Goal: Transaction & Acquisition: Purchase product/service

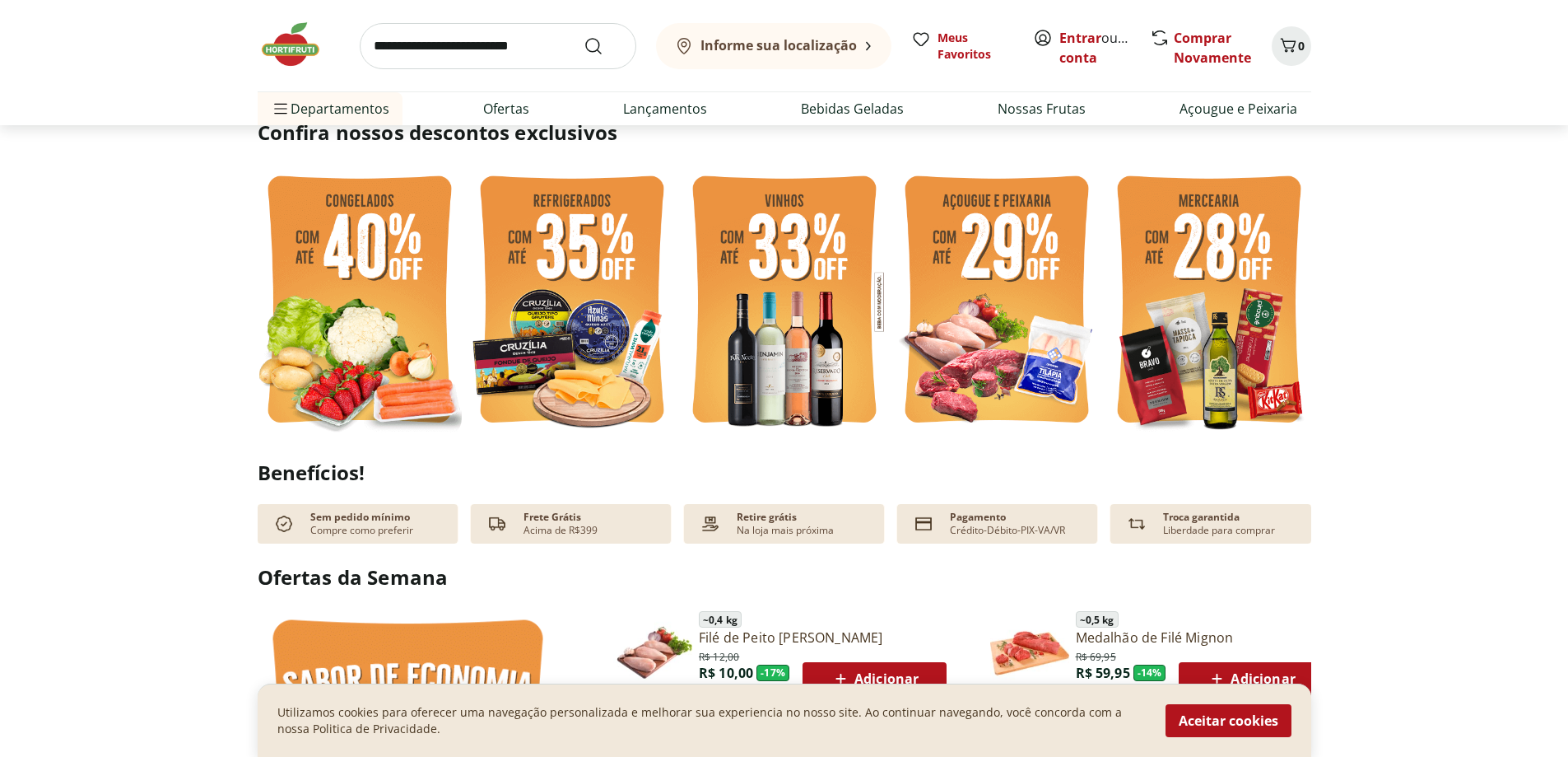
scroll to position [494, 0]
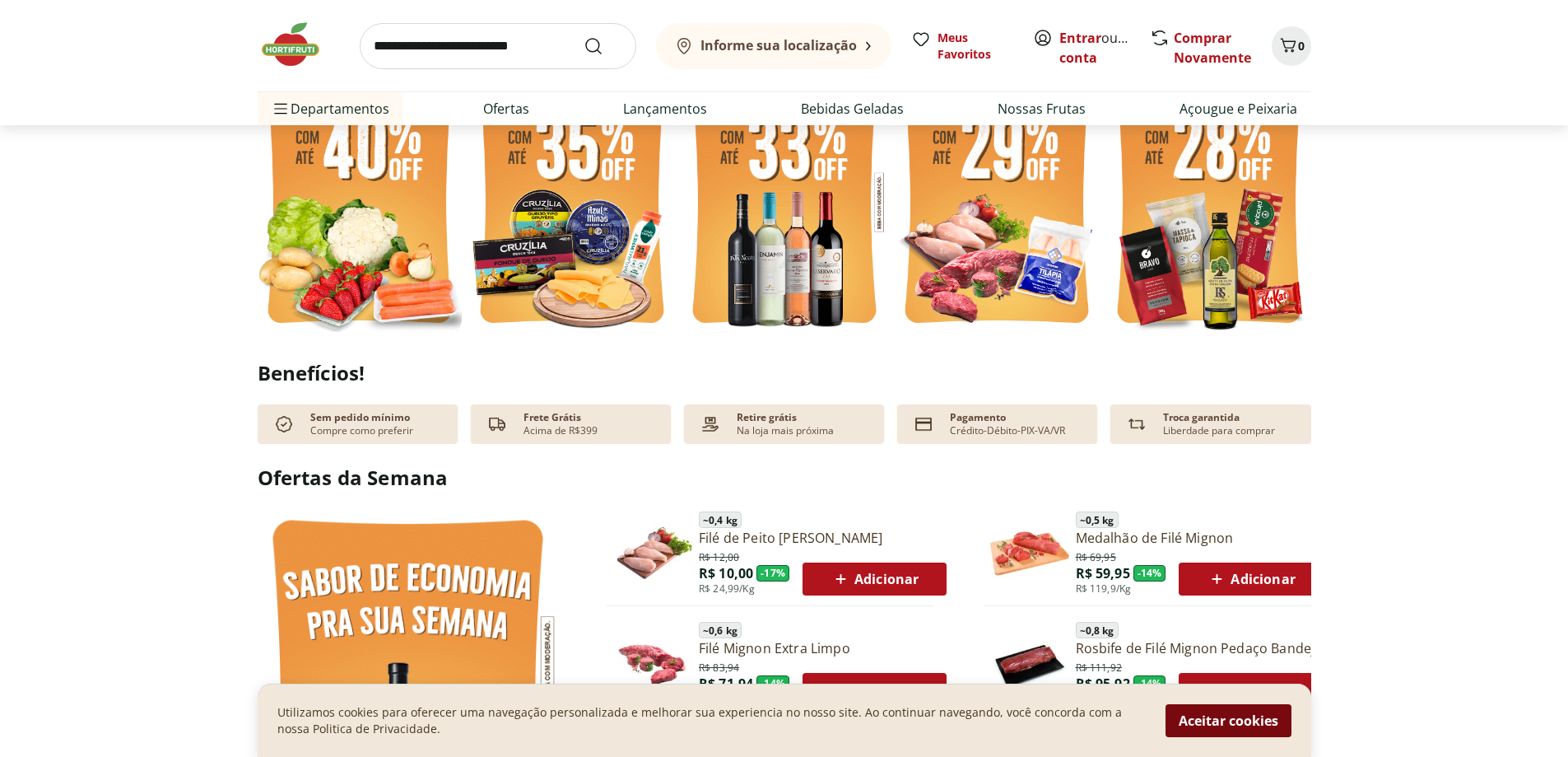
click at [1246, 715] on button "Aceitar cookies" at bounding box center [1228, 720] width 126 height 33
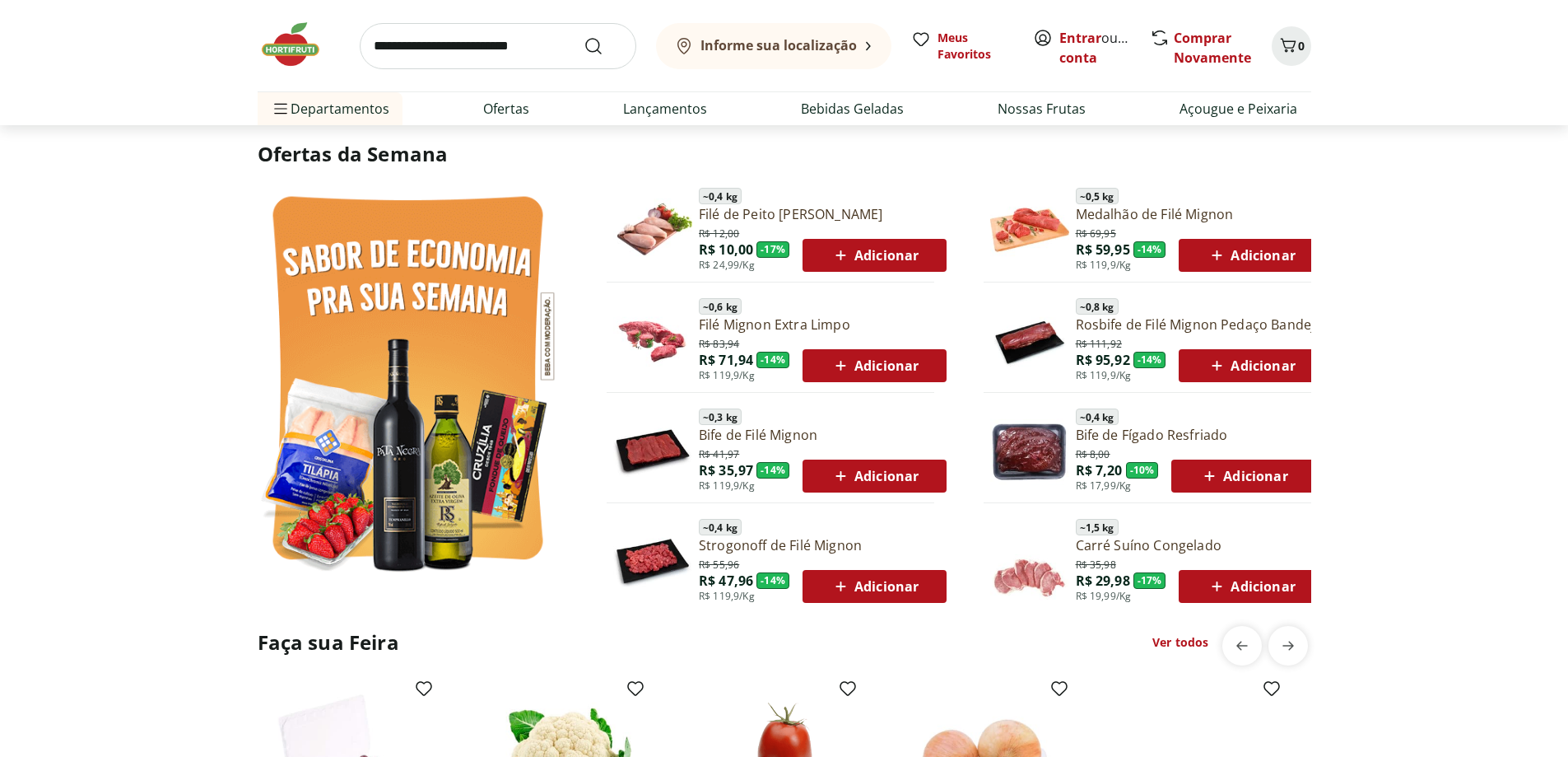
scroll to position [988, 0]
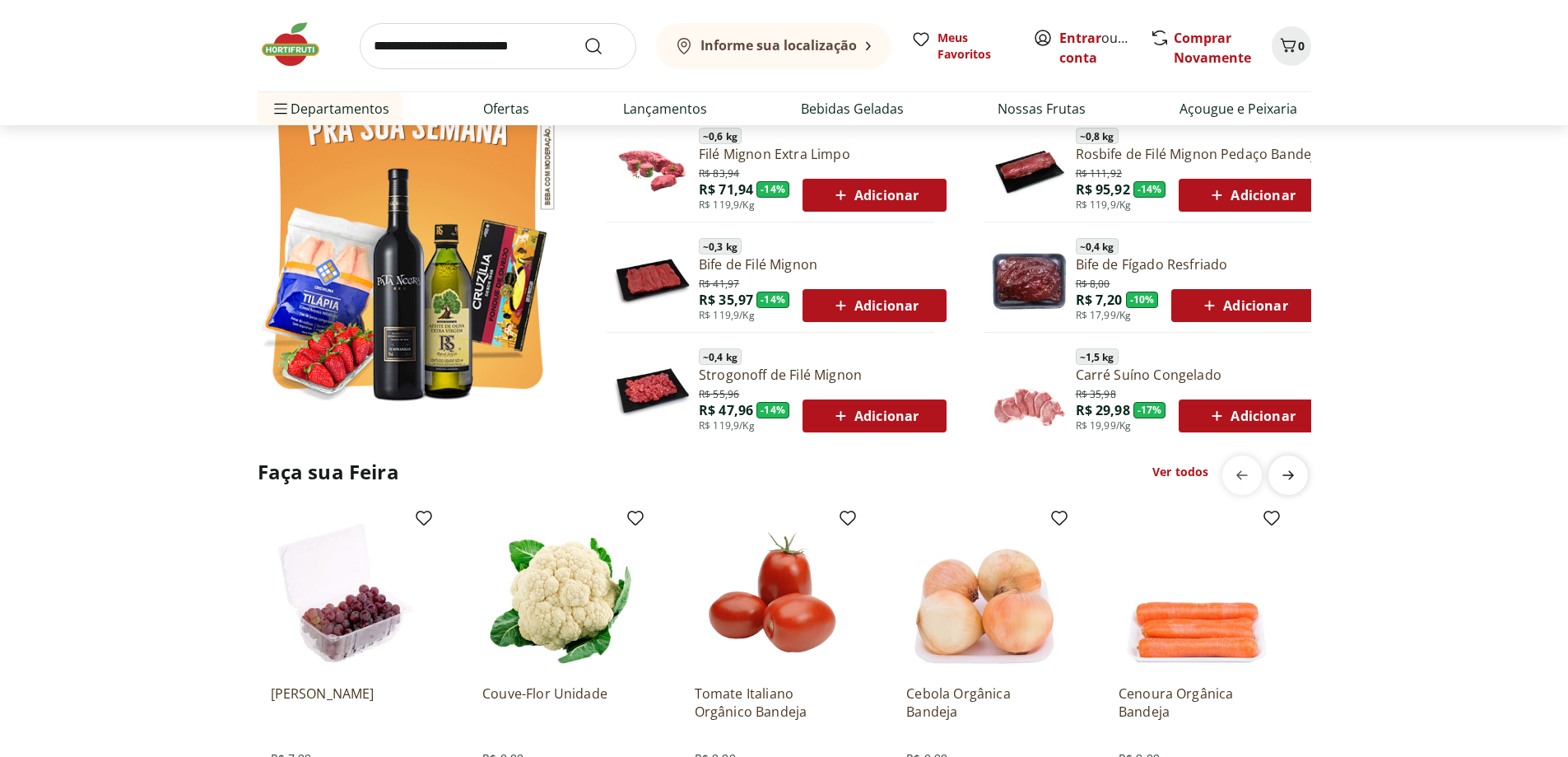
click at [1288, 469] on icon "next" at bounding box center [1288, 475] width 20 height 20
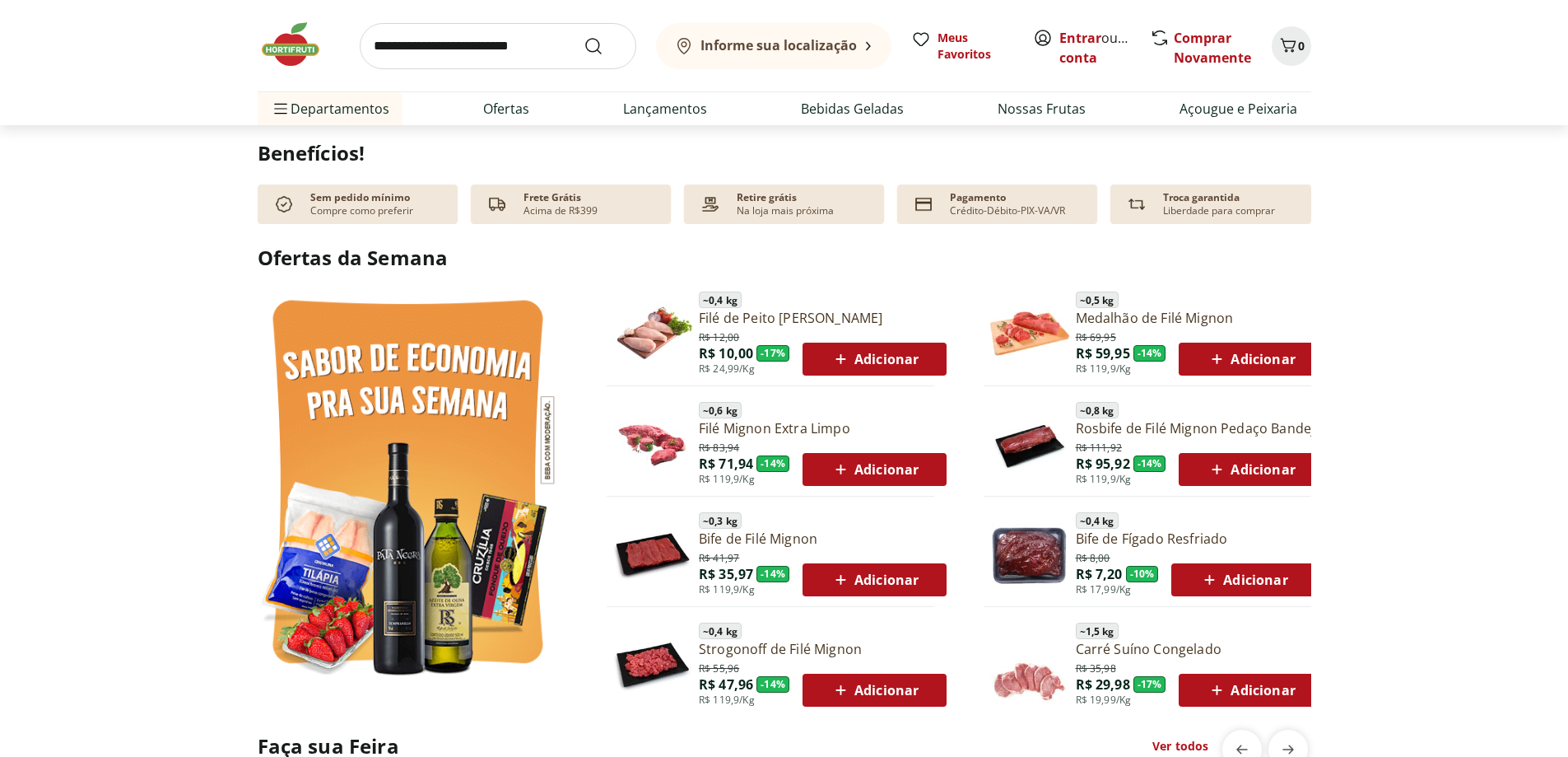
scroll to position [741, 0]
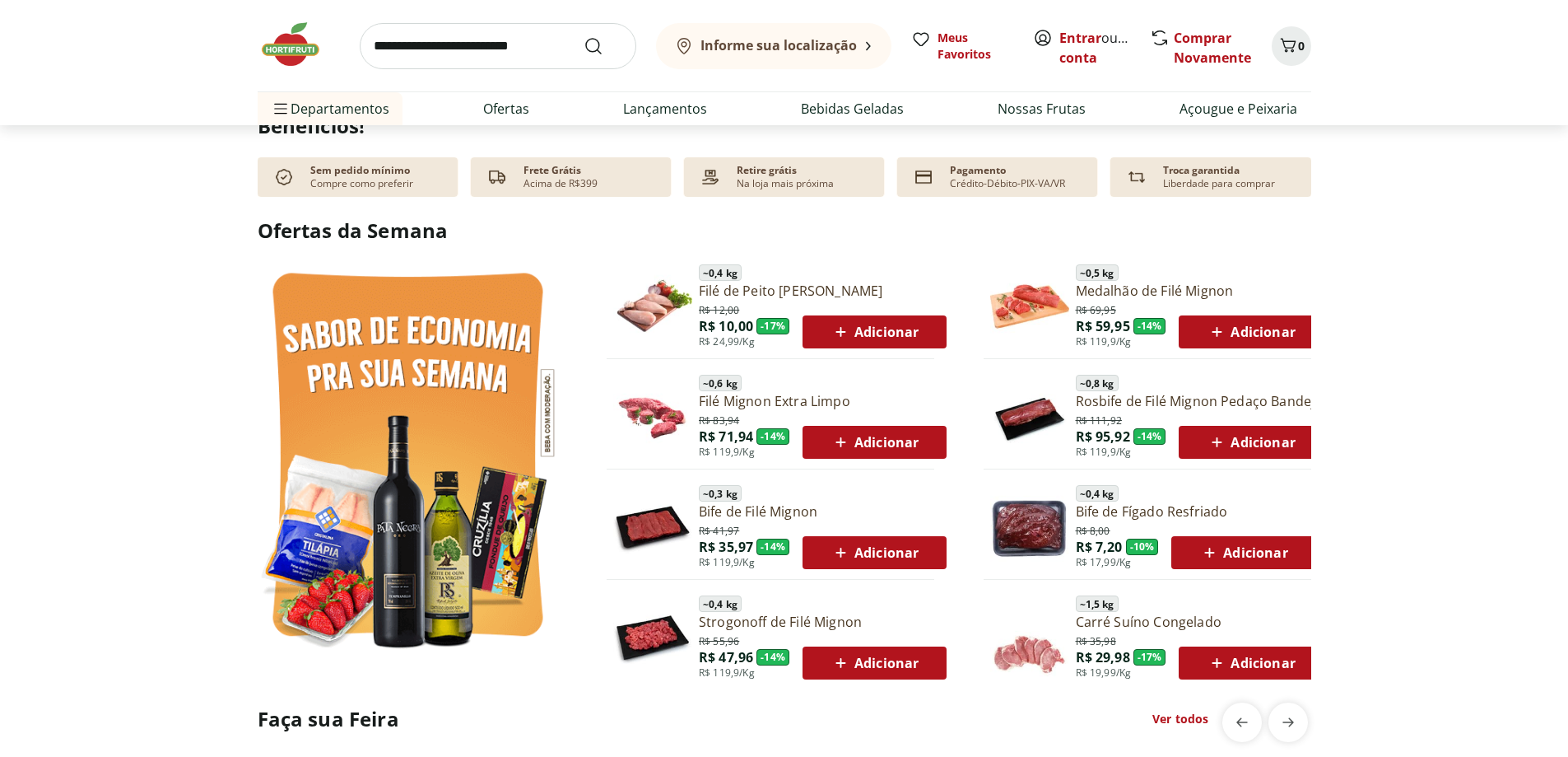
click at [1257, 329] on span "Adicionar" at bounding box center [1250, 332] width 88 height 20
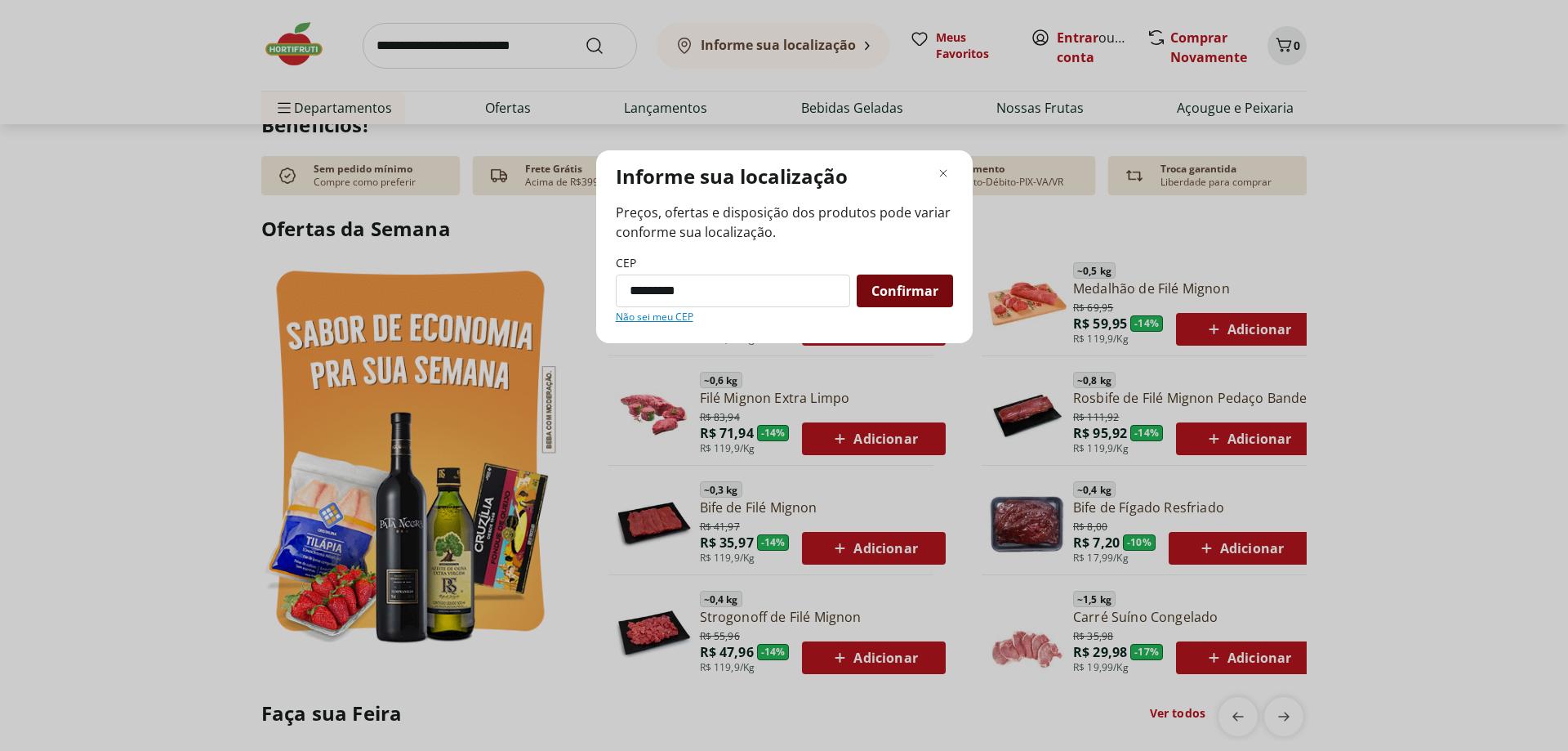
type input "*********"
click at [909, 289] on span "Confirmar" at bounding box center [905, 290] width 67 height 13
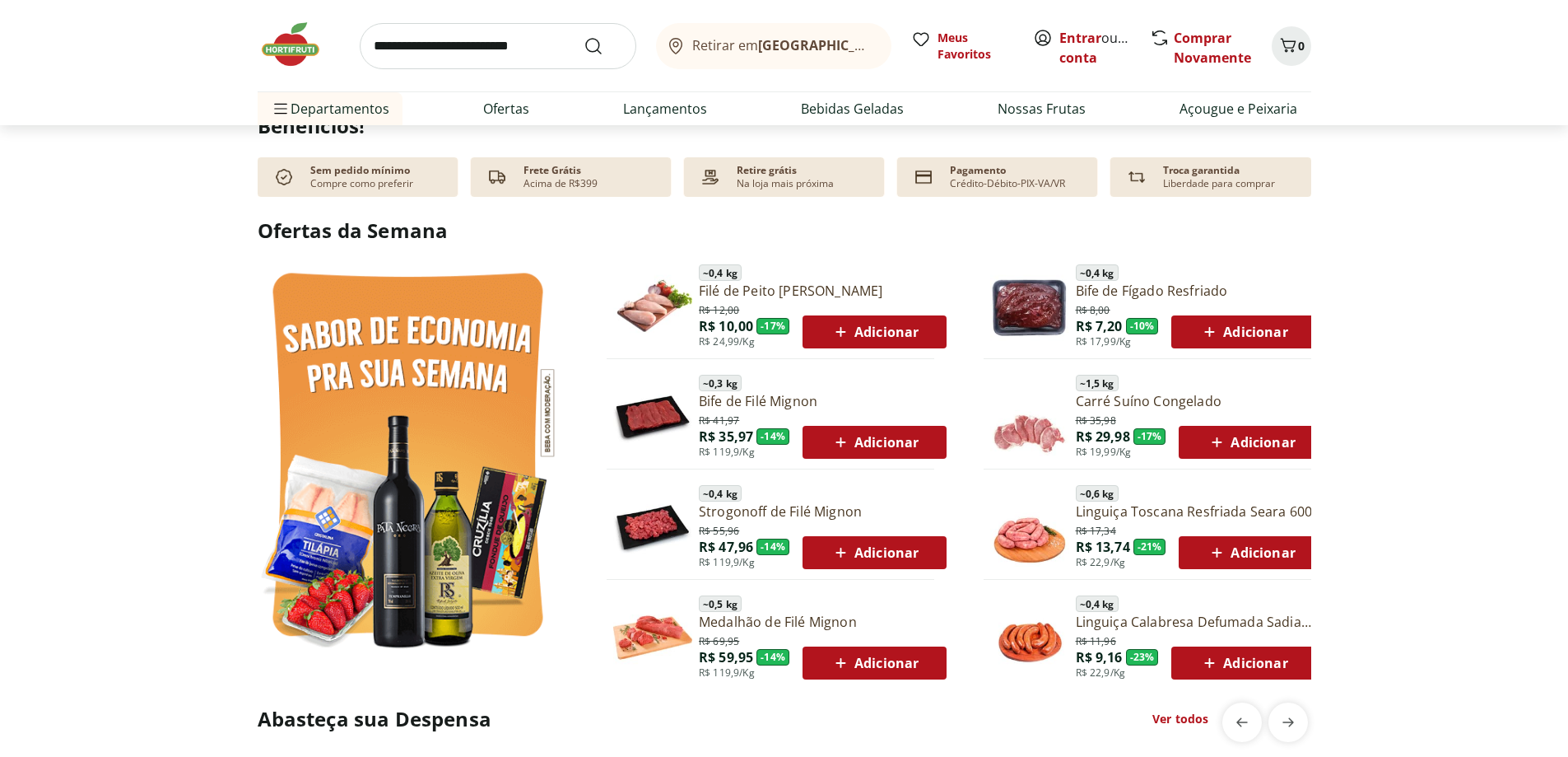
click at [885, 657] on span "Adicionar" at bounding box center [874, 663] width 88 height 20
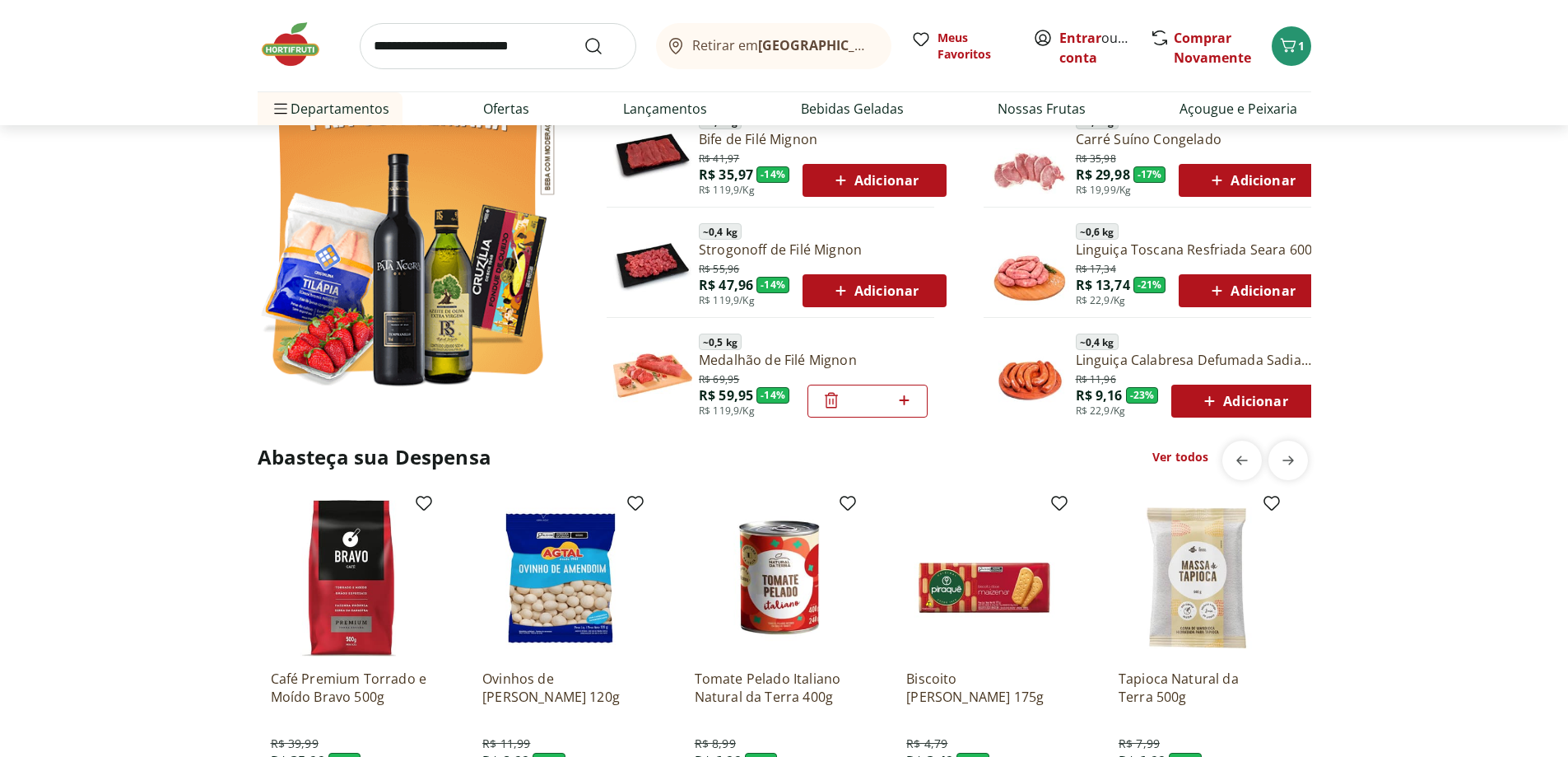
scroll to position [1152, 0]
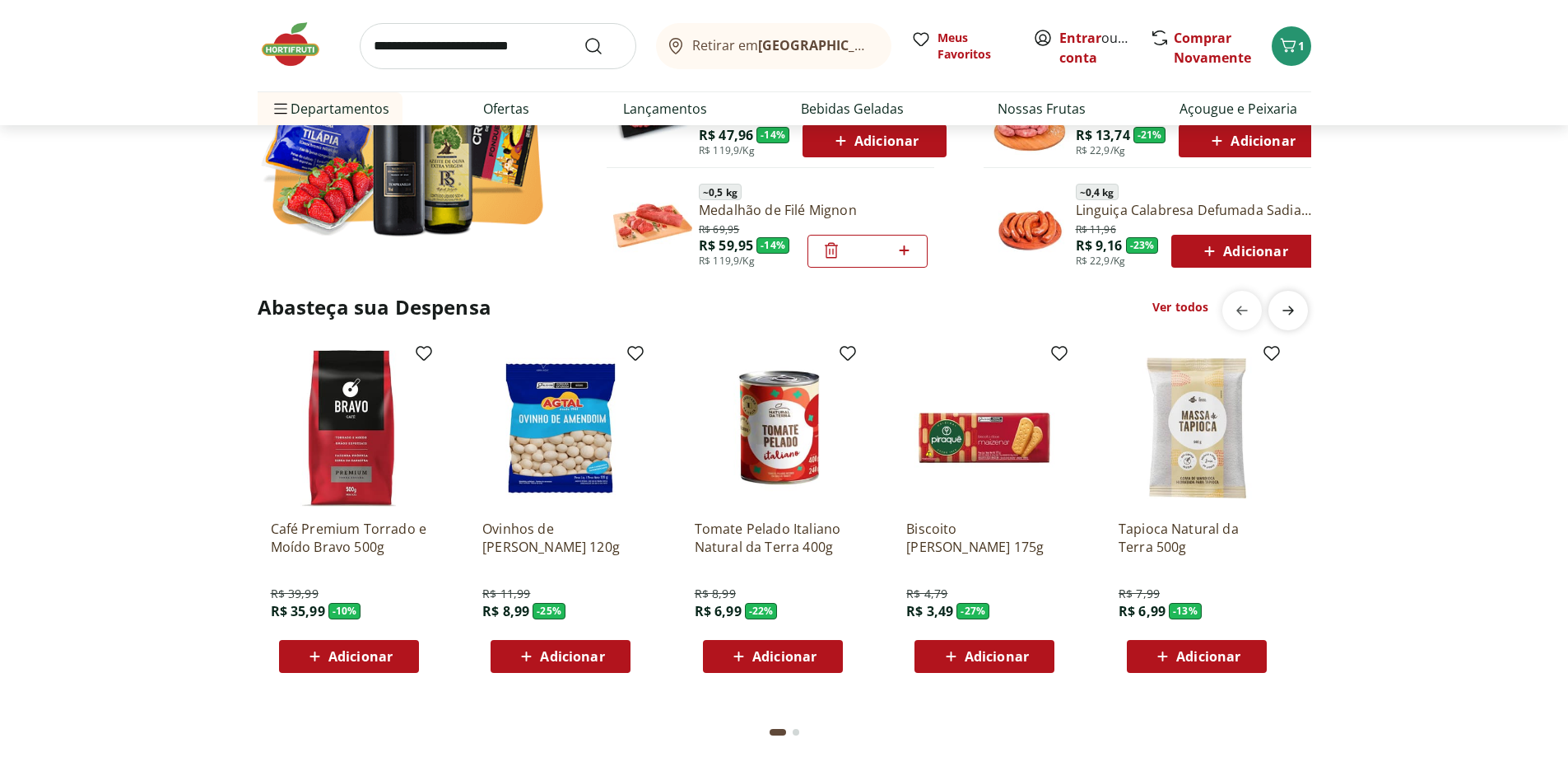
click at [1295, 306] on icon "next" at bounding box center [1288, 311] width 20 height 20
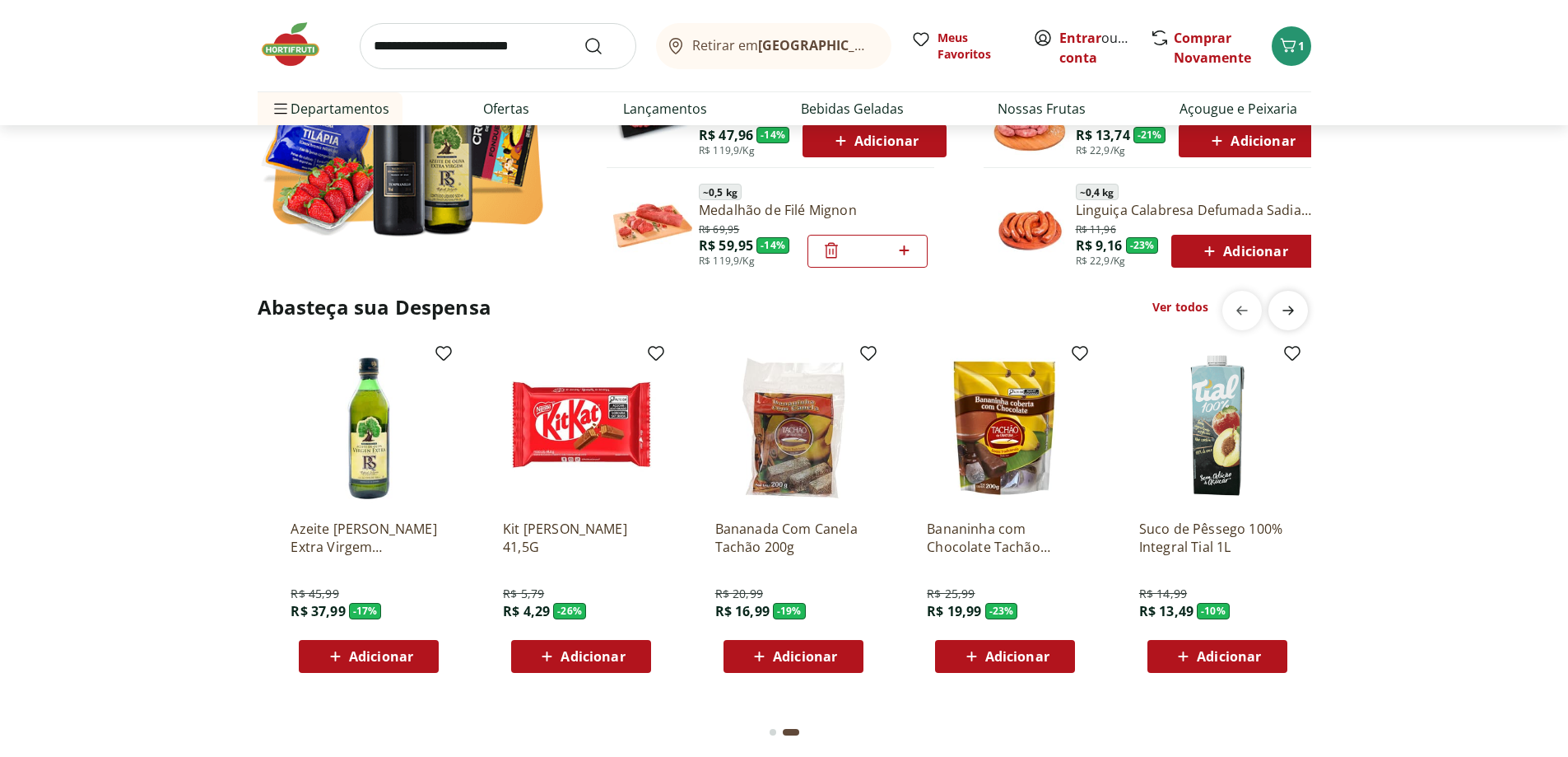
scroll to position [0, 1060]
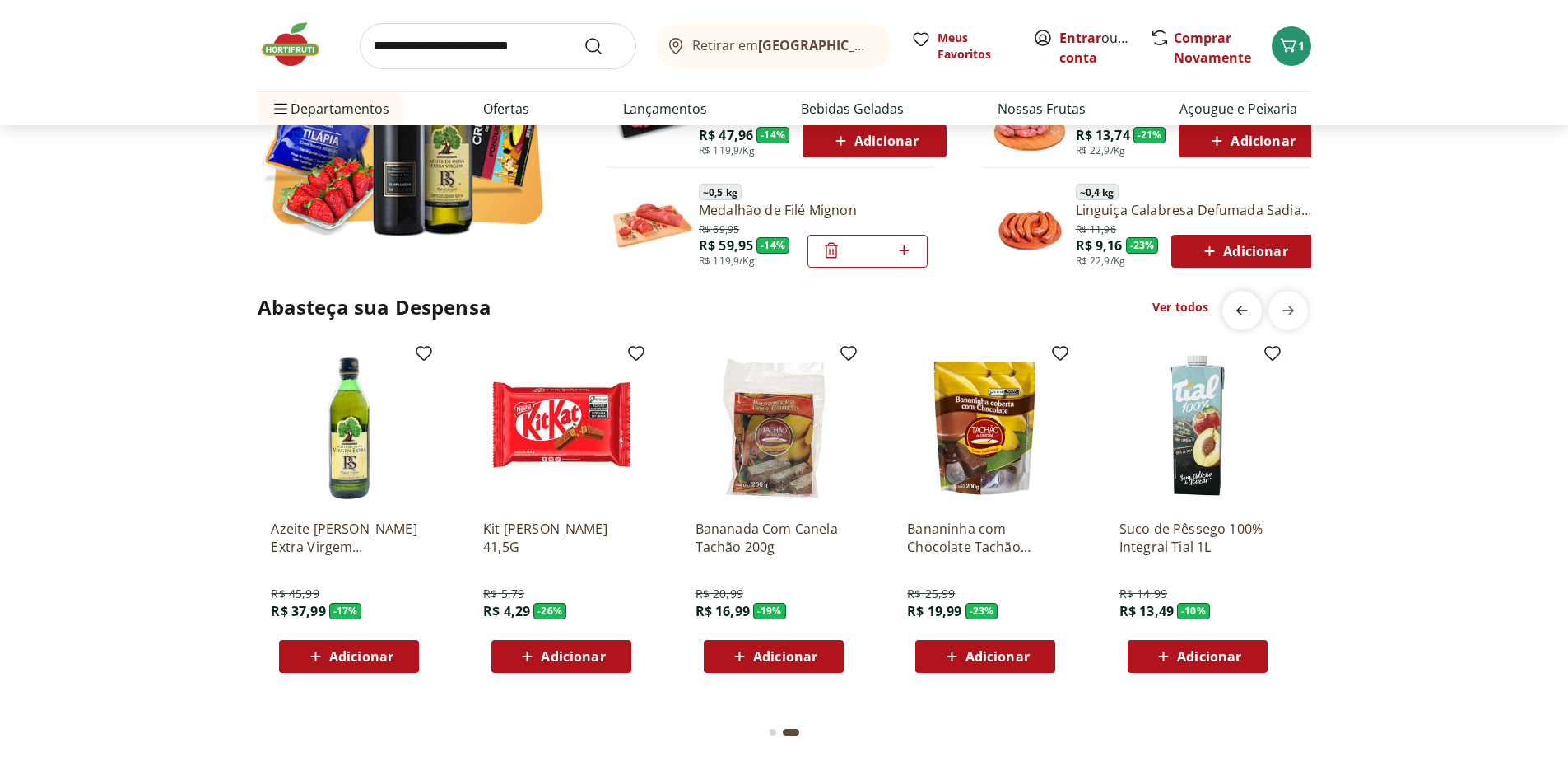
click at [1238, 319] on icon "previous" at bounding box center [1242, 311] width 20 height 20
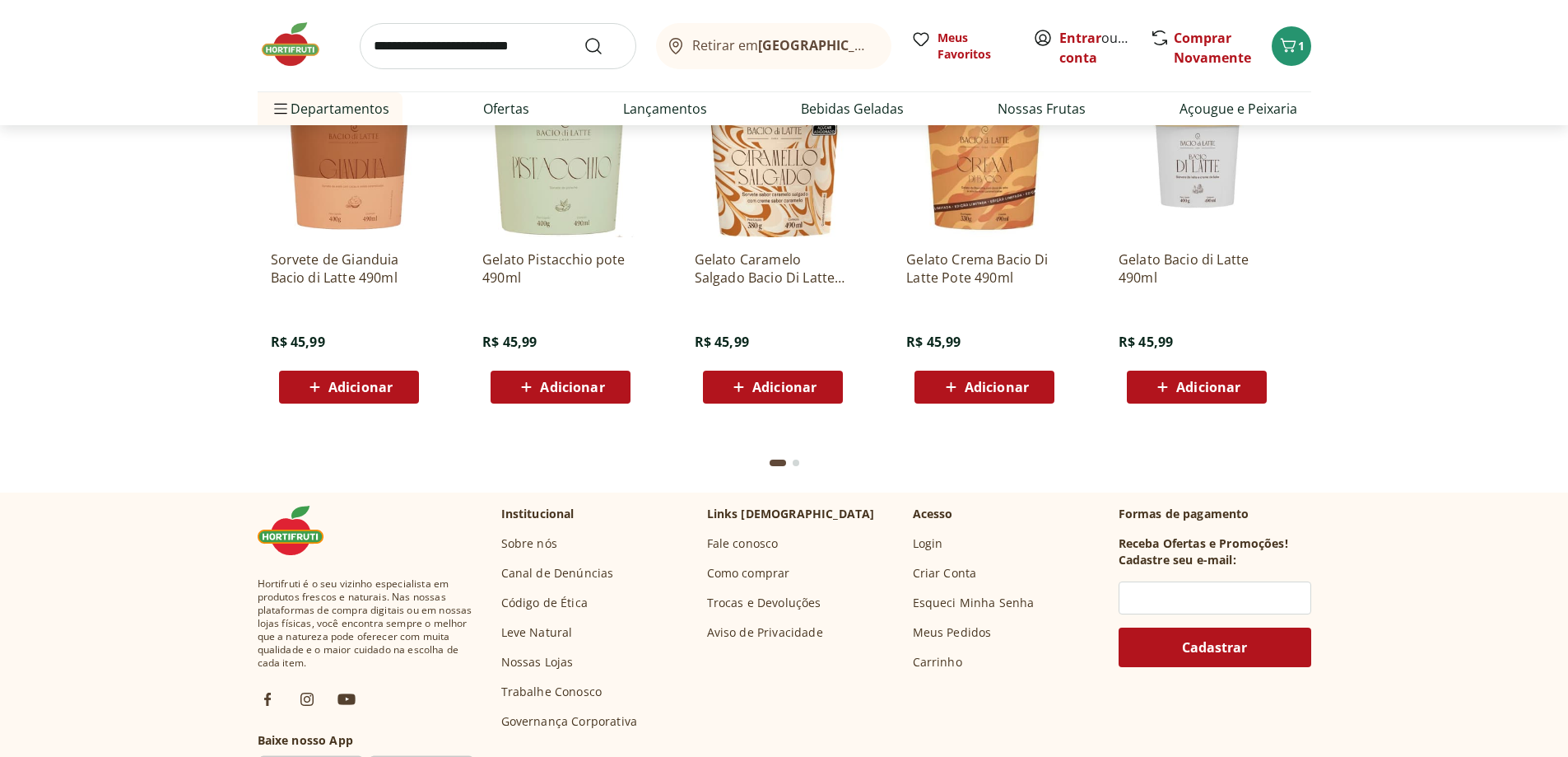
scroll to position [2717, 0]
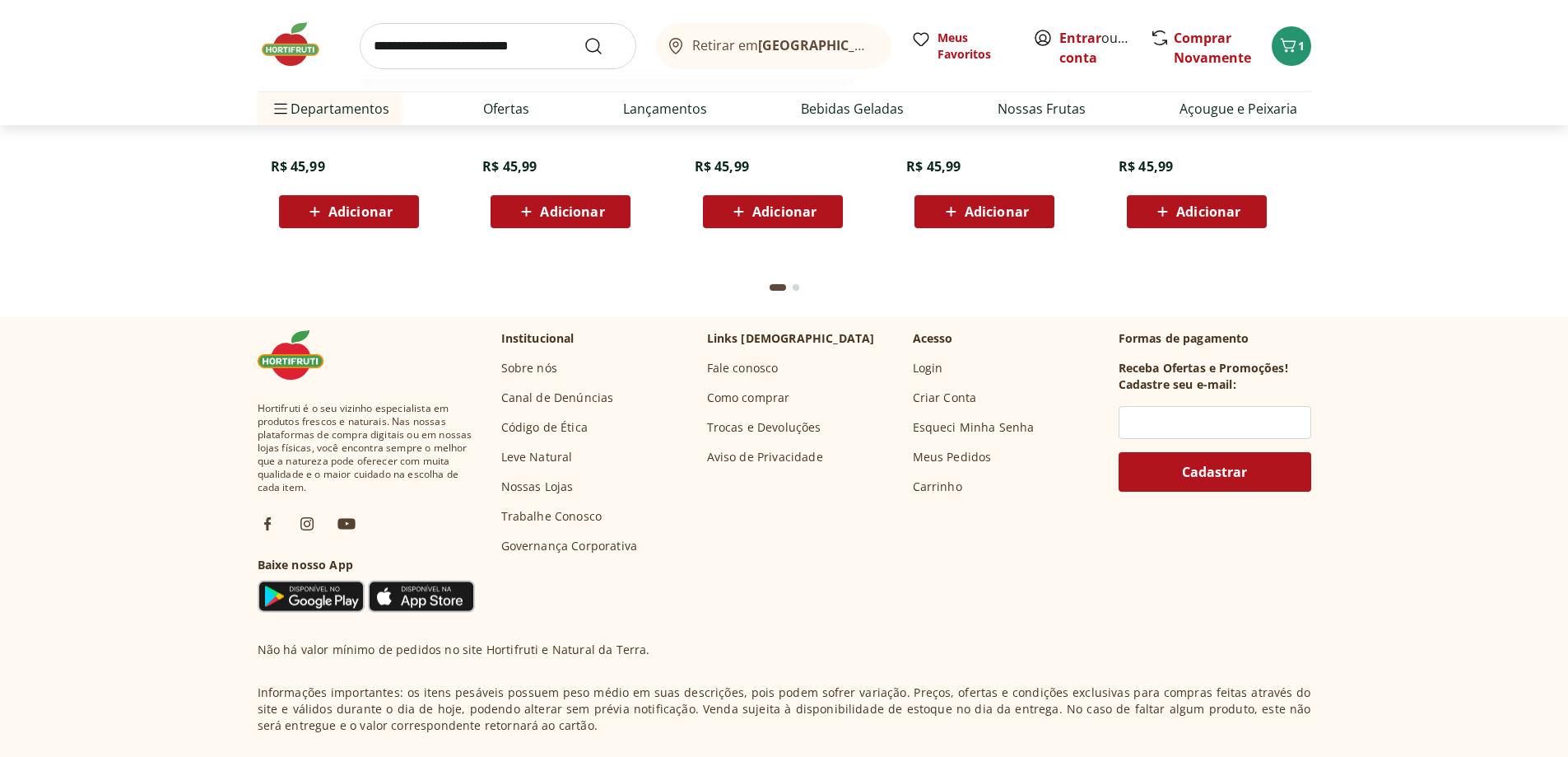
click at [468, 48] on input "search" at bounding box center [498, 46] width 276 height 46
type input "**********"
click at [584, 36] on button "Submit Search" at bounding box center [604, 46] width 40 height 20
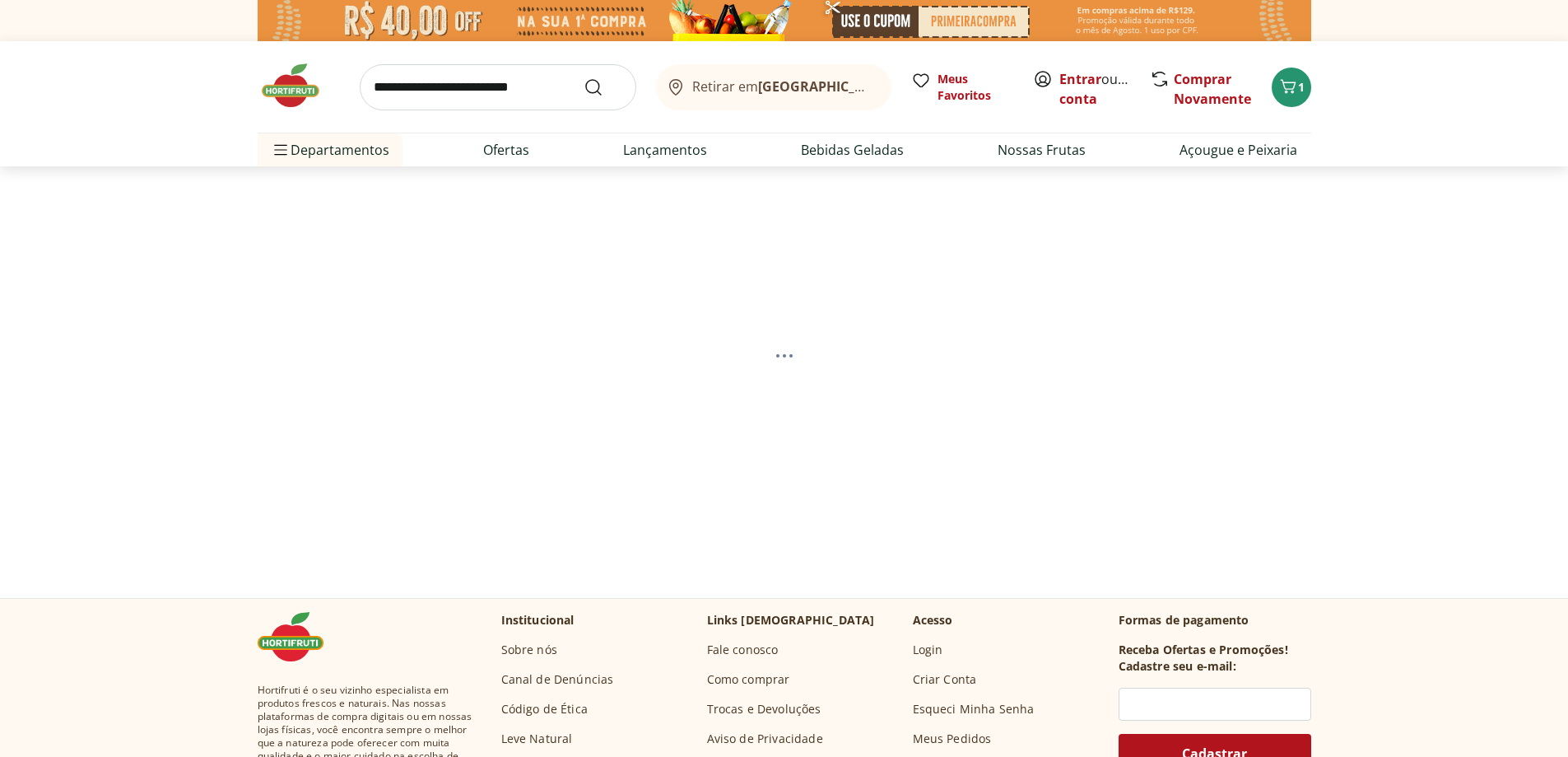
select select "**********"
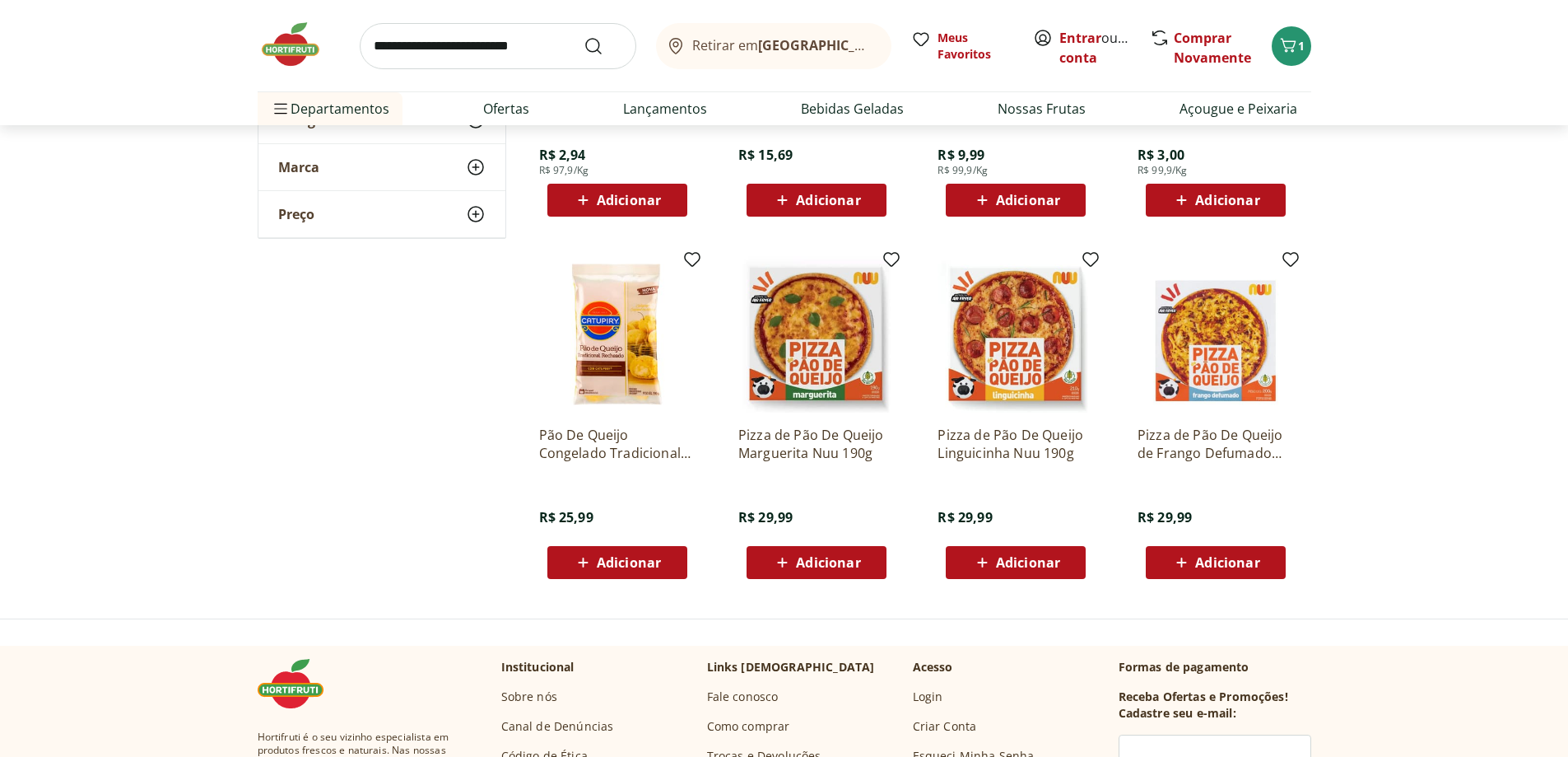
scroll to position [824, 0]
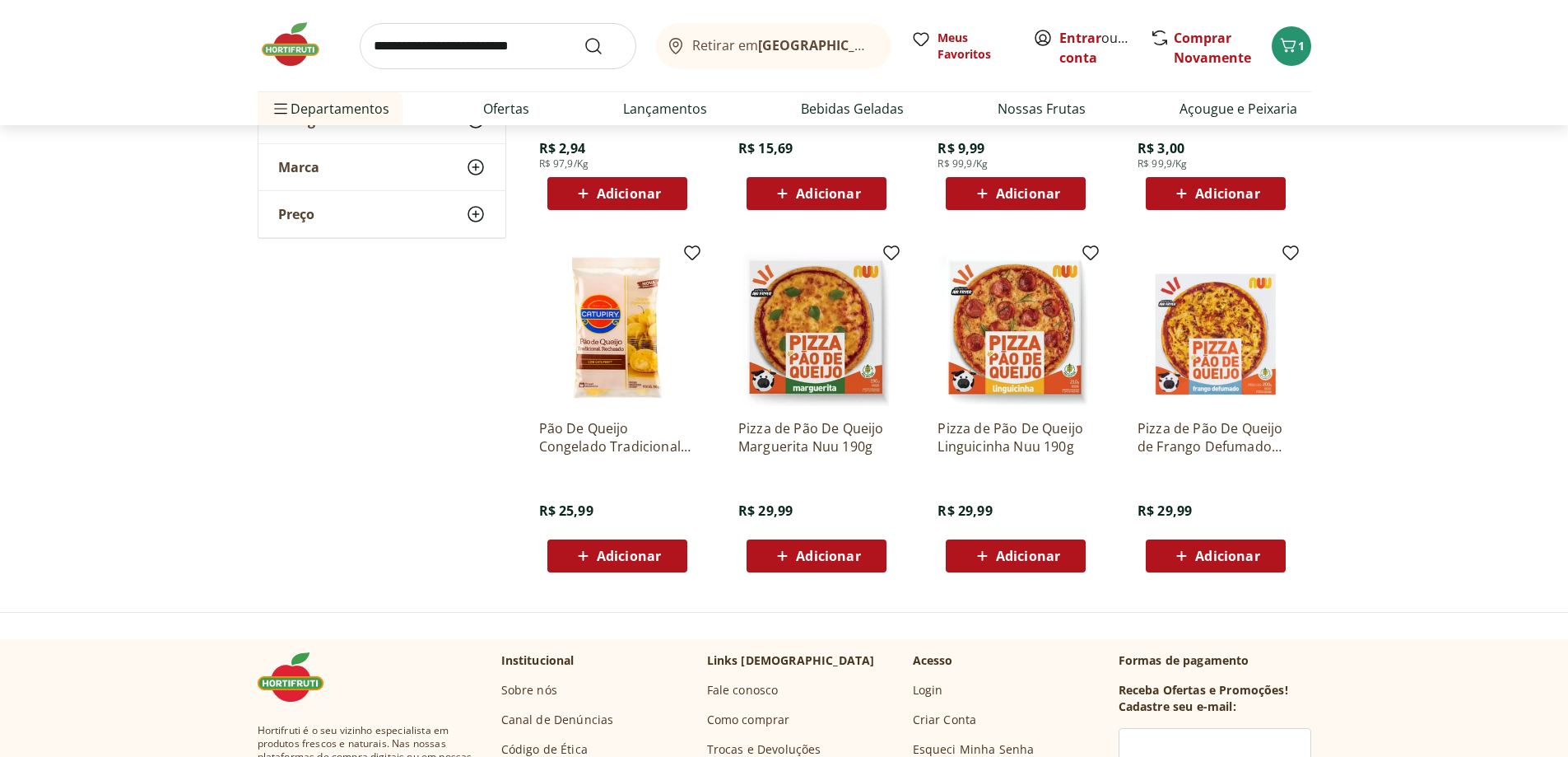
click at [651, 553] on span "Adicionar" at bounding box center [629, 555] width 65 height 13
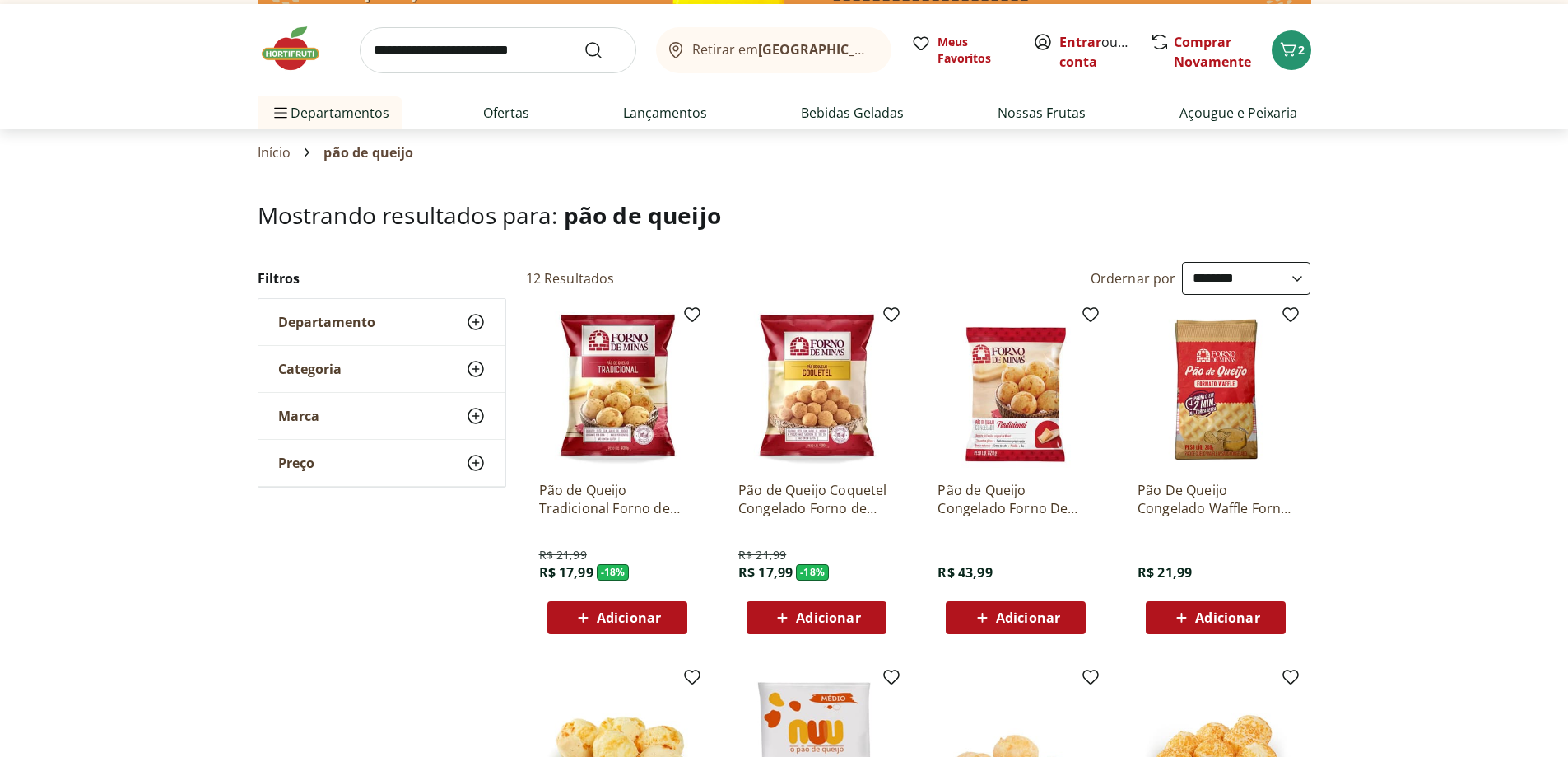
scroll to position [0, 0]
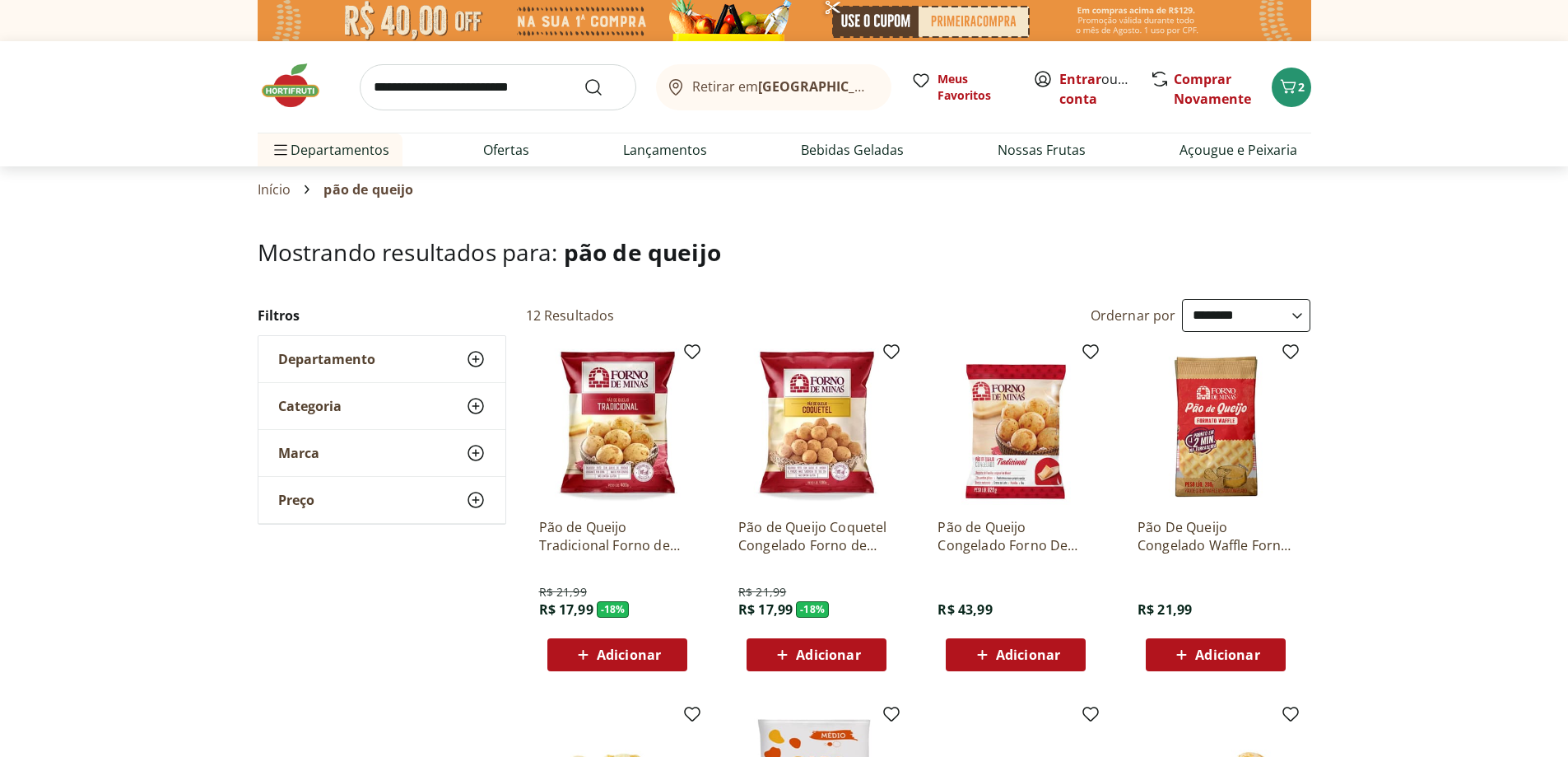
click at [820, 84] on b "[GEOGRAPHIC_DATA]/[GEOGRAPHIC_DATA]" at bounding box center [896, 86] width 277 height 18
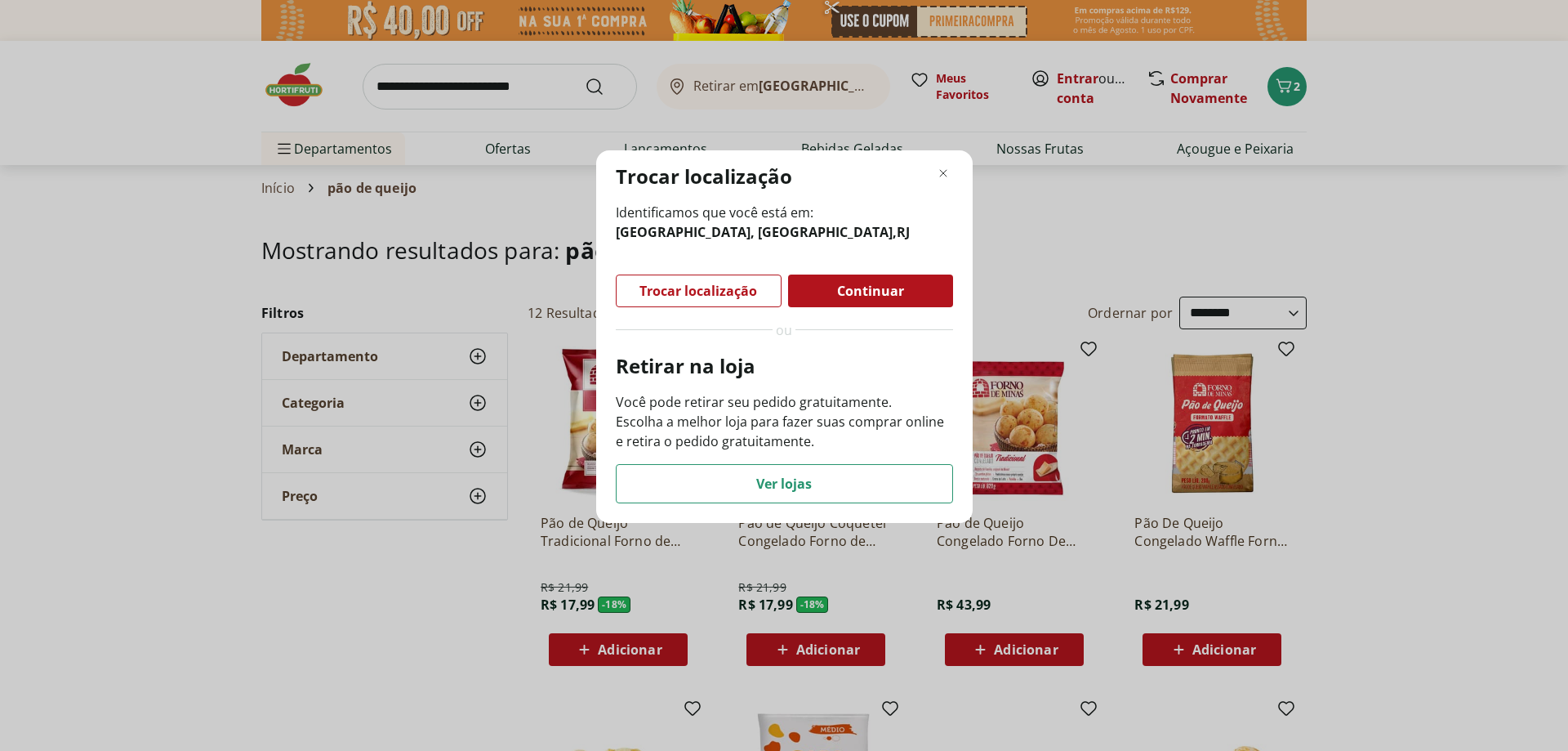
click at [1391, 558] on div "Trocar localização Identificamos que você está em: [GEOGRAPHIC_DATA], [GEOGRAPH…" at bounding box center [784, 376] width 1568 height 751
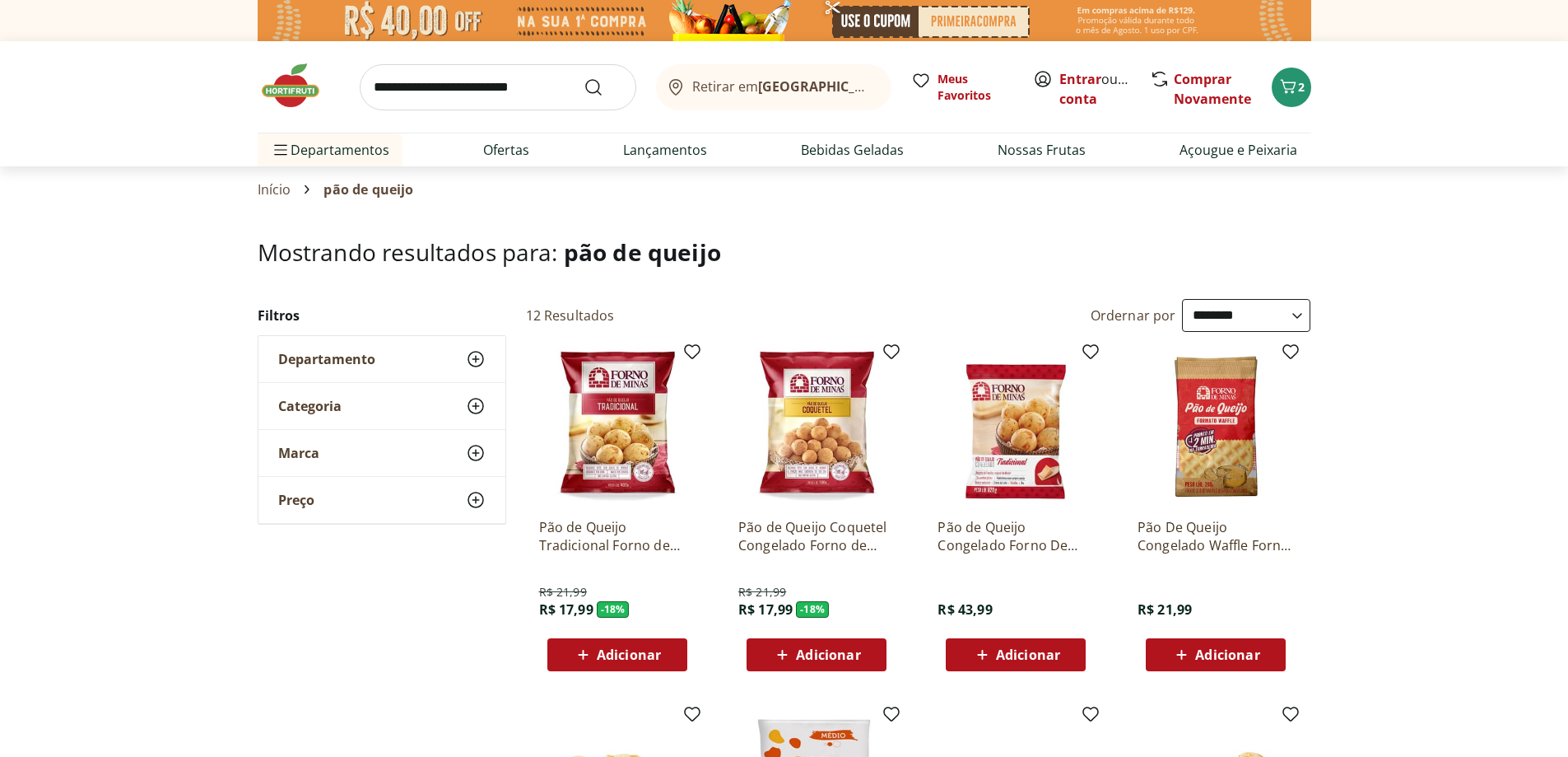
click at [302, 76] on img at bounding box center [298, 85] width 82 height 50
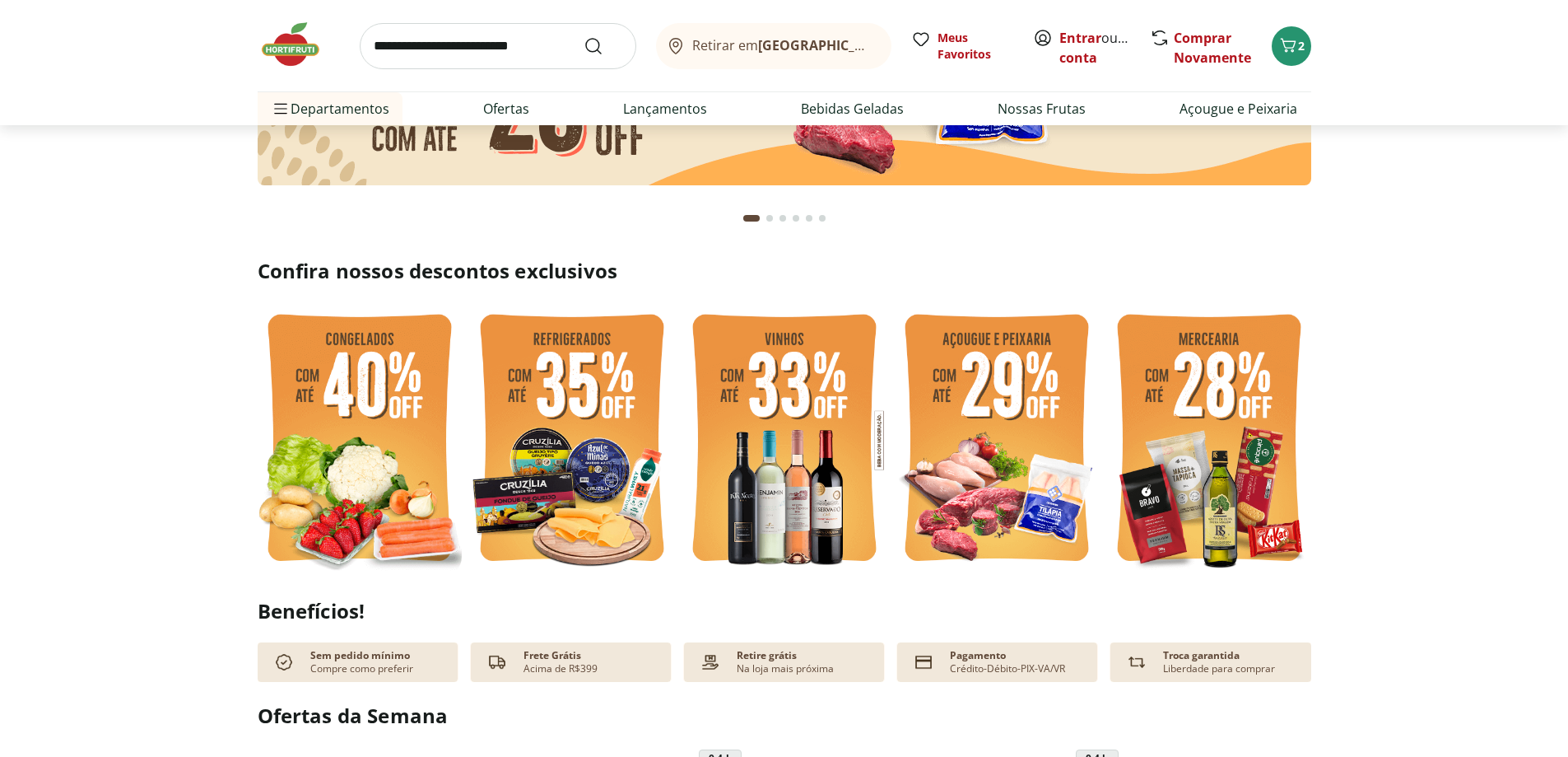
scroll to position [330, 0]
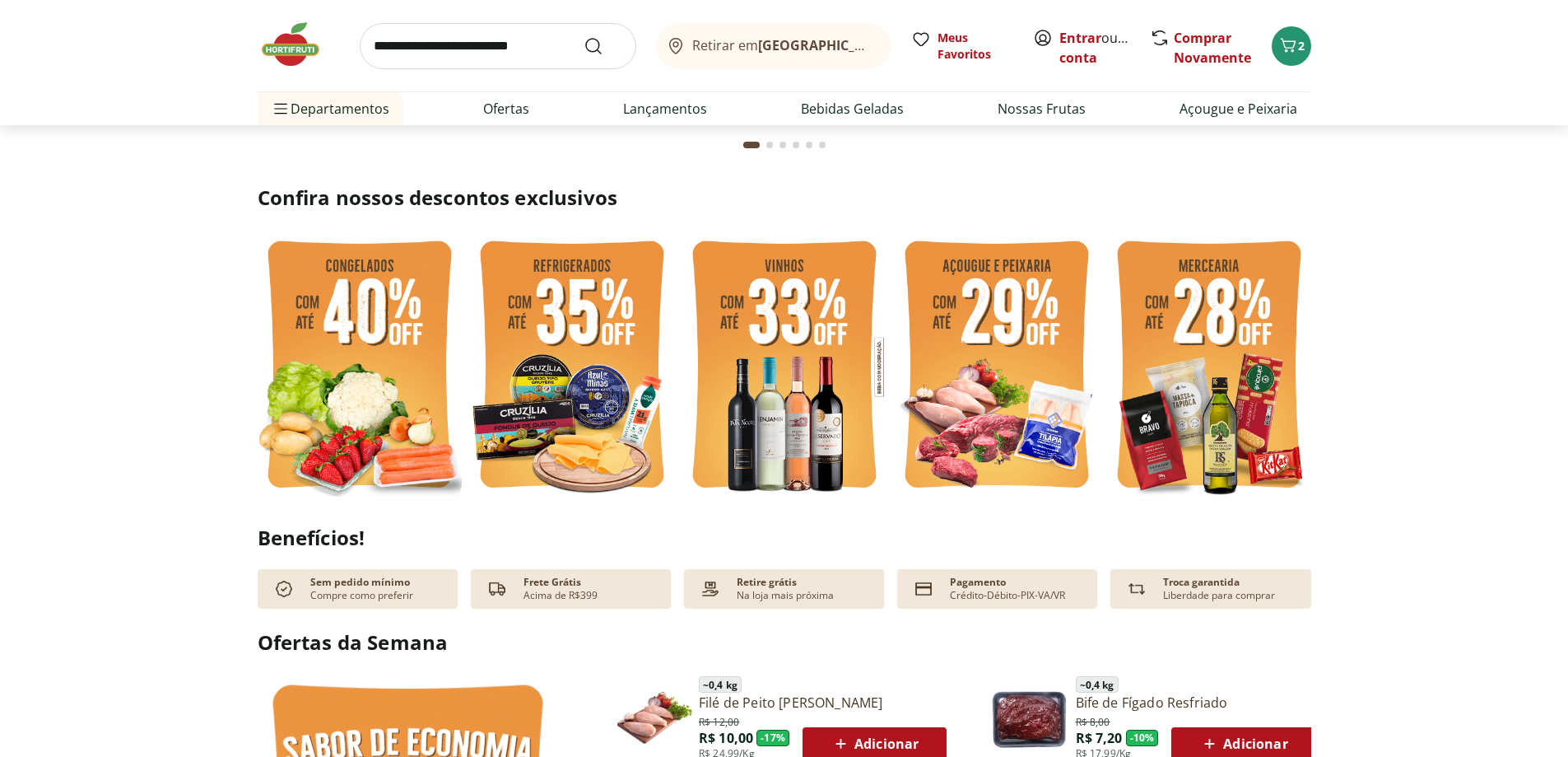
type input "*"
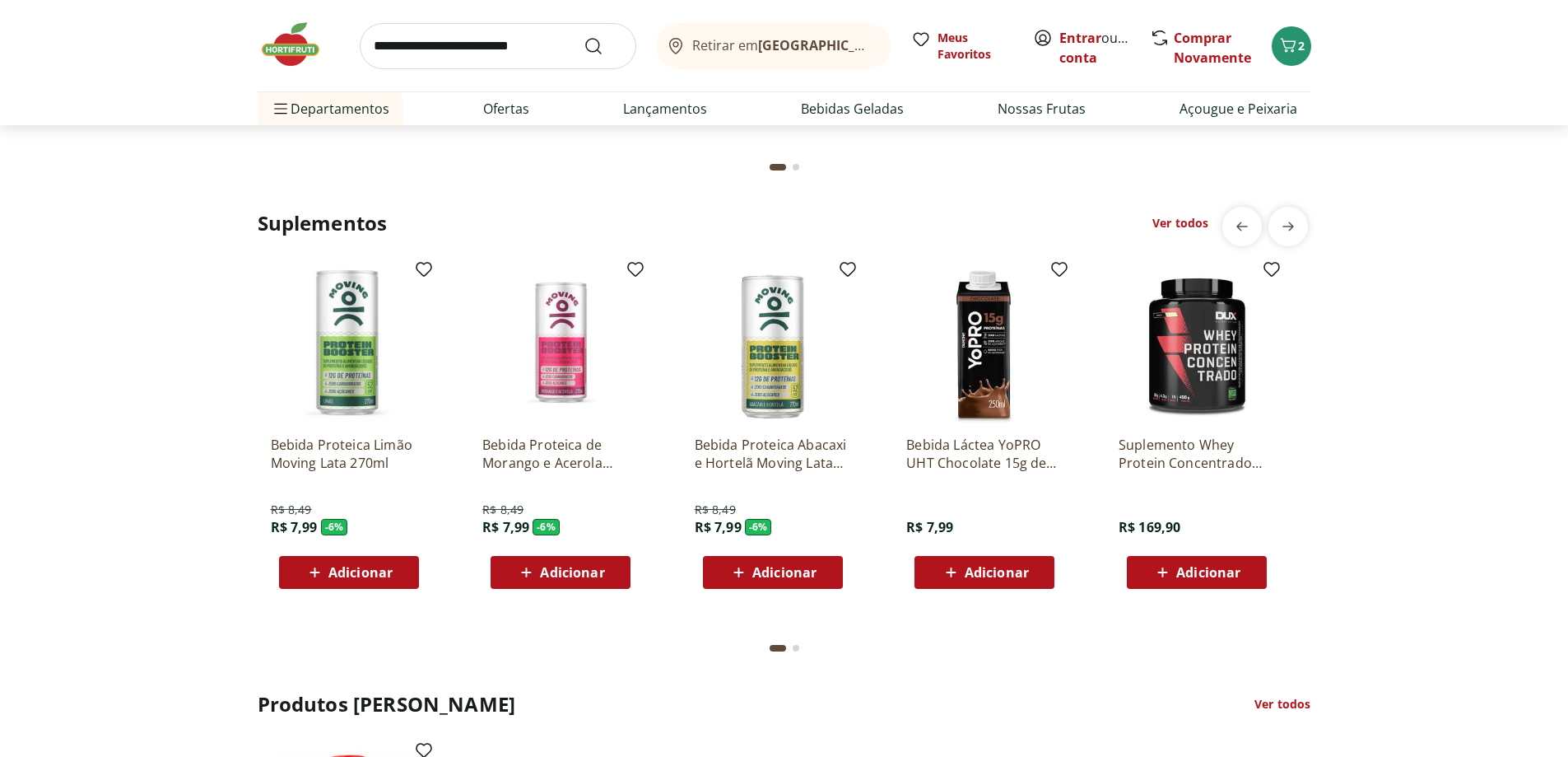
scroll to position [3376, 0]
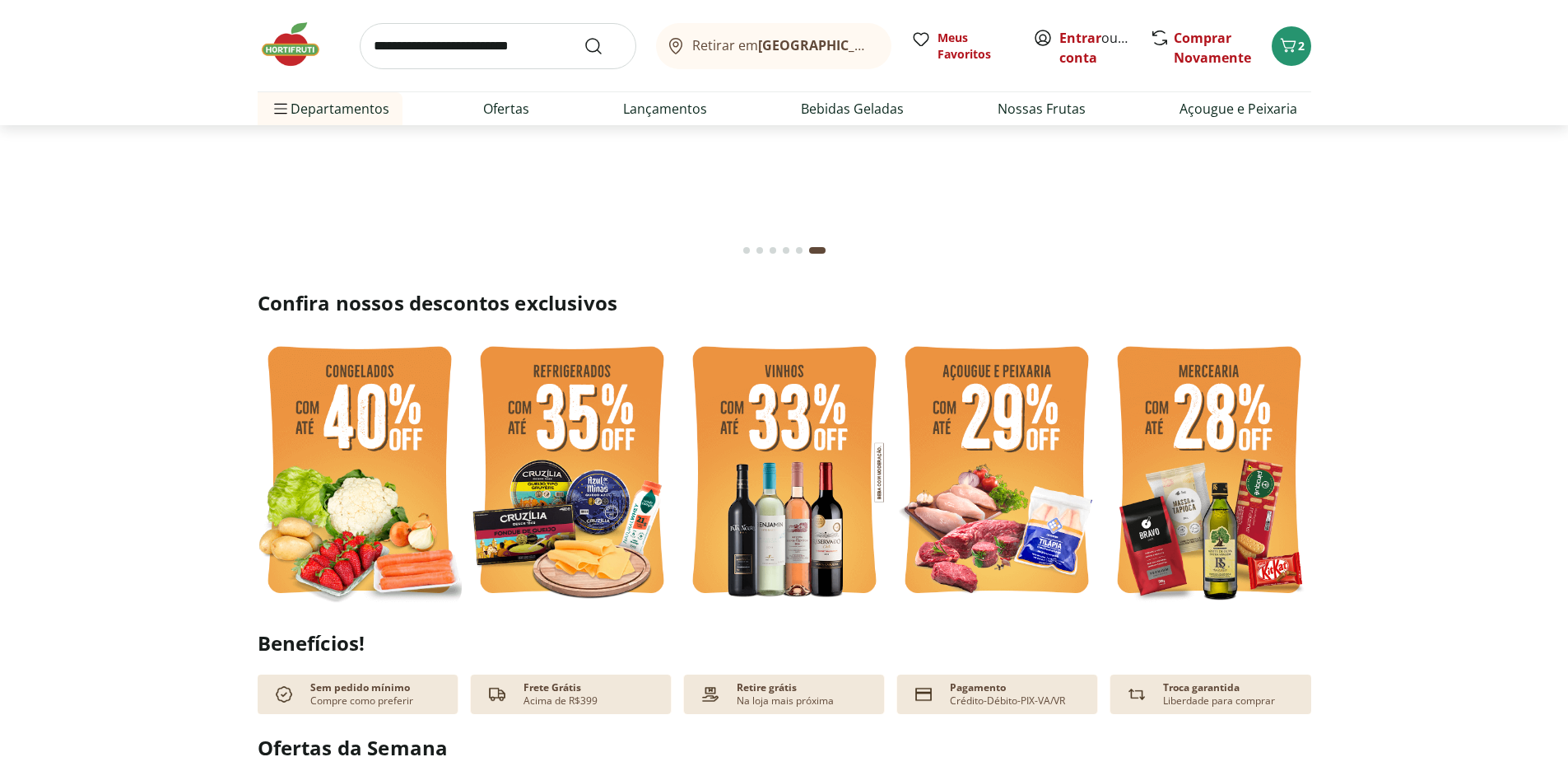
scroll to position [247, 0]
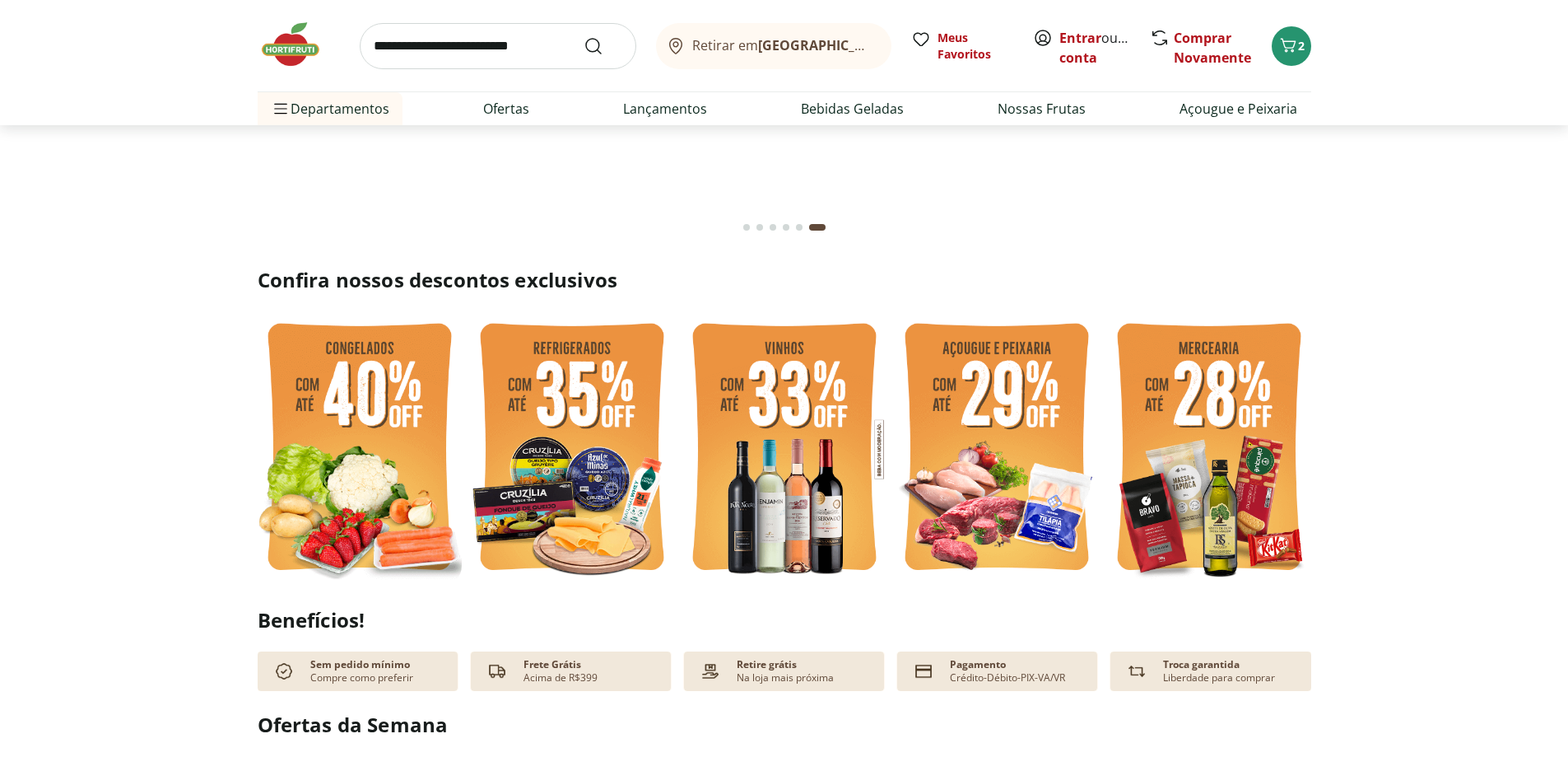
click at [377, 459] on img at bounding box center [359, 449] width 205 height 272
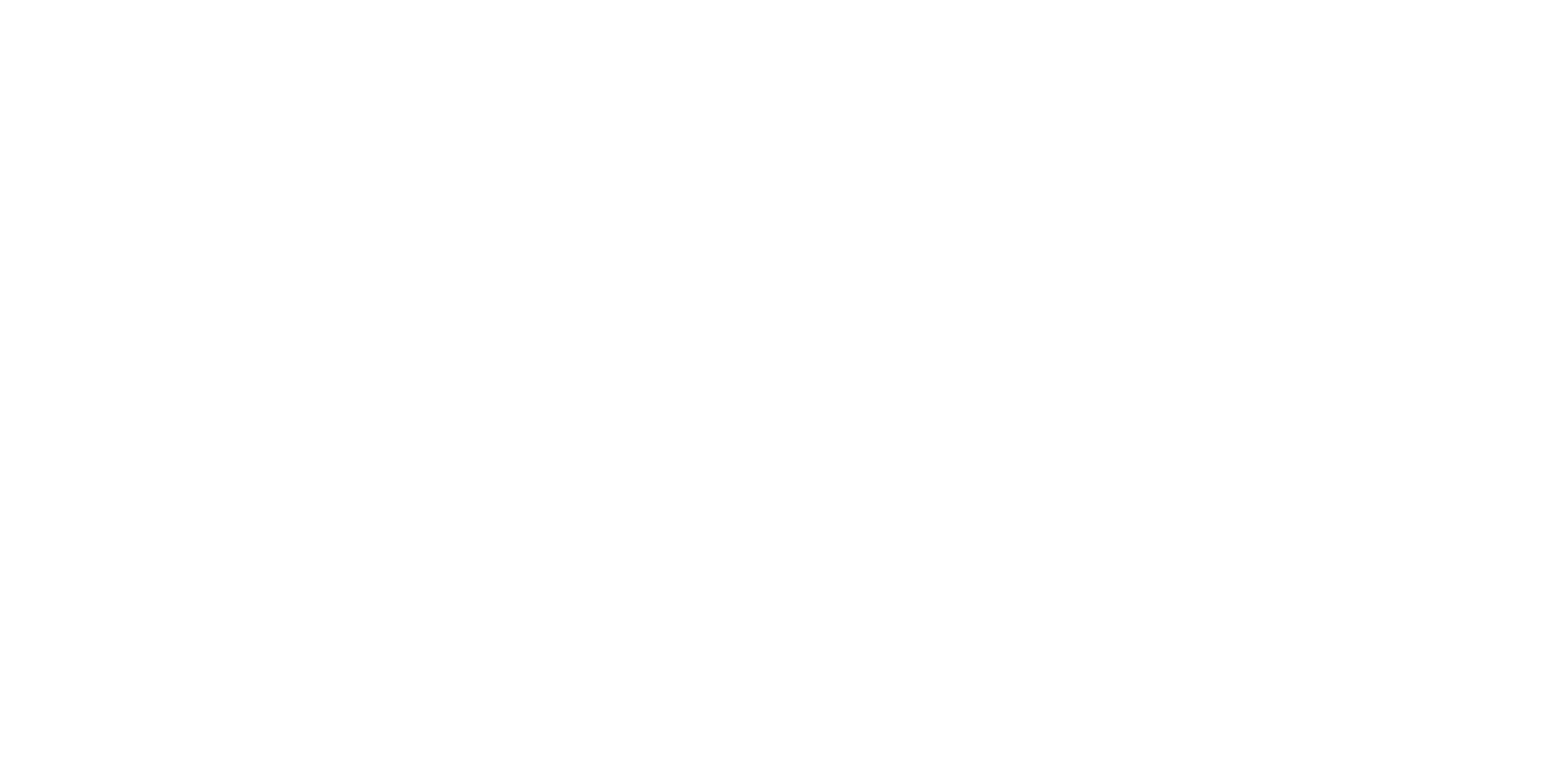
select select "**********"
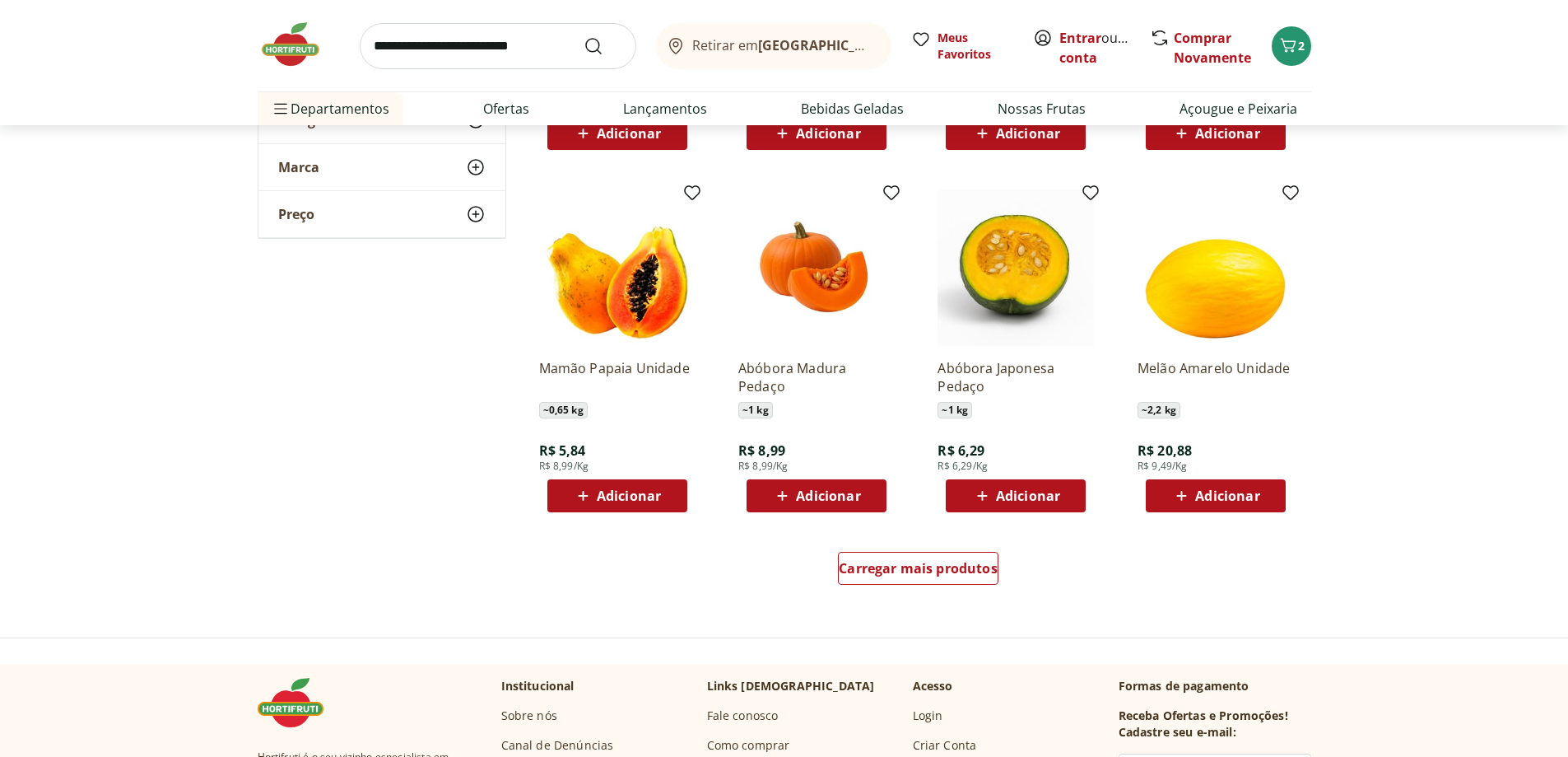
scroll to position [1152, 0]
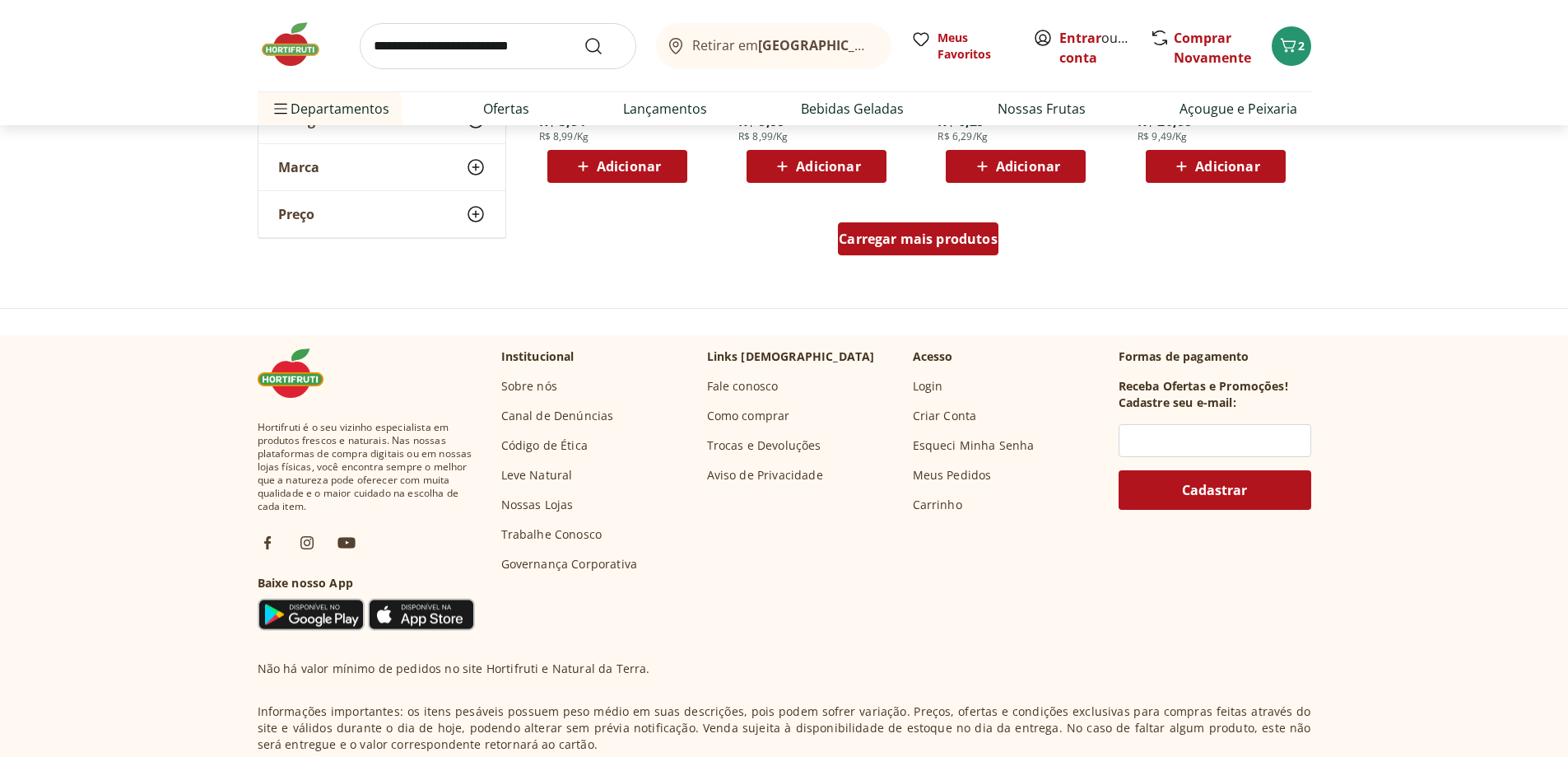
click at [952, 245] on span "Carregar mais produtos" at bounding box center [919, 238] width 159 height 13
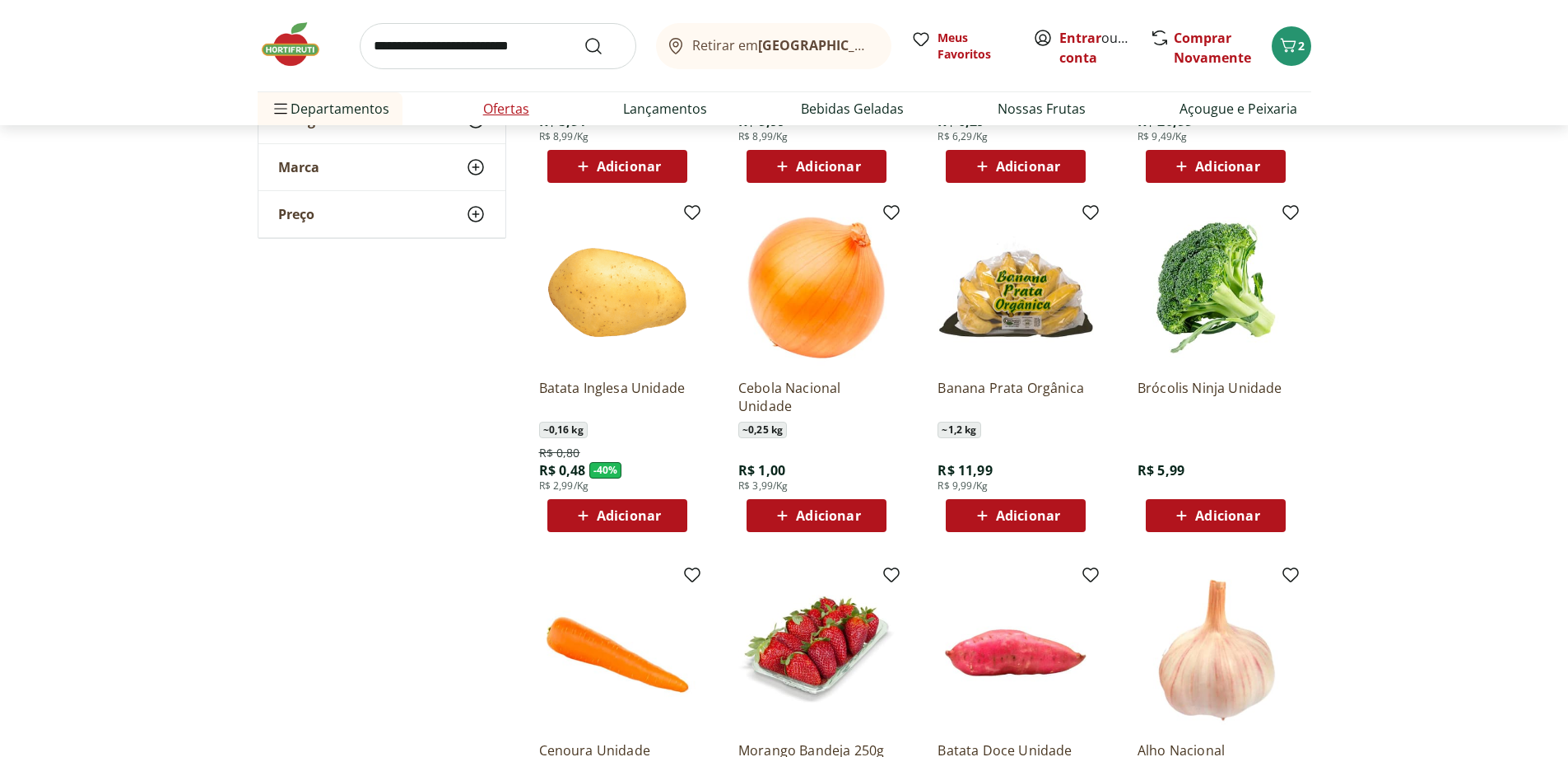
click at [515, 112] on link "Ofertas" at bounding box center [506, 108] width 46 height 20
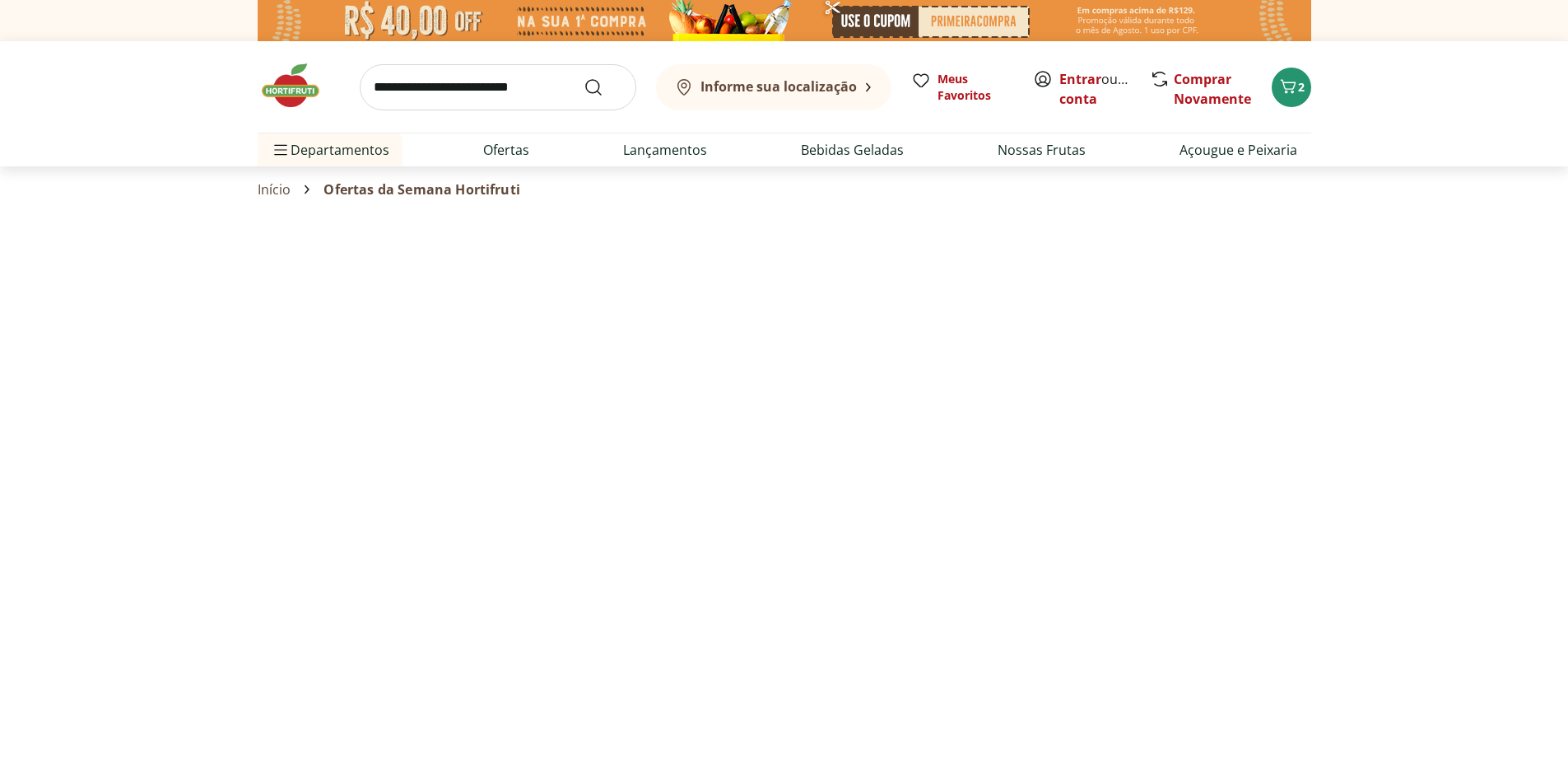
select select "**********"
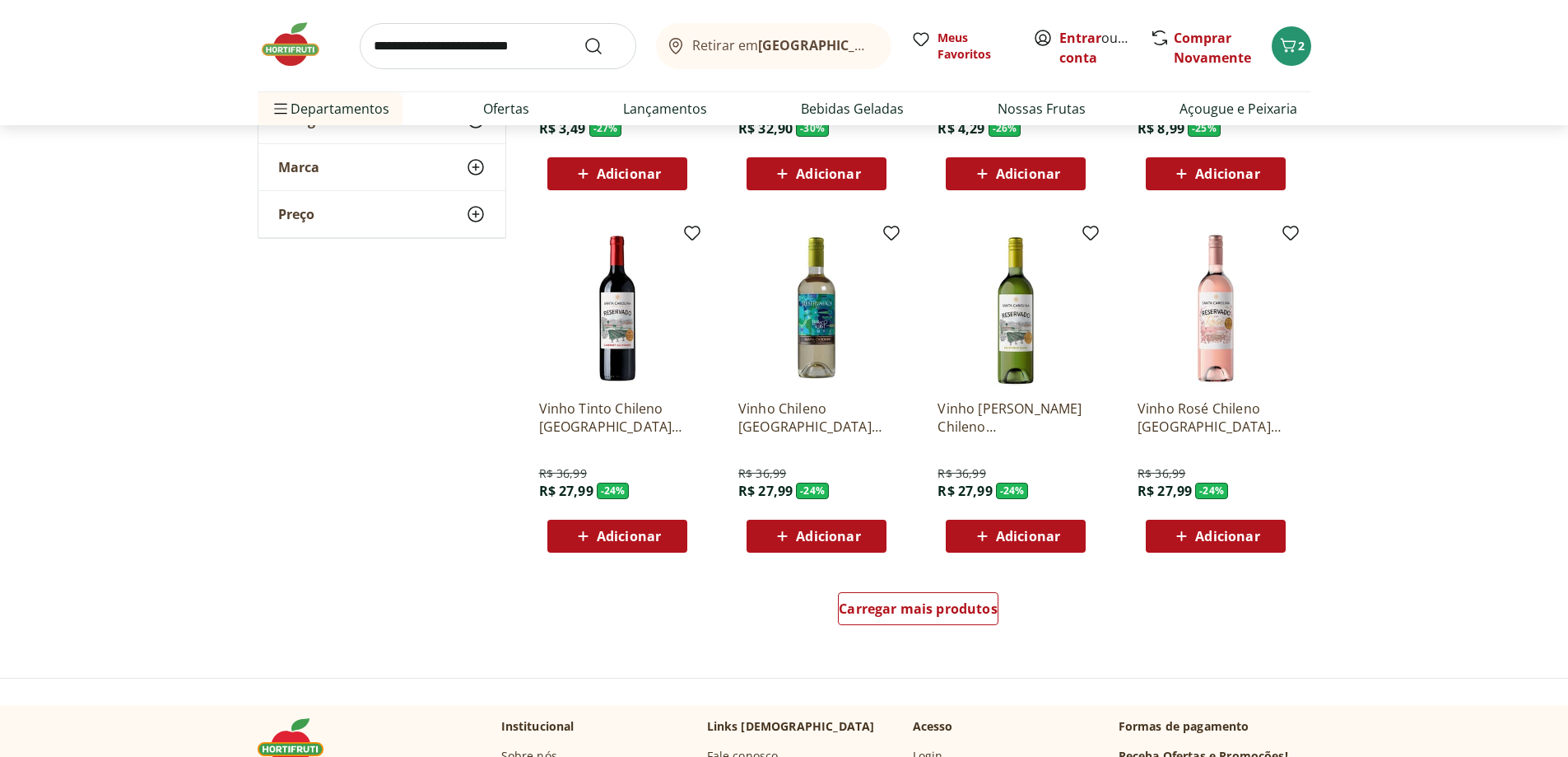
scroll to position [824, 0]
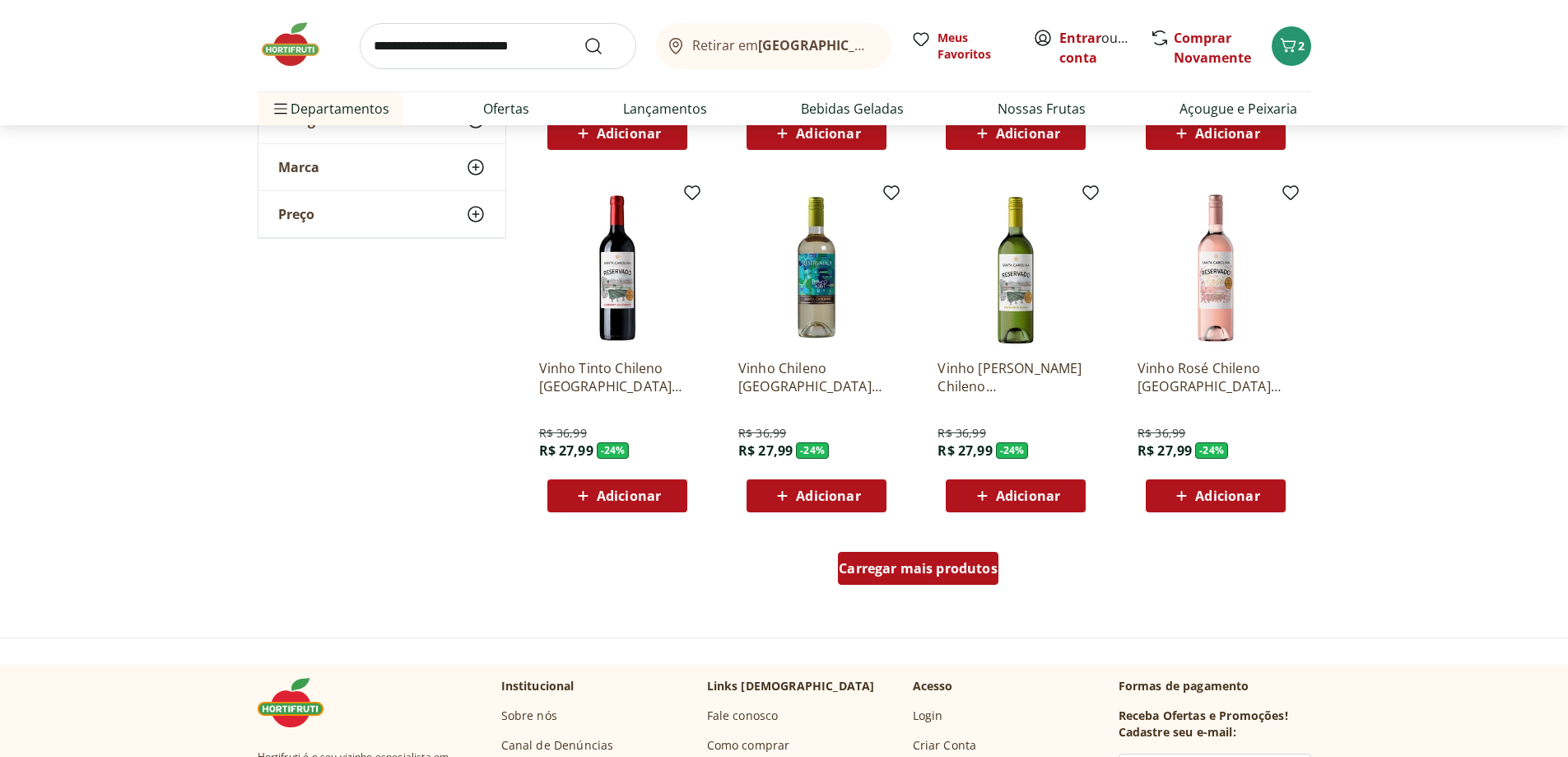
click at [897, 577] on div "Carregar mais produtos" at bounding box center [919, 567] width 161 height 33
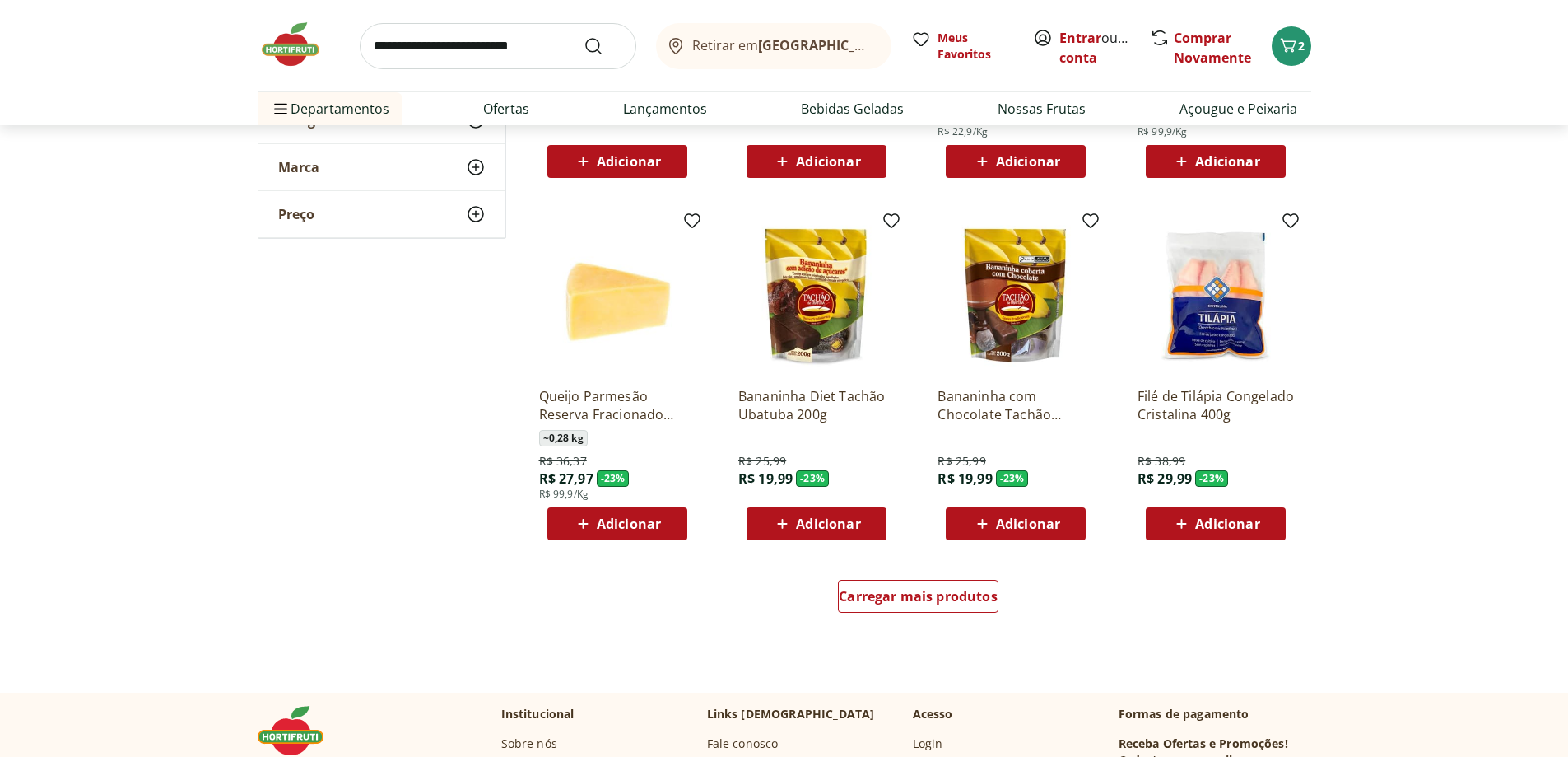
scroll to position [1893, 0]
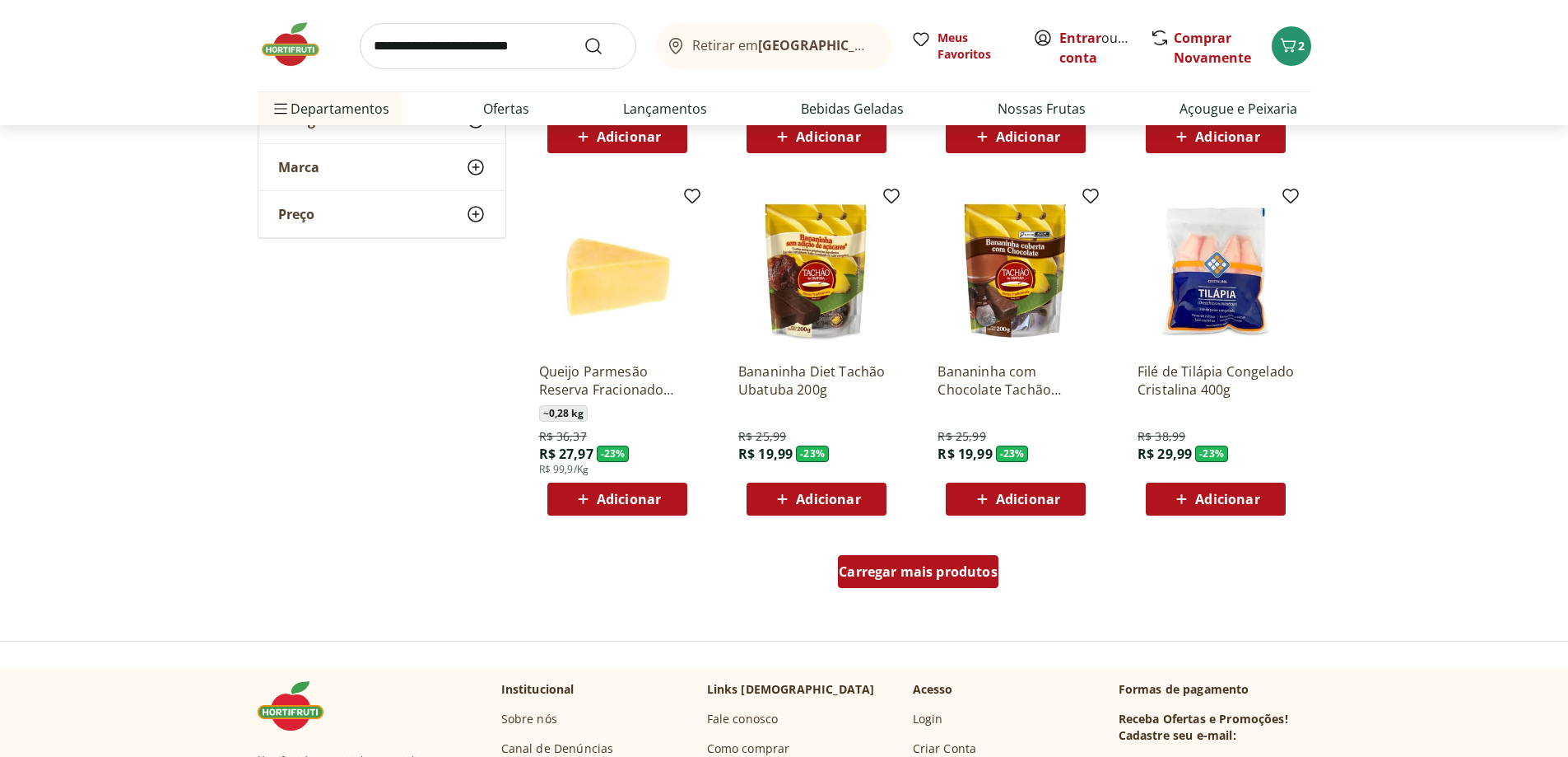
click at [937, 577] on span "Carregar mais produtos" at bounding box center [919, 571] width 159 height 13
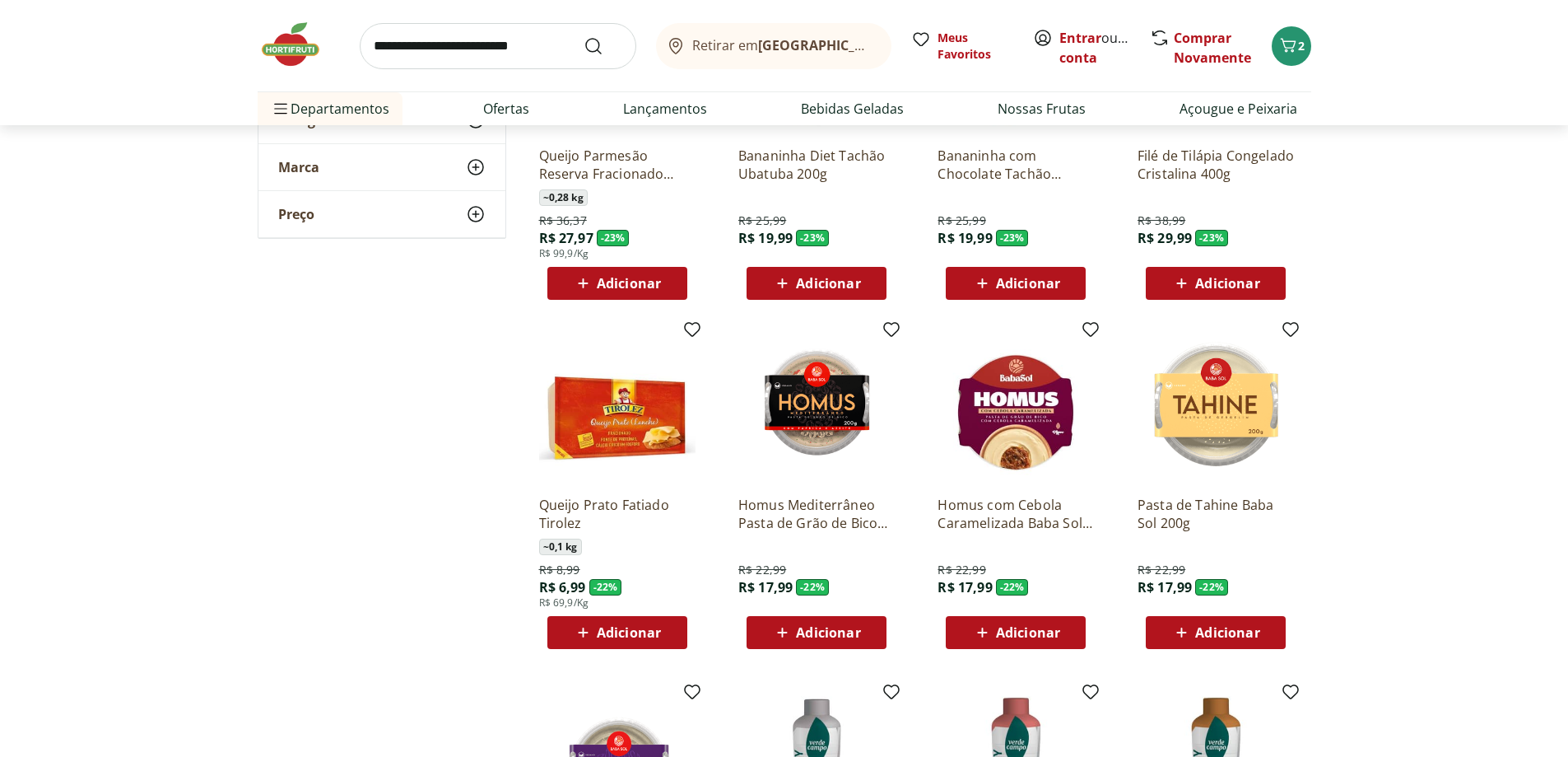
scroll to position [2141, 0]
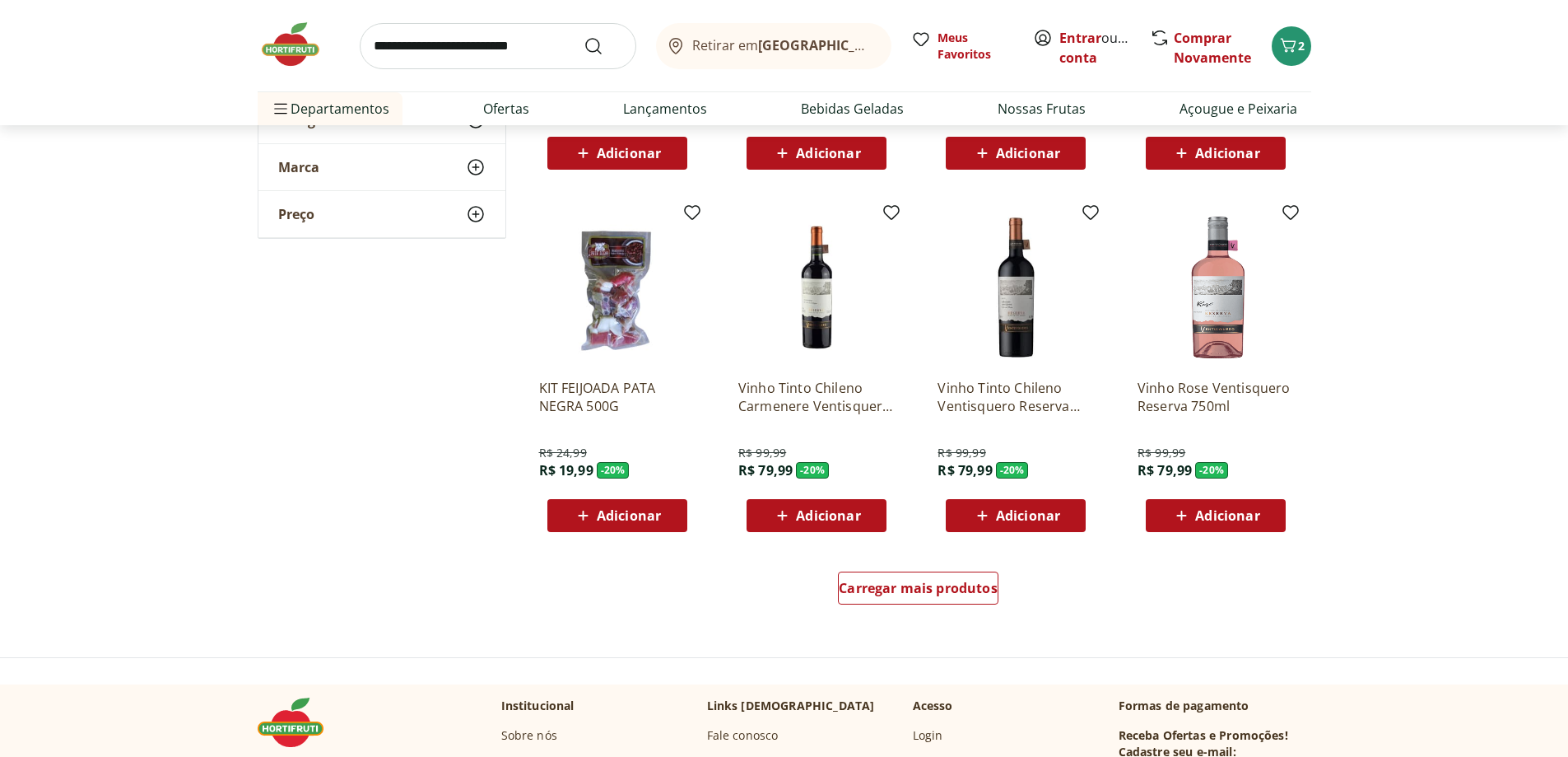
scroll to position [2964, 0]
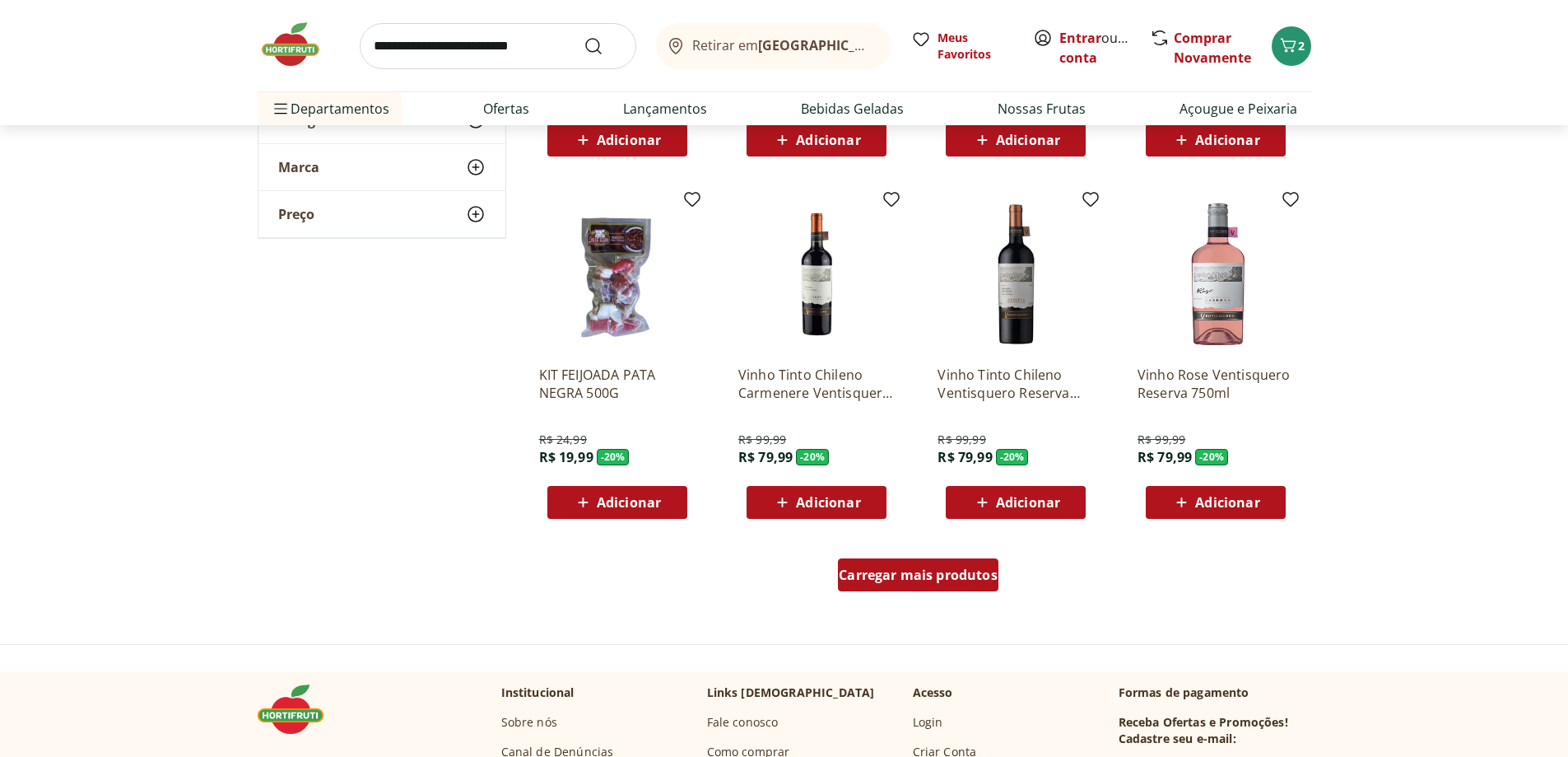
click at [947, 570] on span "Carregar mais produtos" at bounding box center [919, 574] width 159 height 13
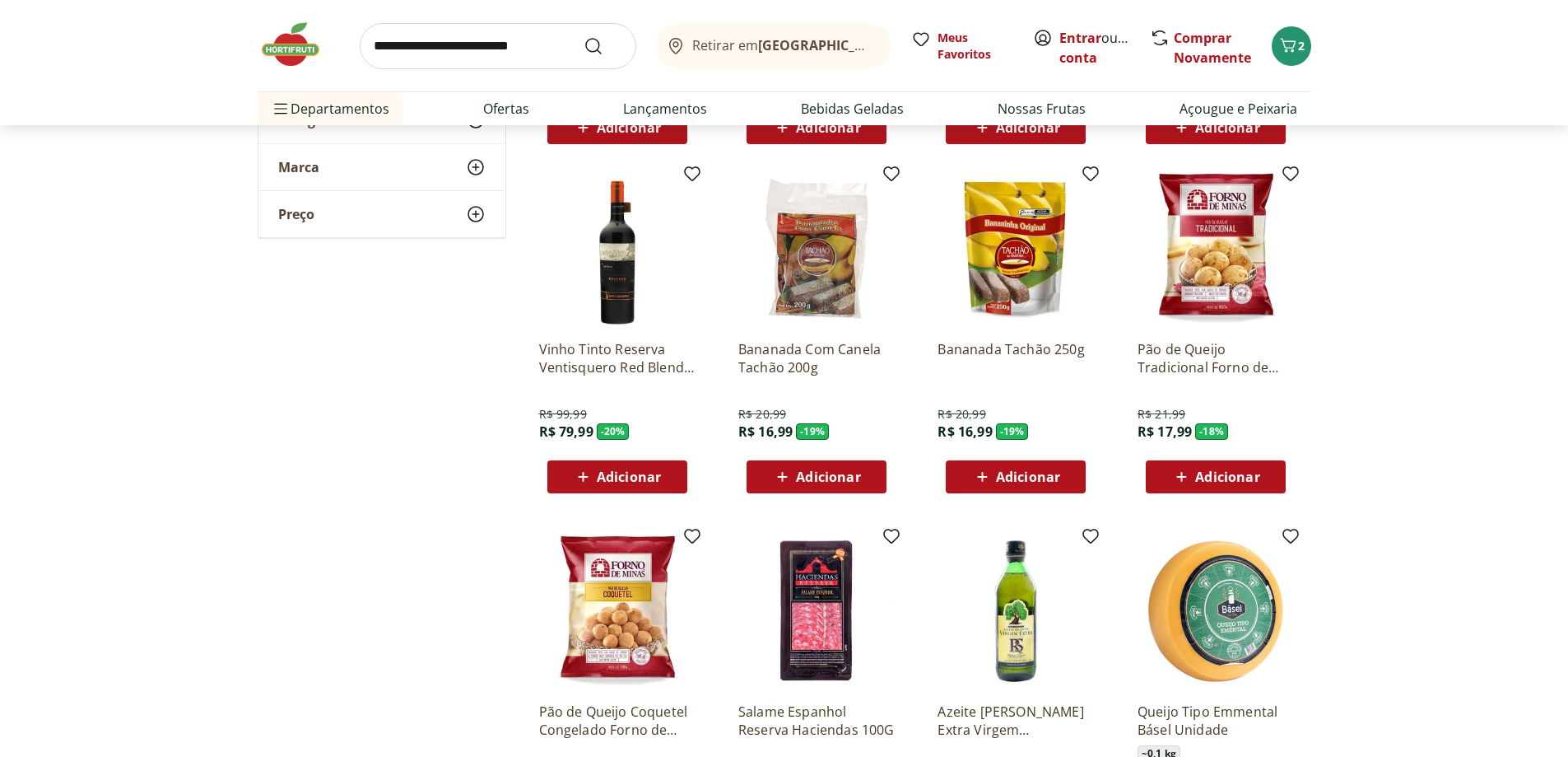
scroll to position [3376, 0]
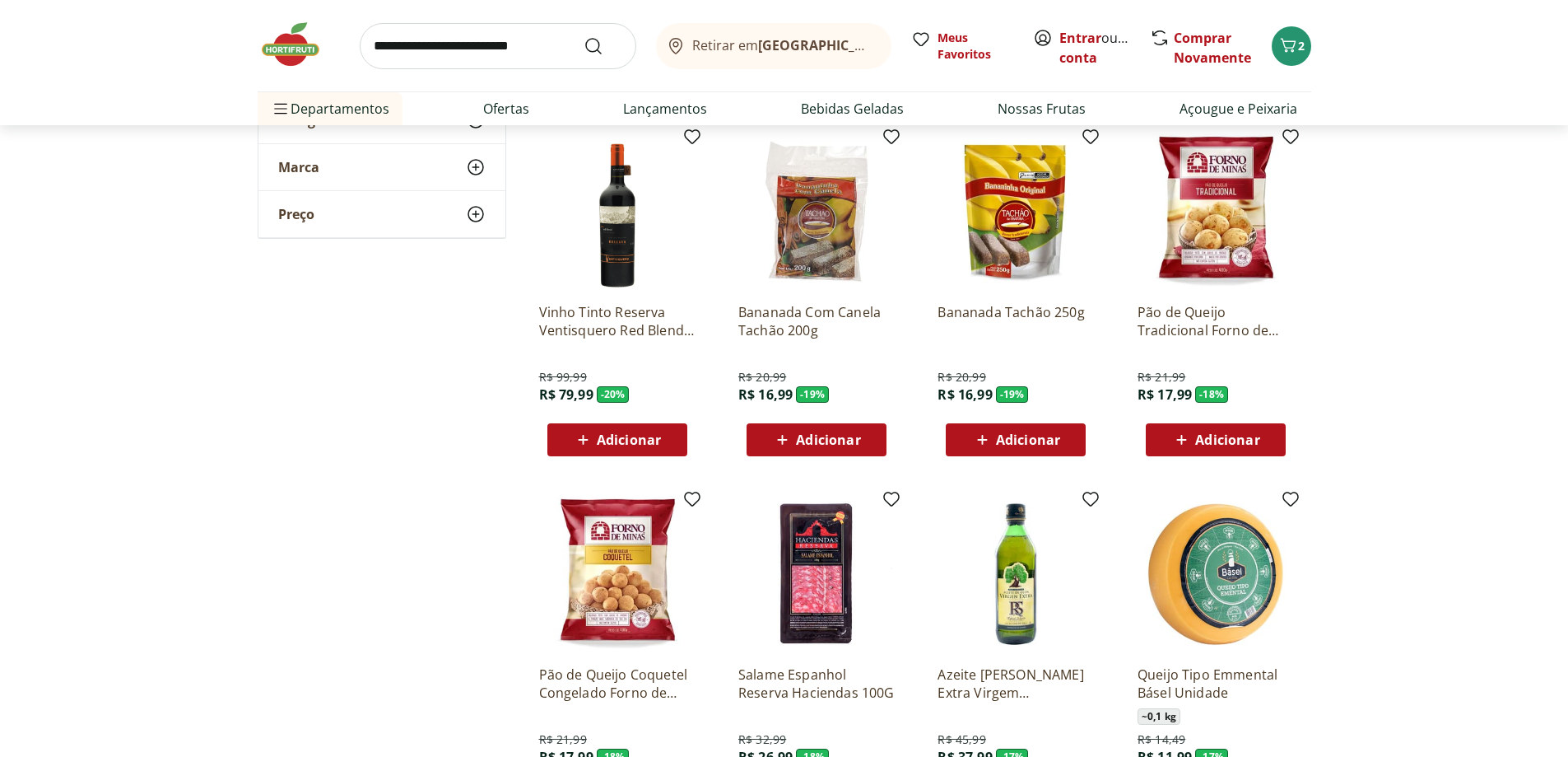
click at [1262, 447] on div "Adicionar" at bounding box center [1215, 440] width 113 height 30
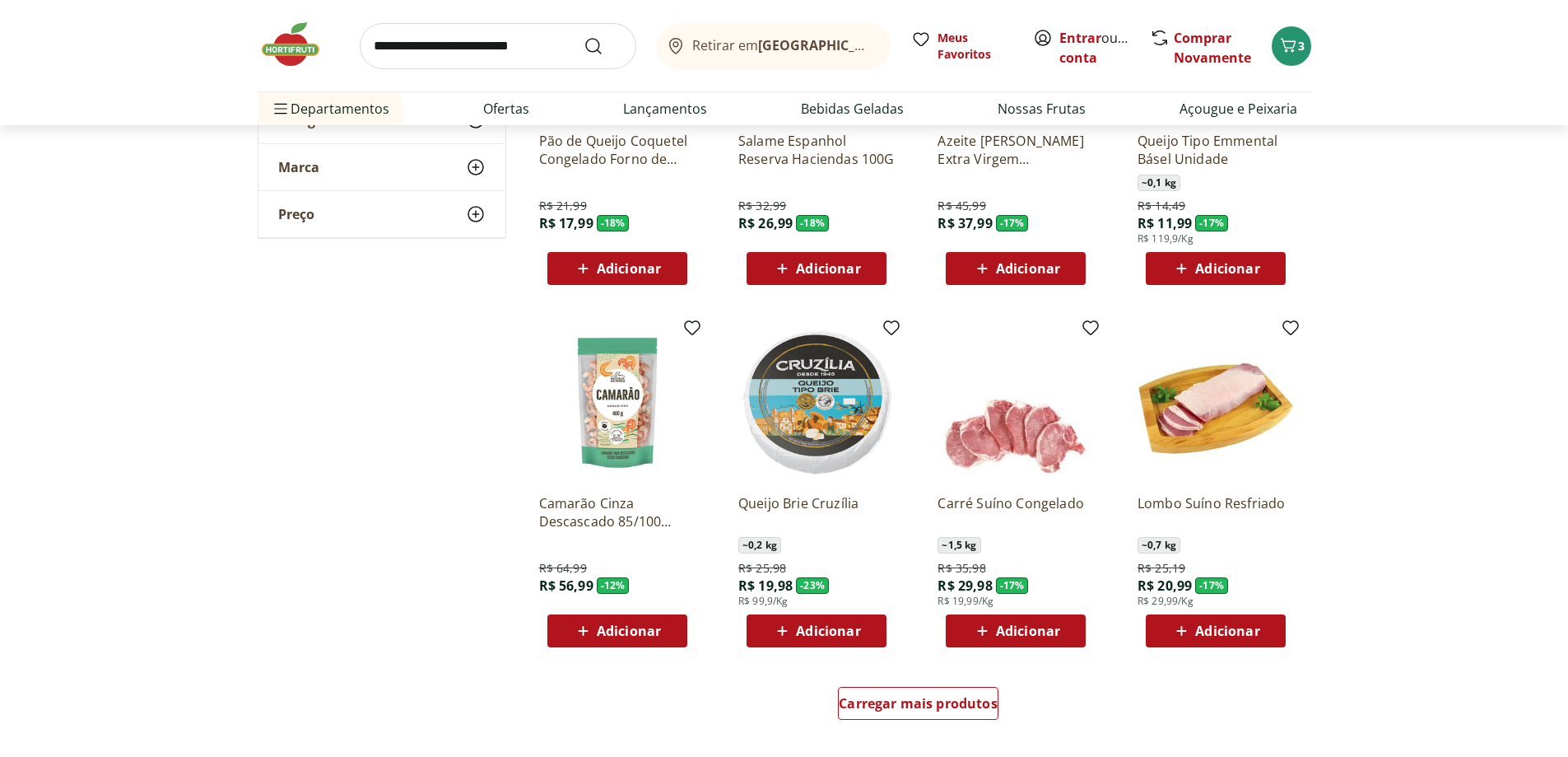
scroll to position [3952, 0]
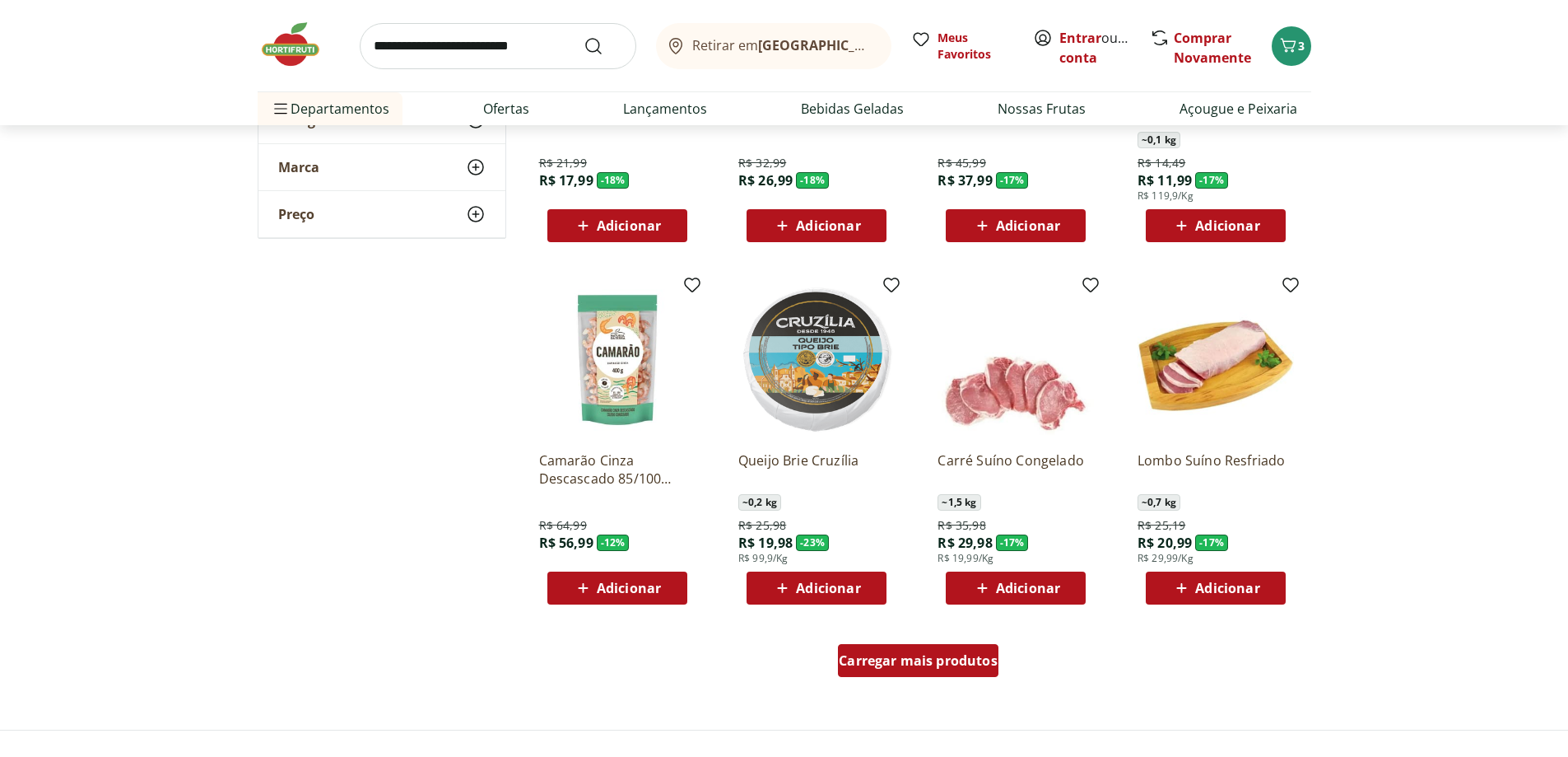
click at [954, 656] on span "Carregar mais produtos" at bounding box center [919, 660] width 159 height 13
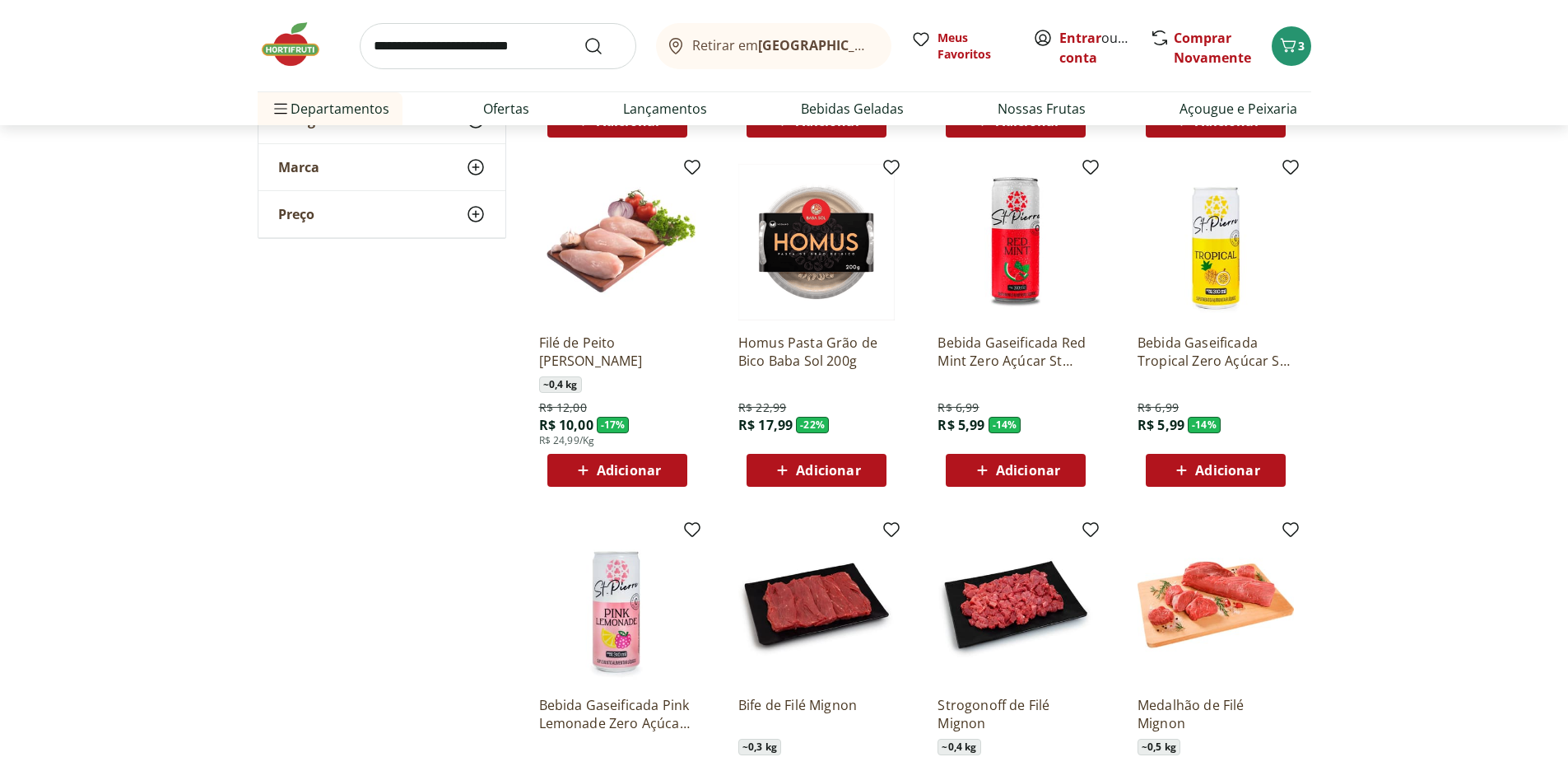
scroll to position [4447, 0]
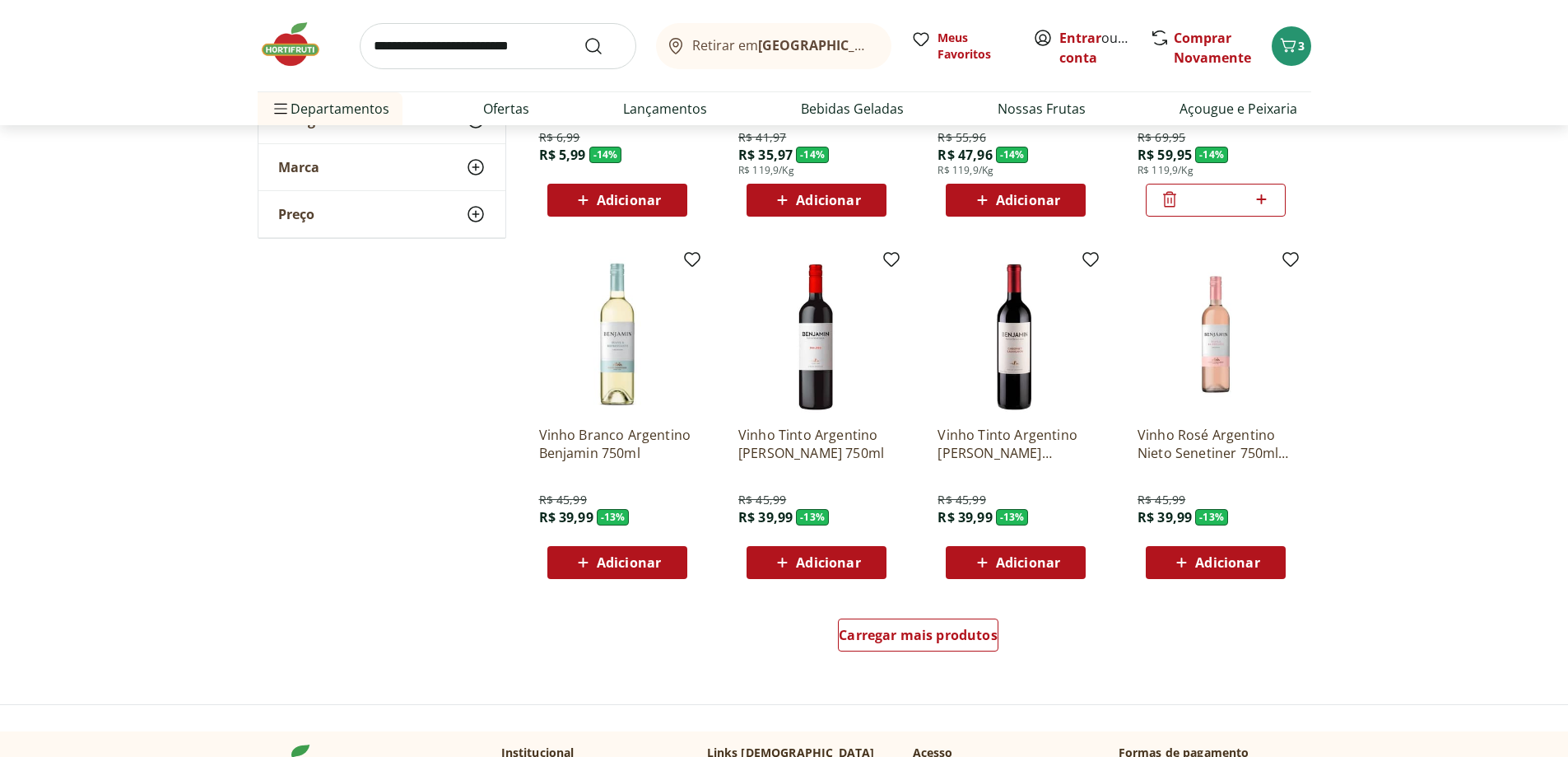
scroll to position [5105, 0]
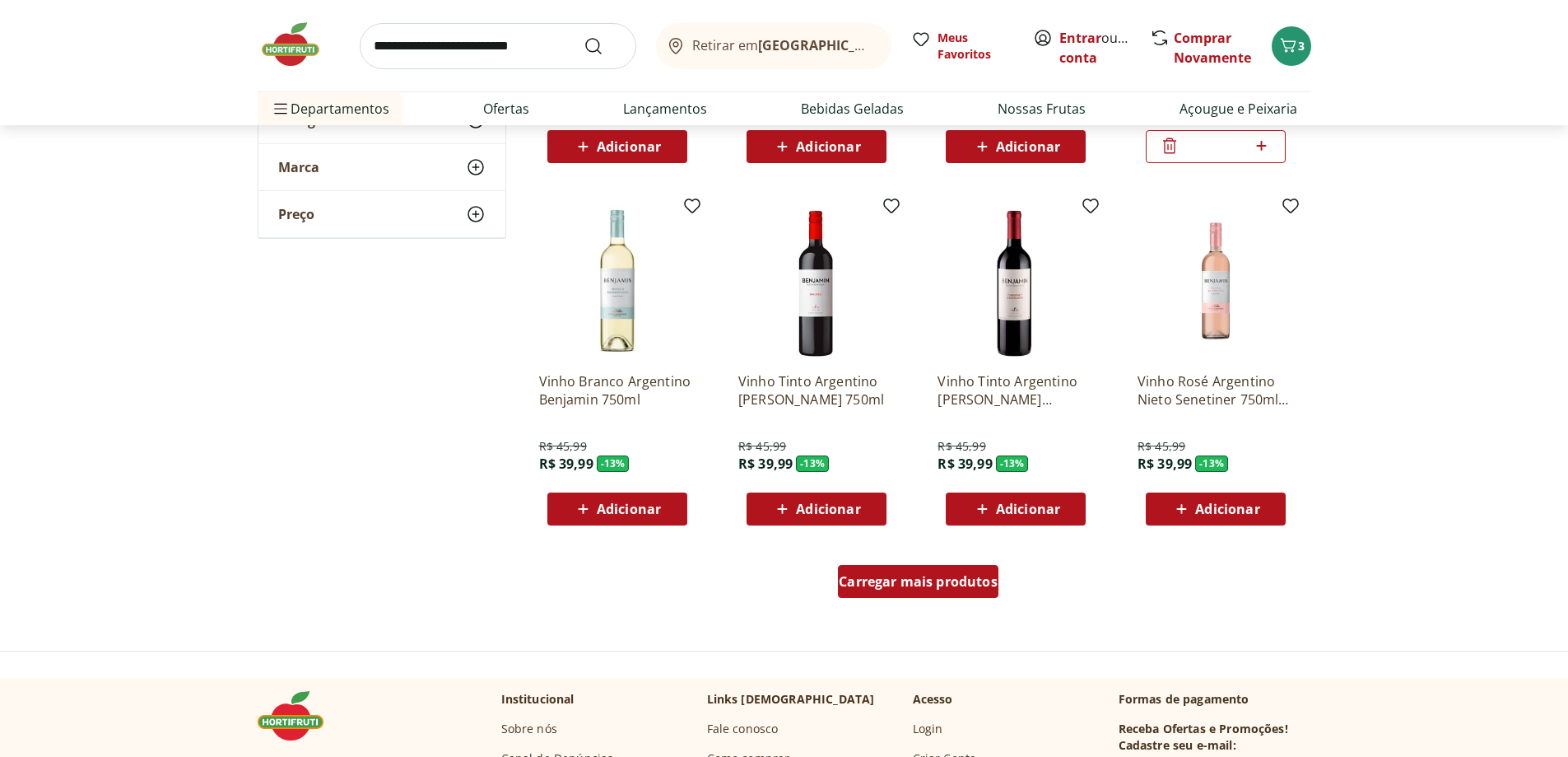
click at [931, 591] on div "Carregar mais produtos" at bounding box center [919, 581] width 161 height 33
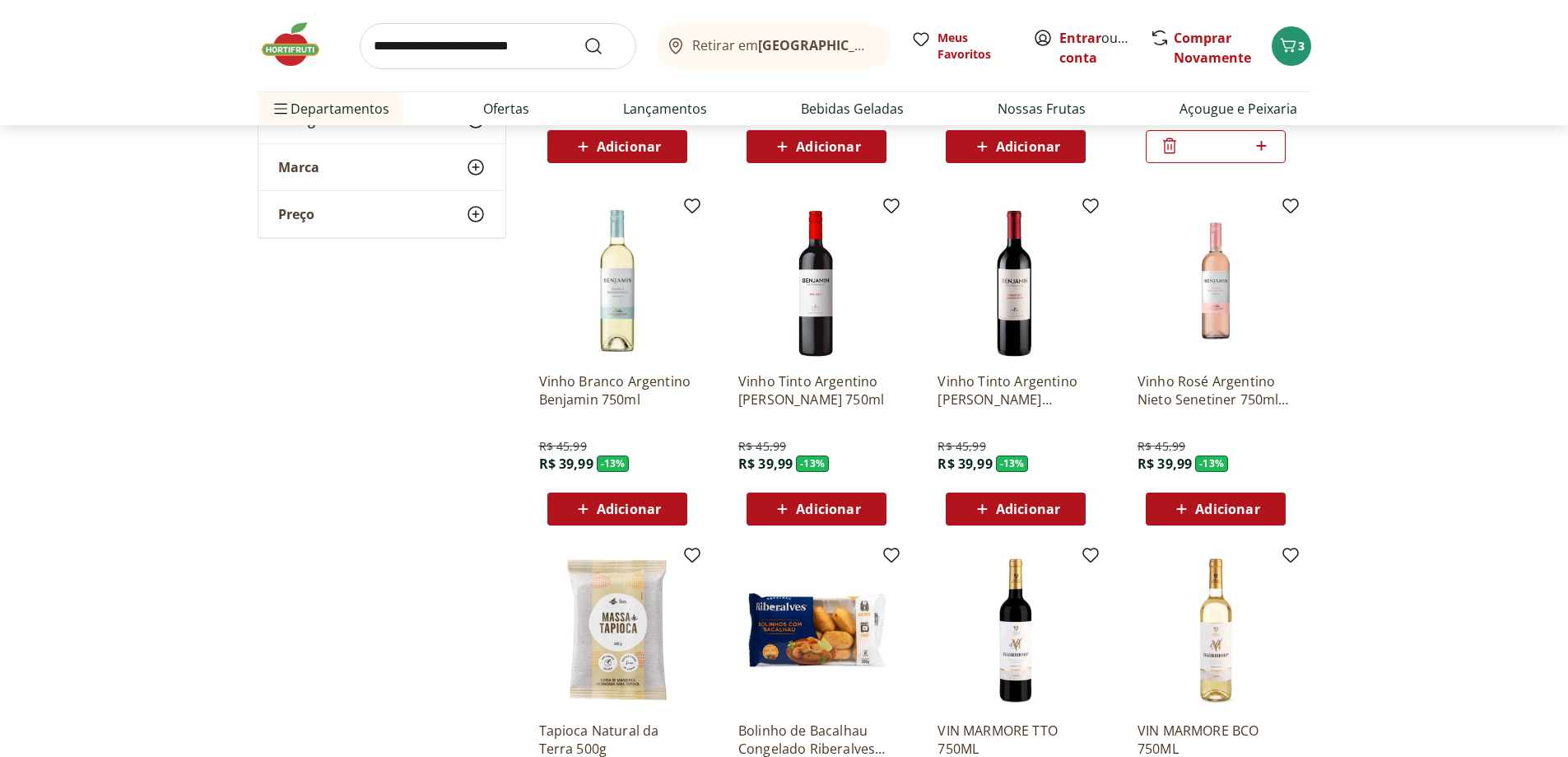
scroll to position [5352, 0]
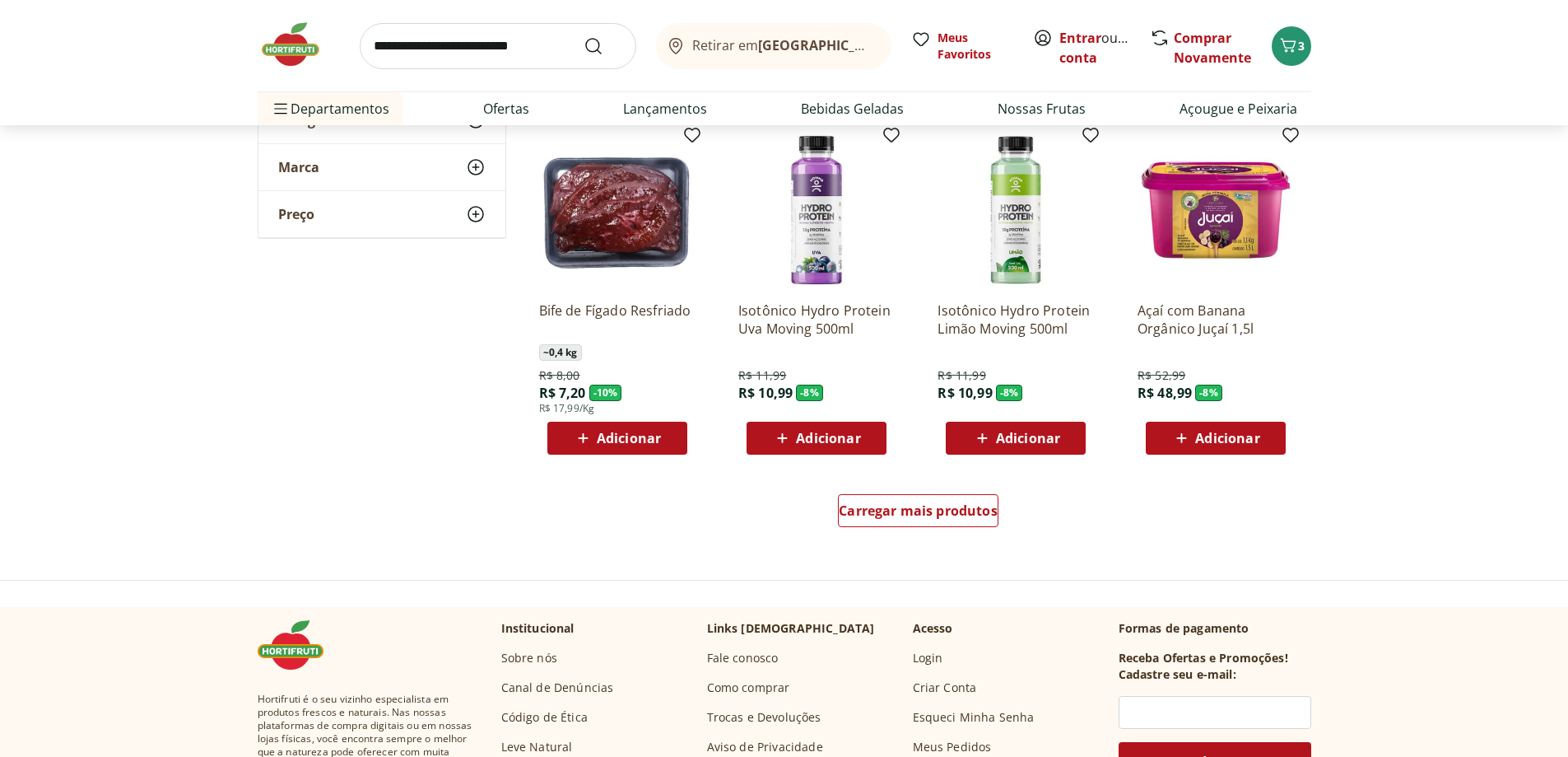
scroll to position [6258, 0]
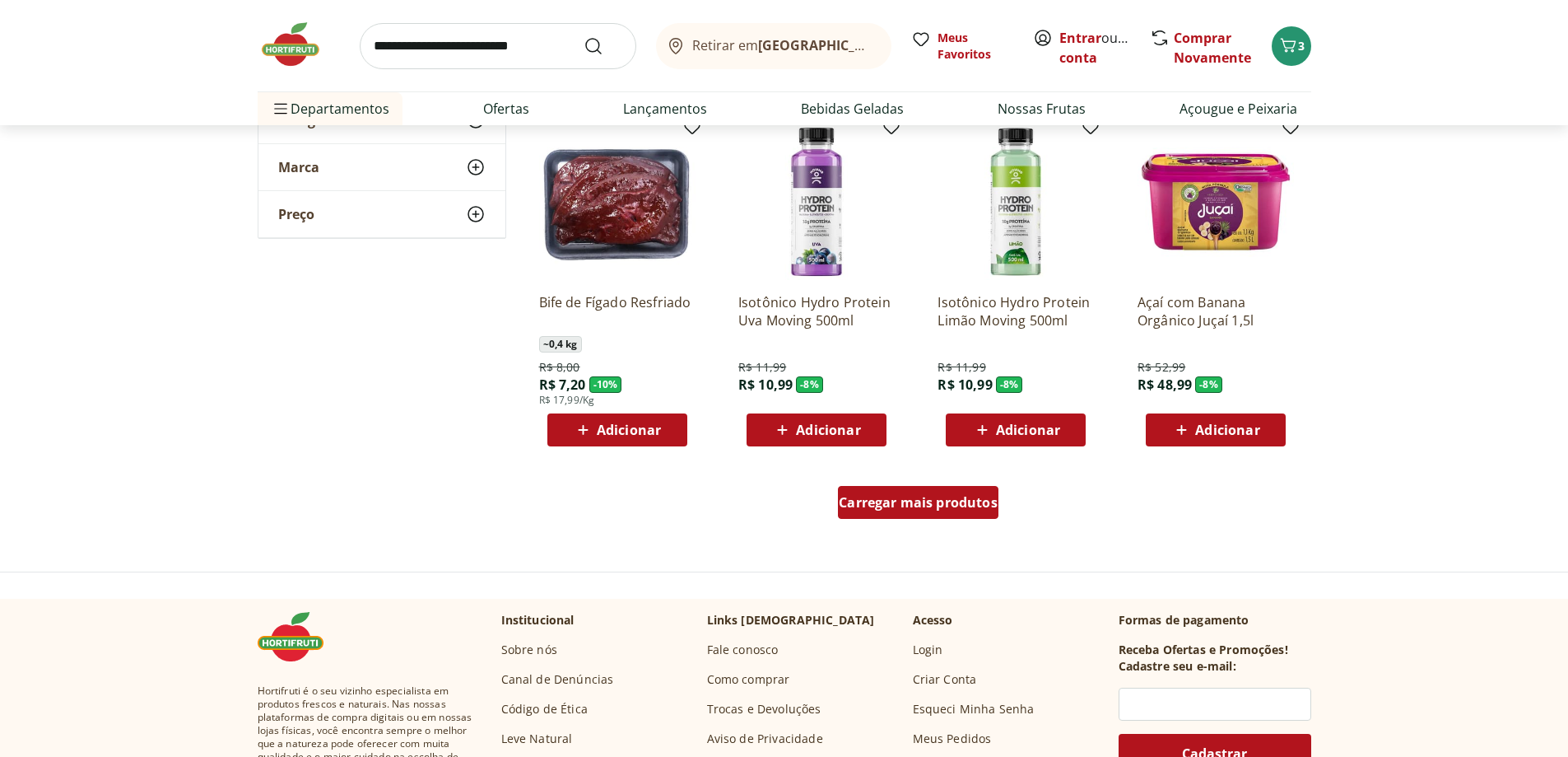
click at [949, 509] on span "Carregar mais produtos" at bounding box center [919, 502] width 159 height 13
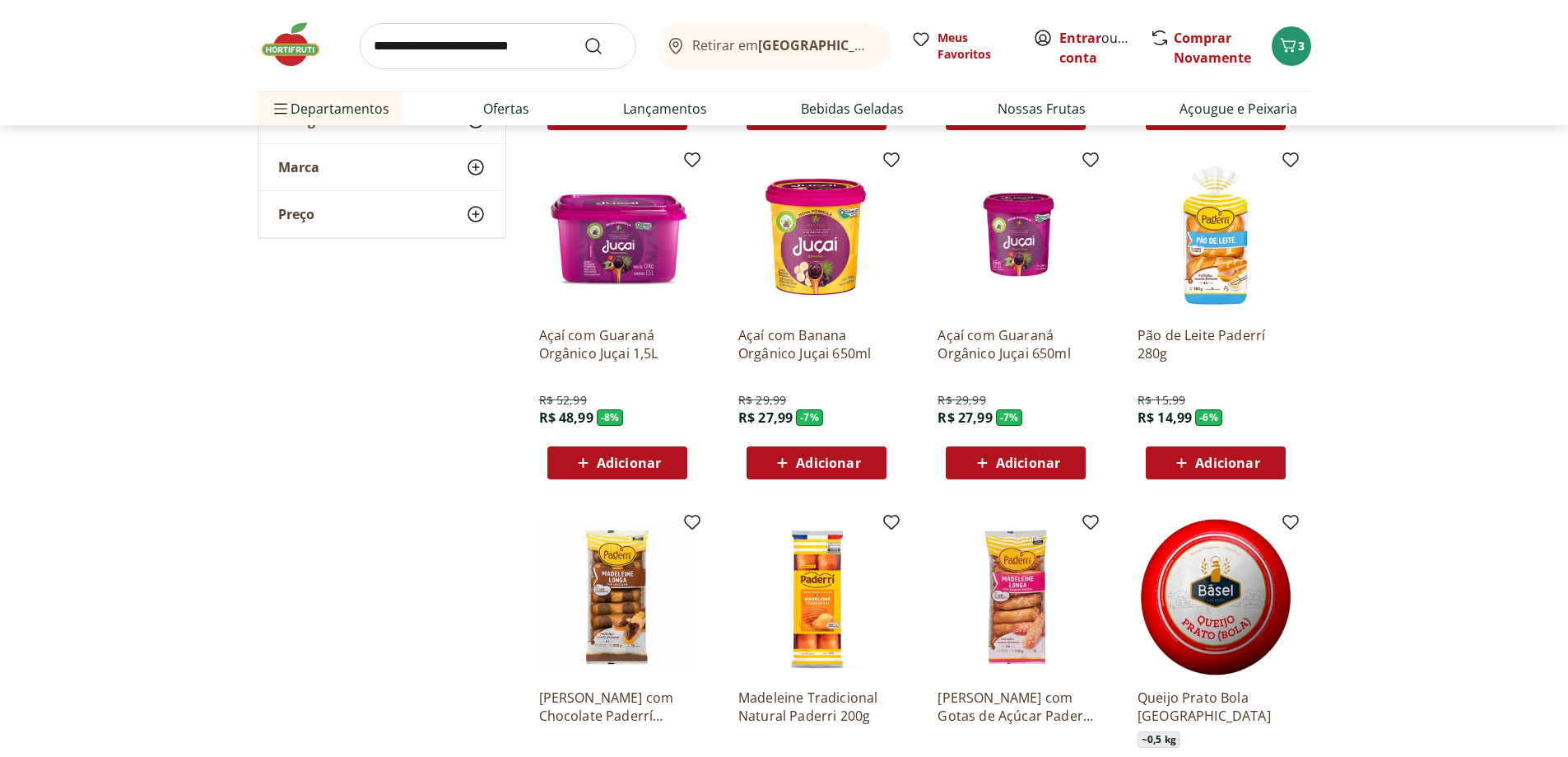
scroll to position [6586, 0]
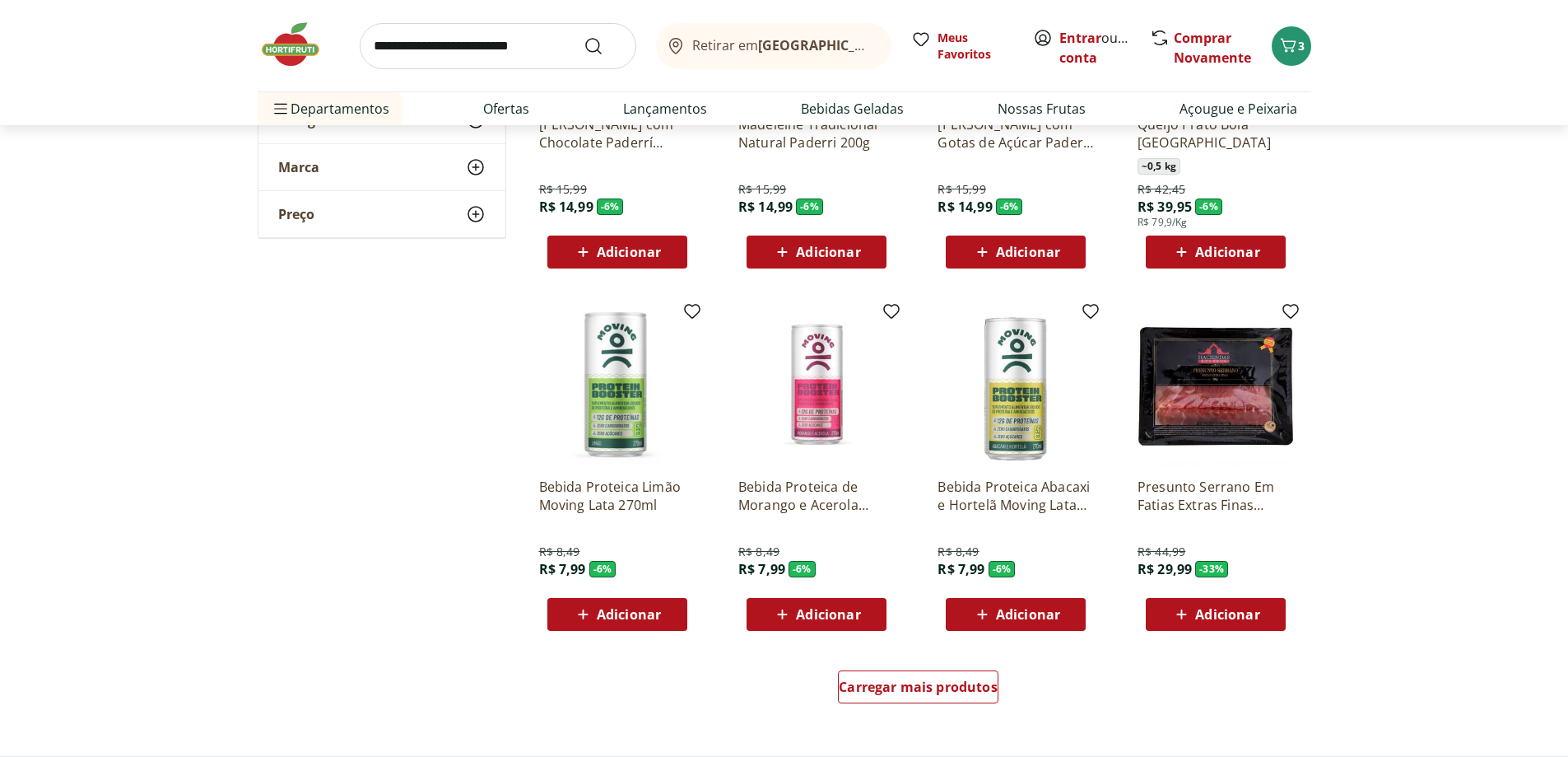
scroll to position [7245, 0]
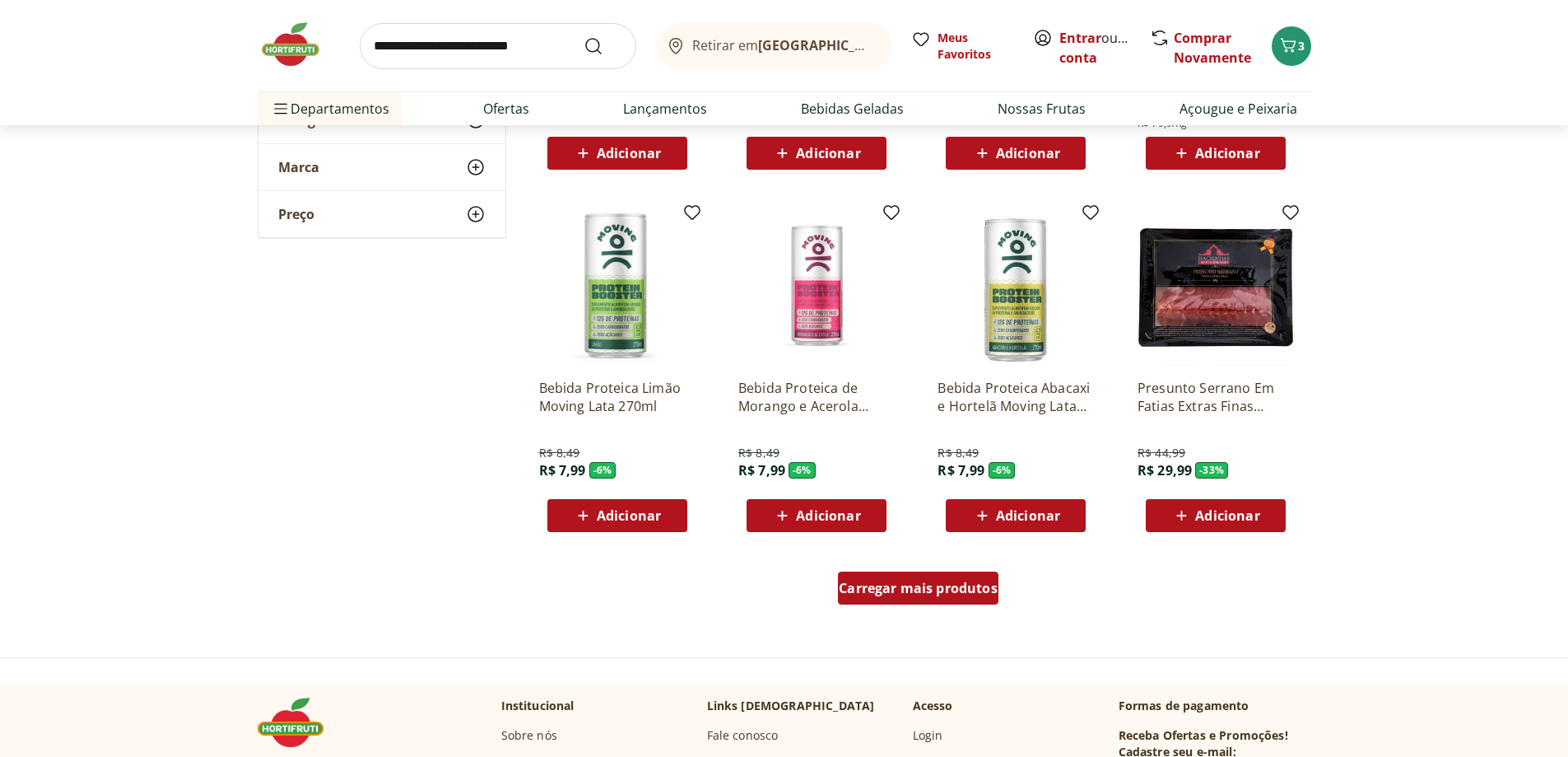
click at [921, 589] on span "Carregar mais produtos" at bounding box center [919, 587] width 159 height 13
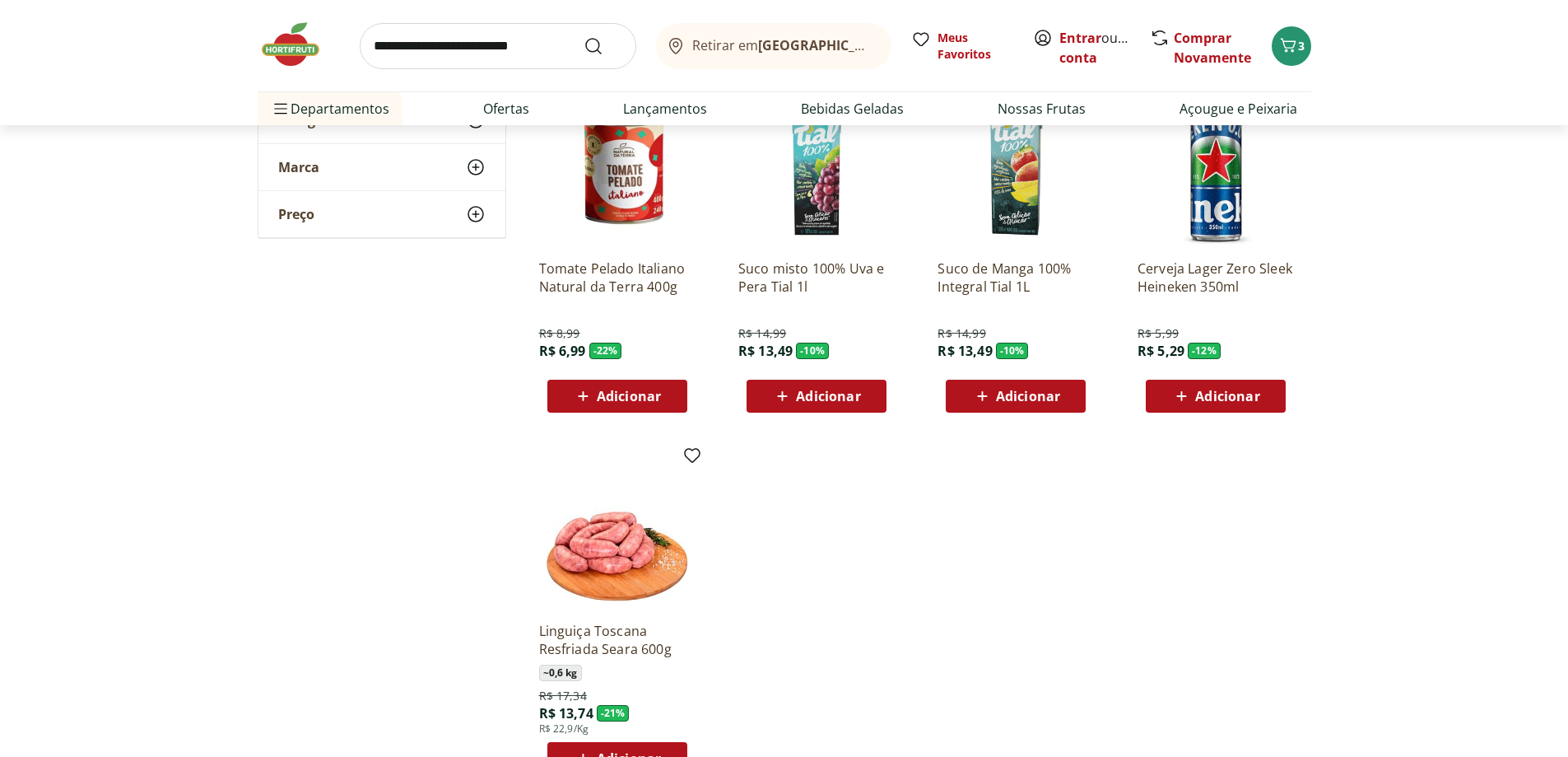
scroll to position [7575, 0]
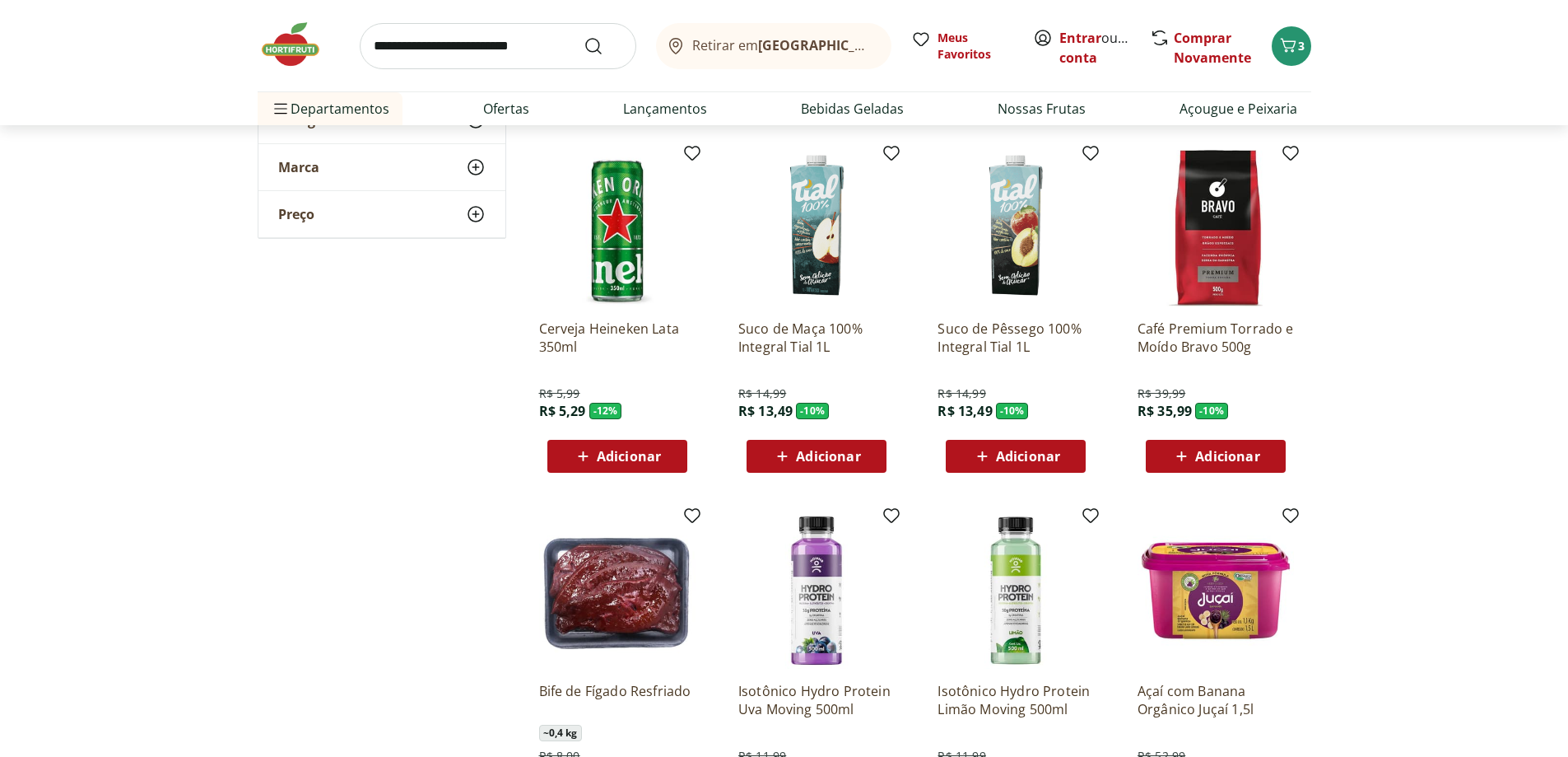
scroll to position [5599, 0]
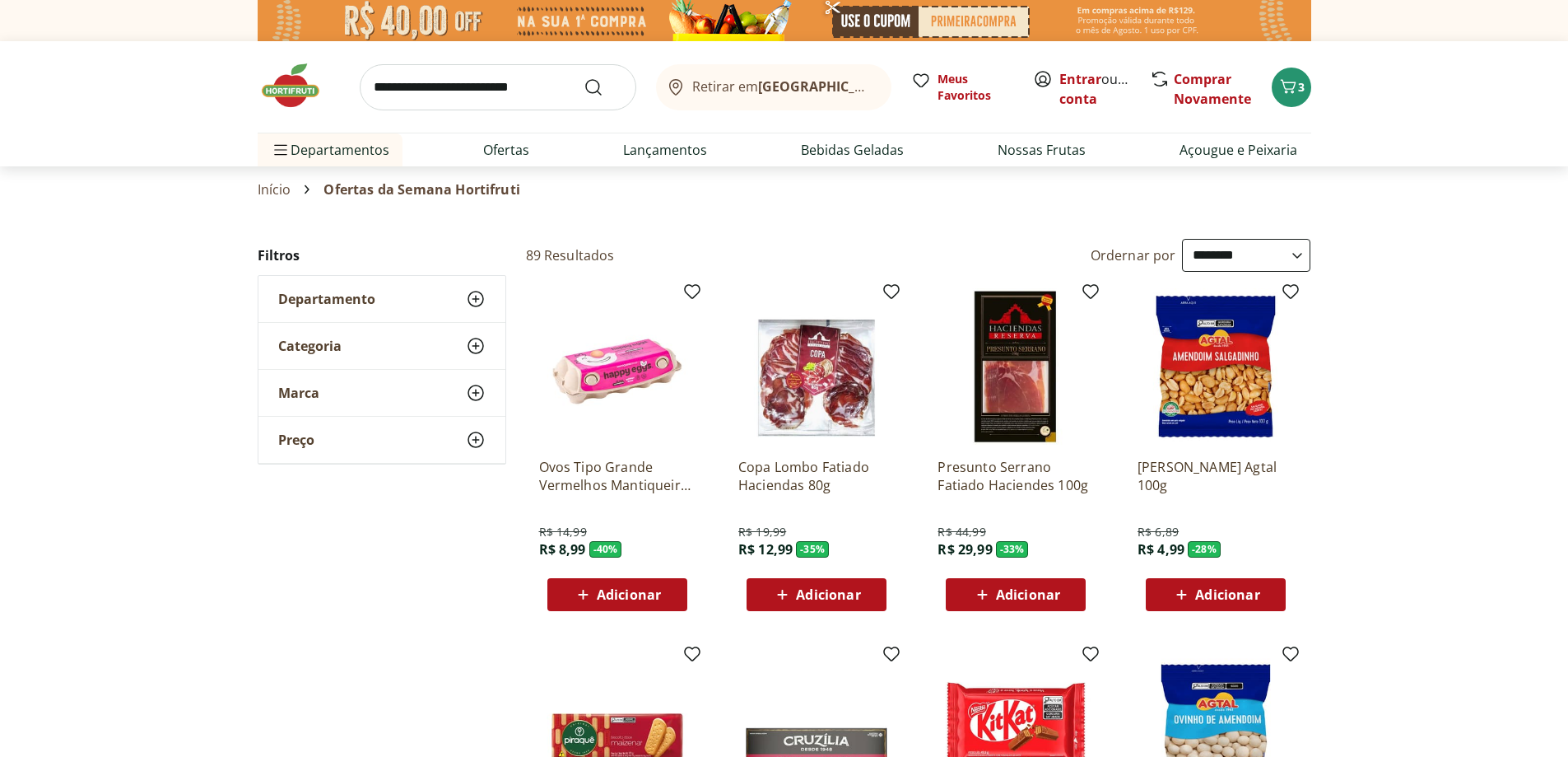
select select "**********"
click at [276, 99] on img at bounding box center [298, 85] width 82 height 50
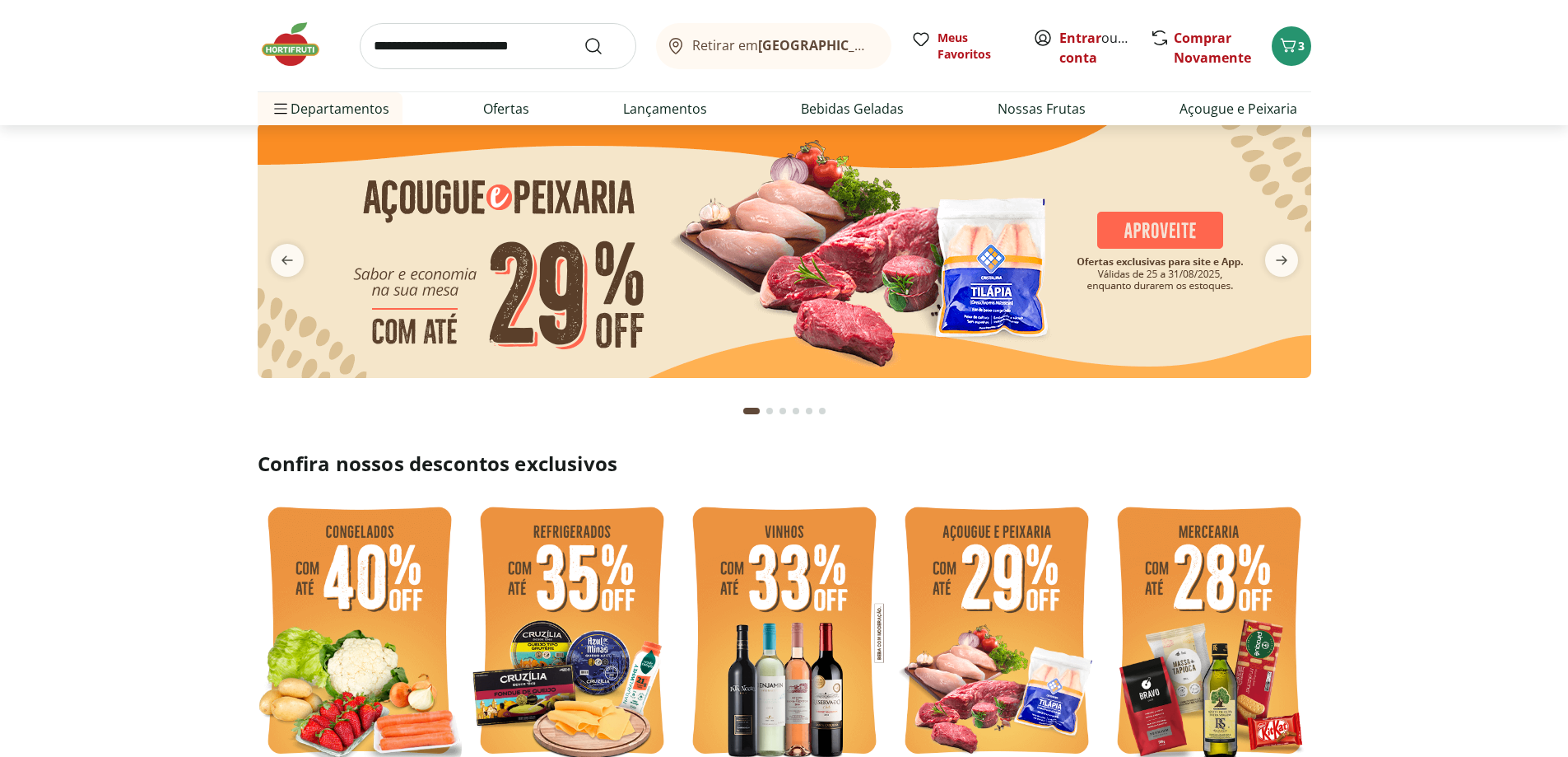
scroll to position [82, 0]
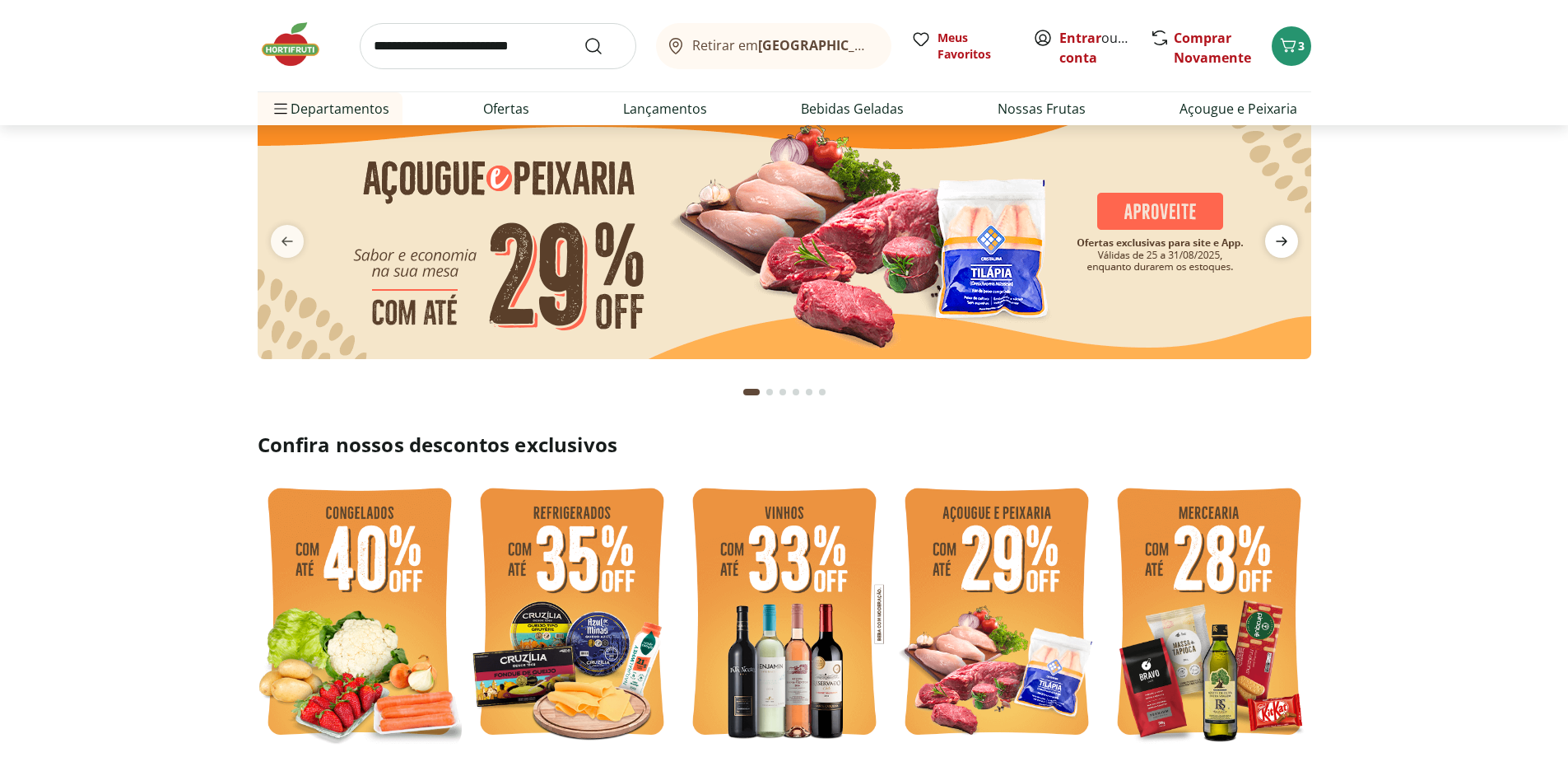
click at [1284, 250] on icon "next" at bounding box center [1281, 241] width 20 height 20
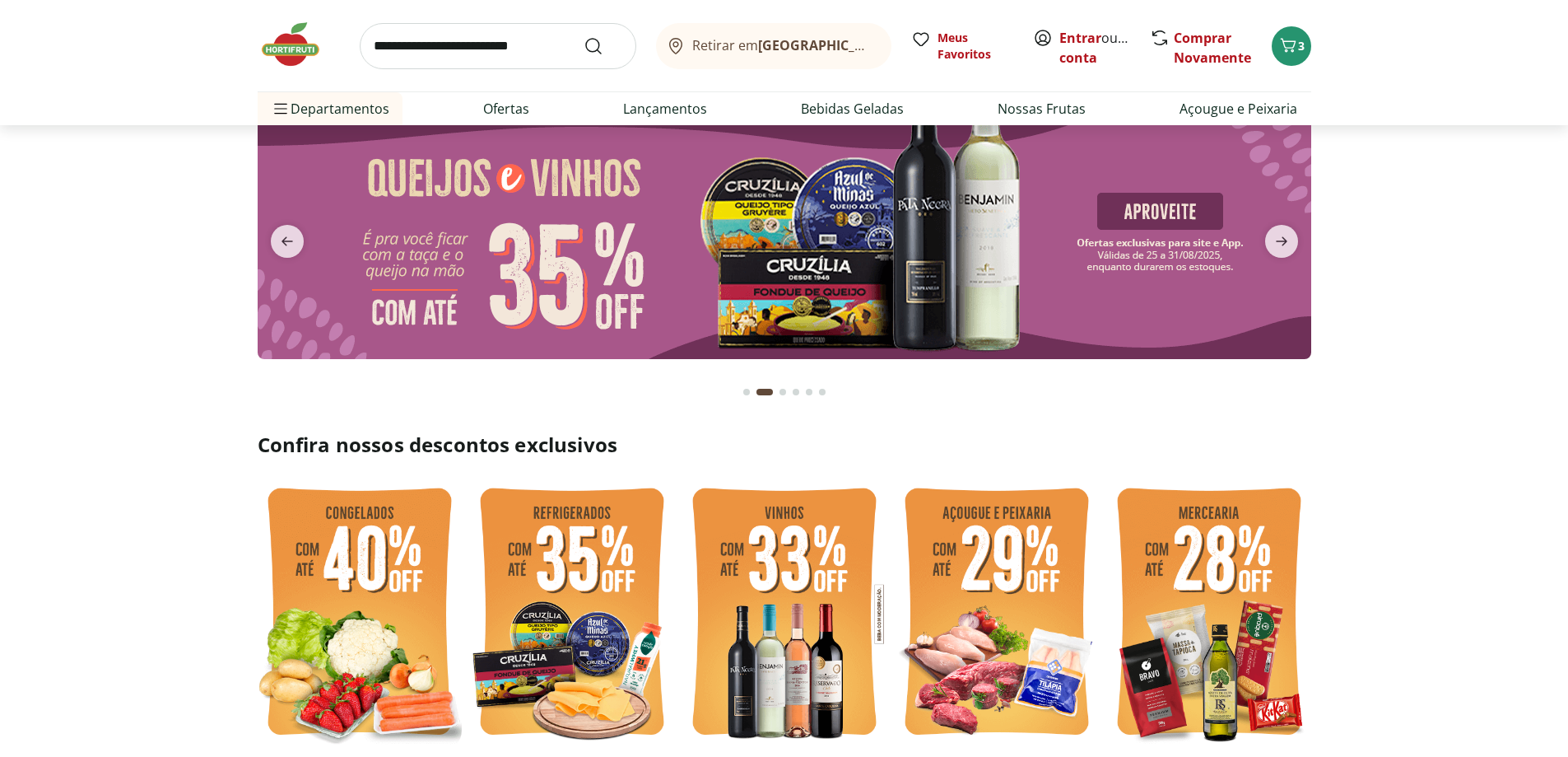
click at [499, 54] on input "search" at bounding box center [498, 46] width 276 height 46
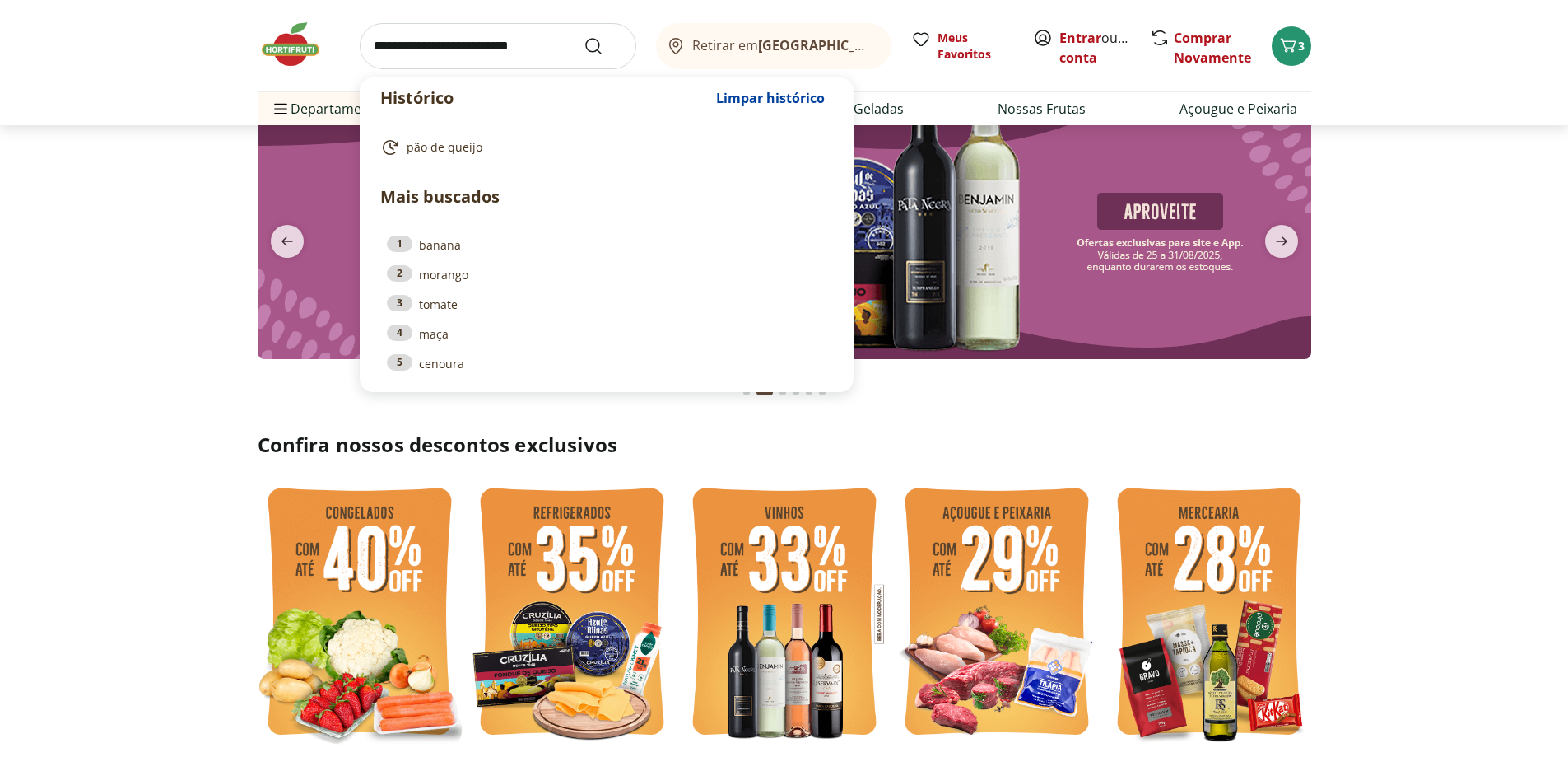
type input "*"
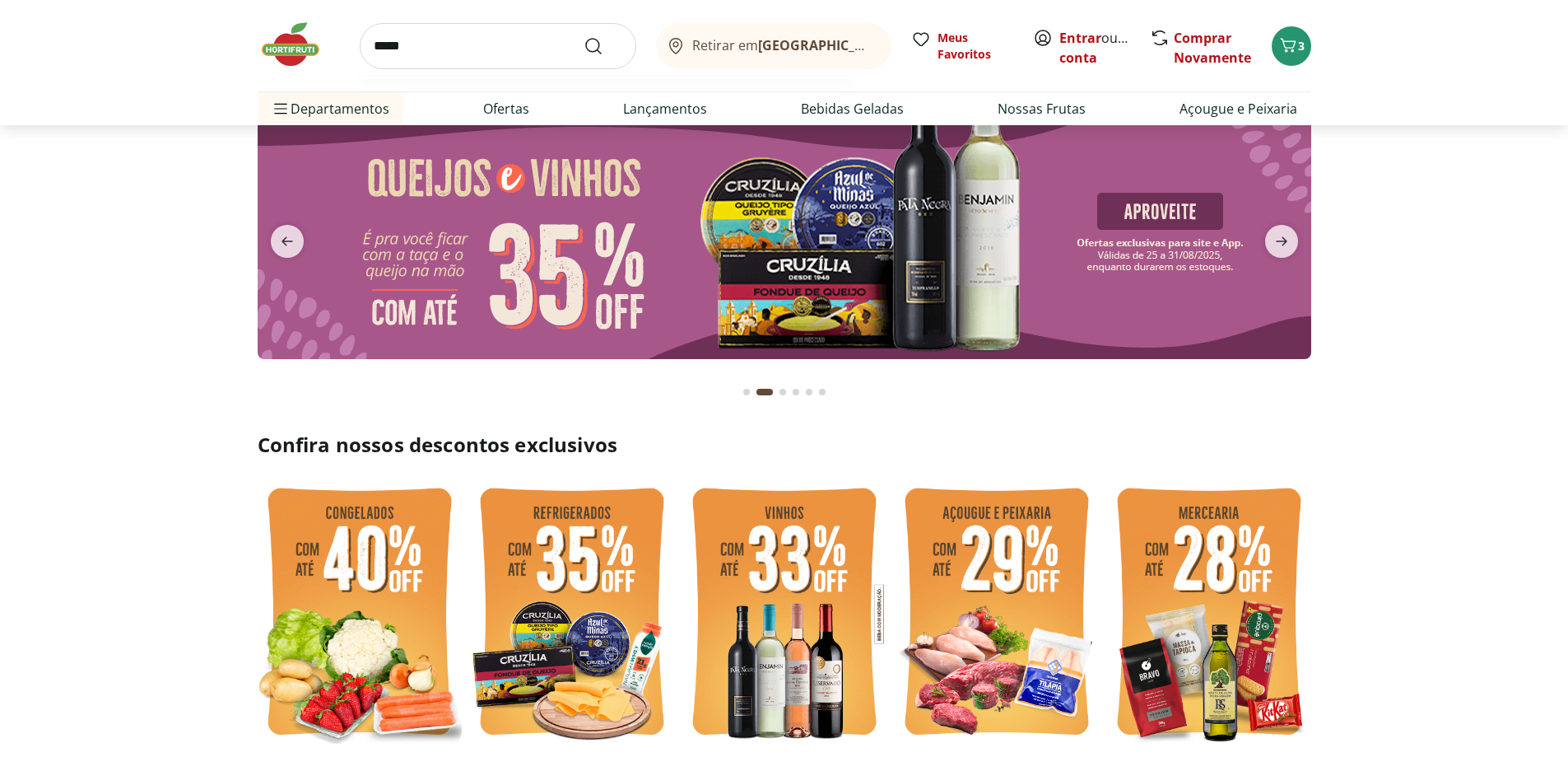
type input "******"
click button "Submit Search" at bounding box center [604, 46] width 40 height 20
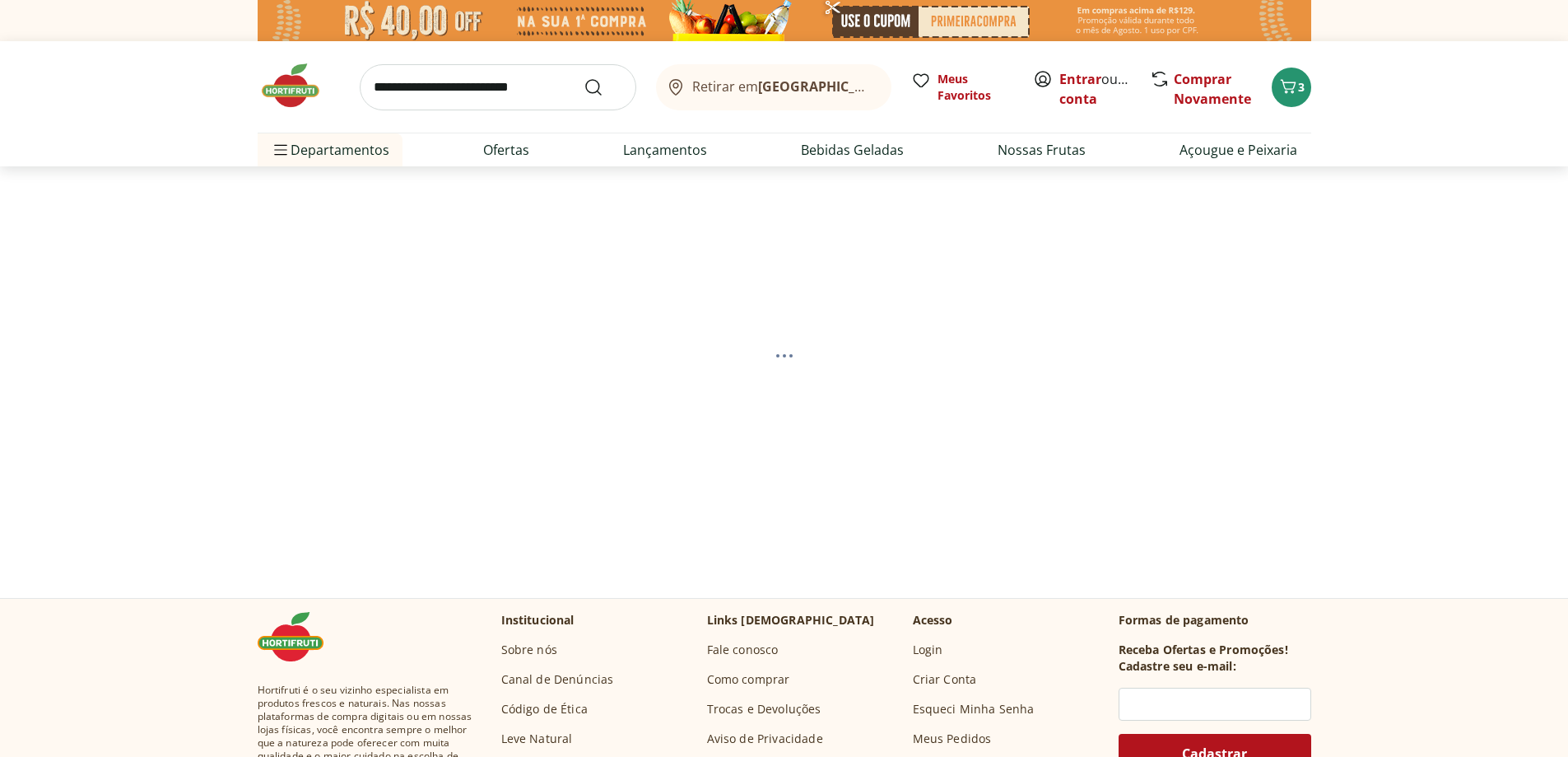
select select "**********"
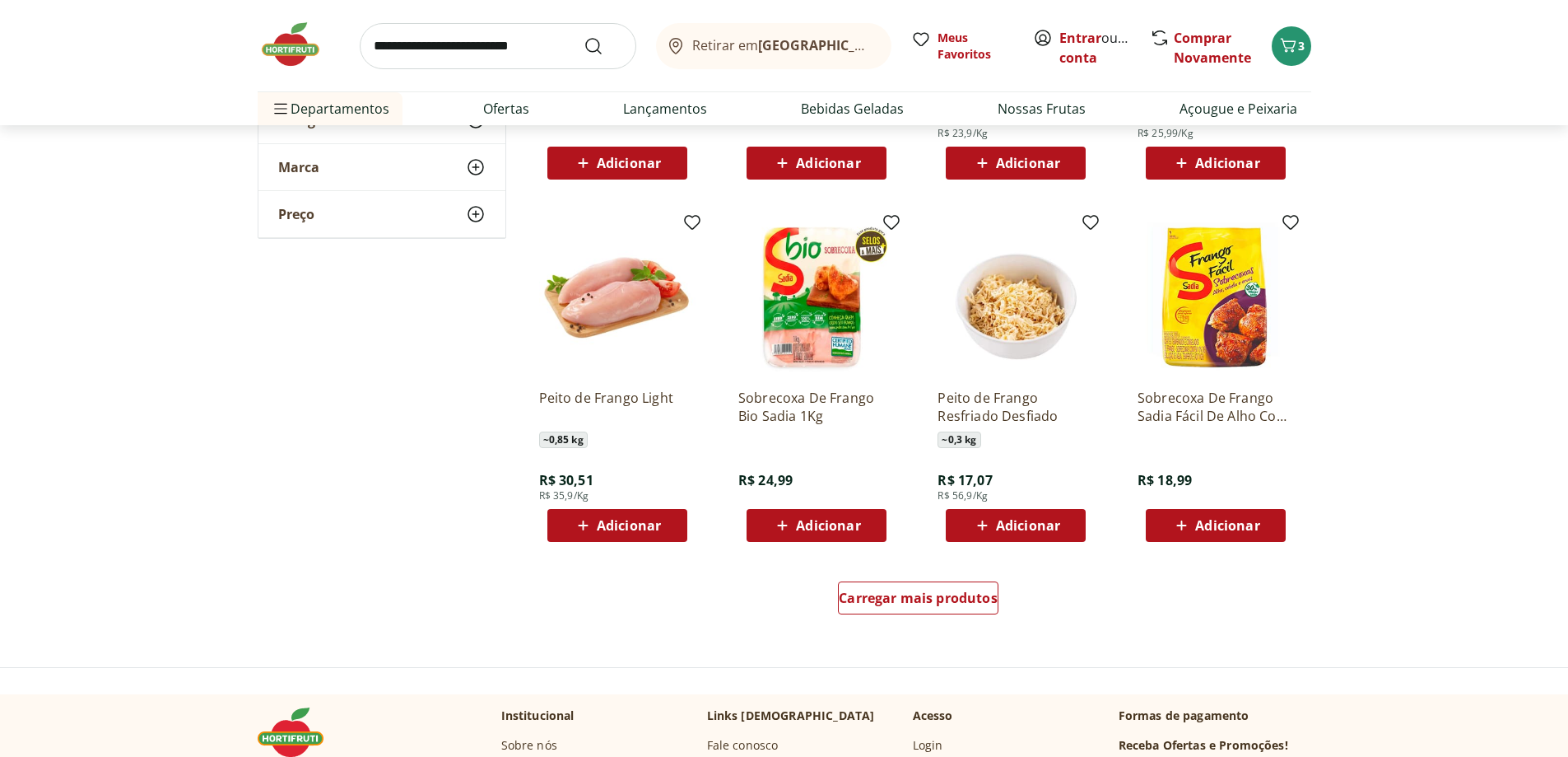
scroll to position [906, 0]
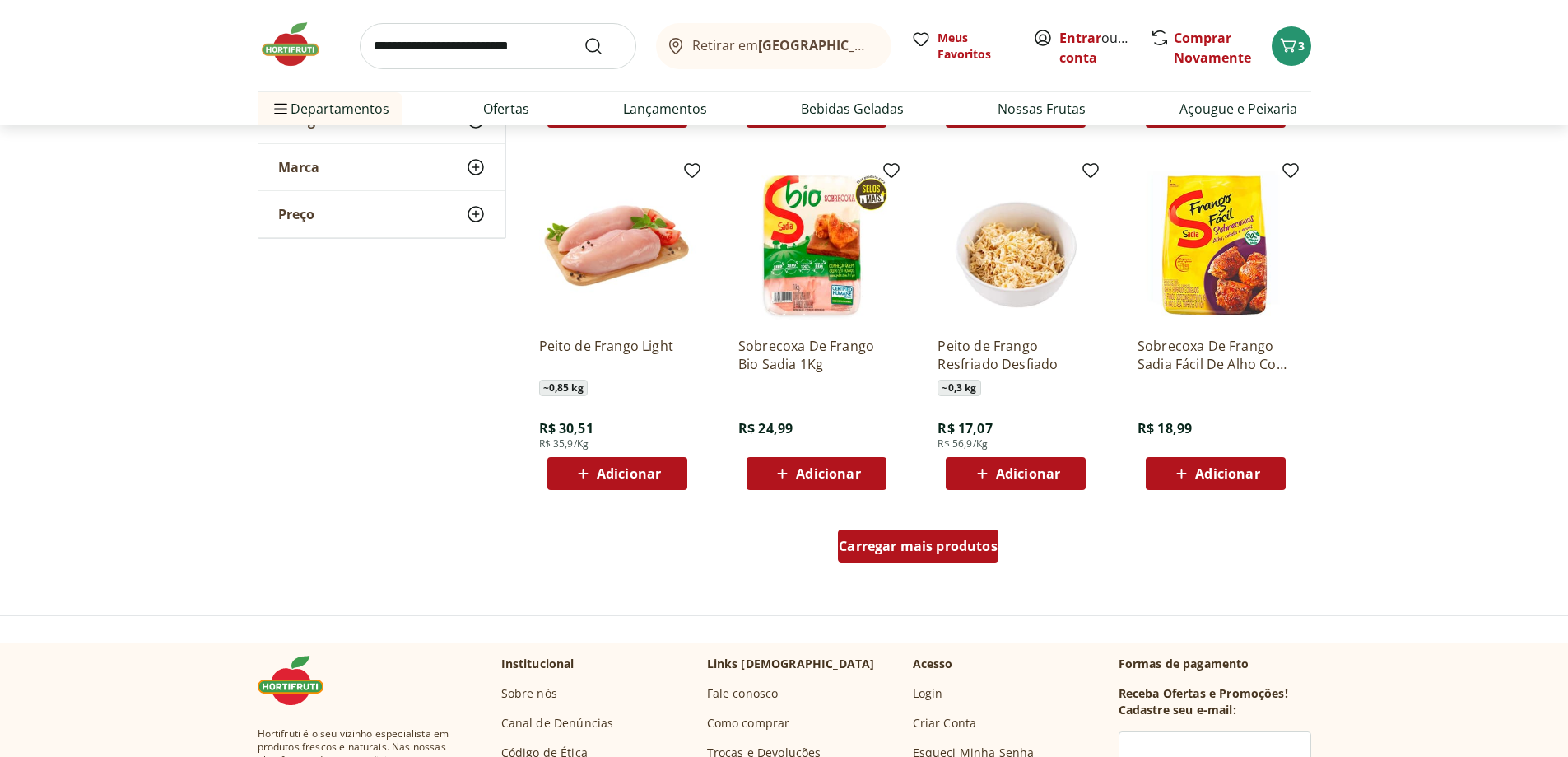
click at [927, 550] on span "Carregar mais produtos" at bounding box center [919, 545] width 159 height 13
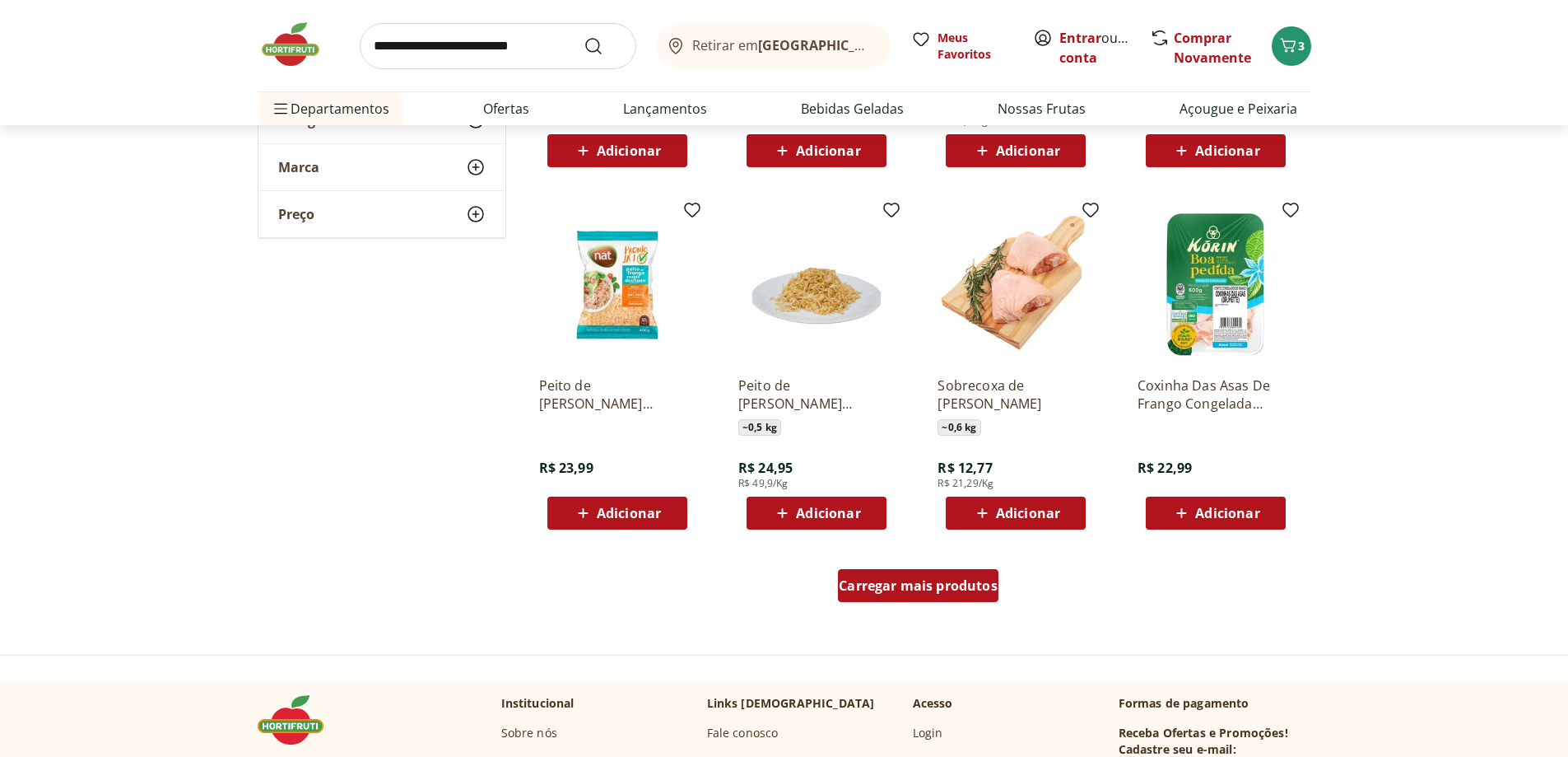
scroll to position [2058, 0]
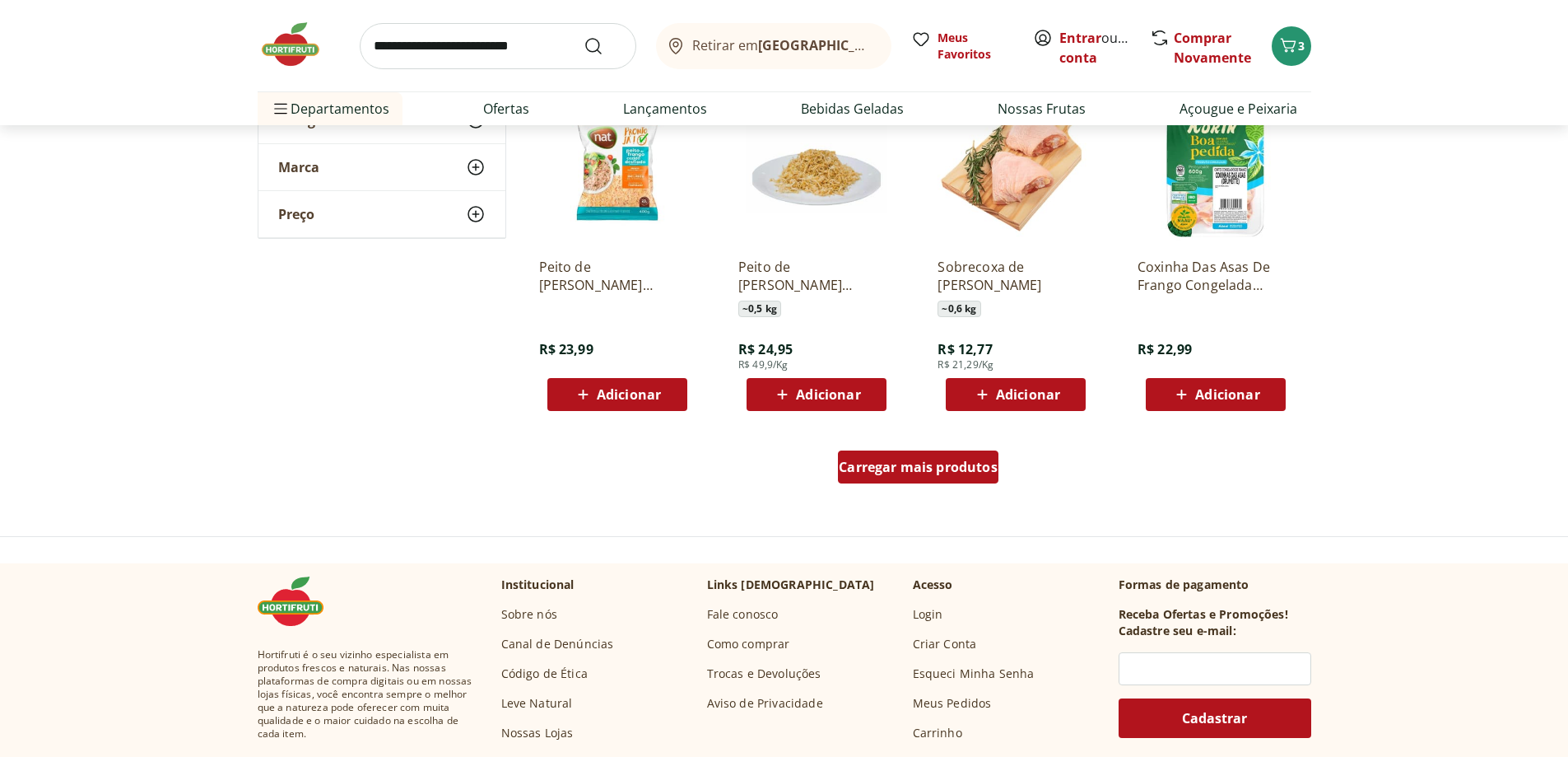
click at [944, 460] on span "Carregar mais produtos" at bounding box center [919, 466] width 159 height 13
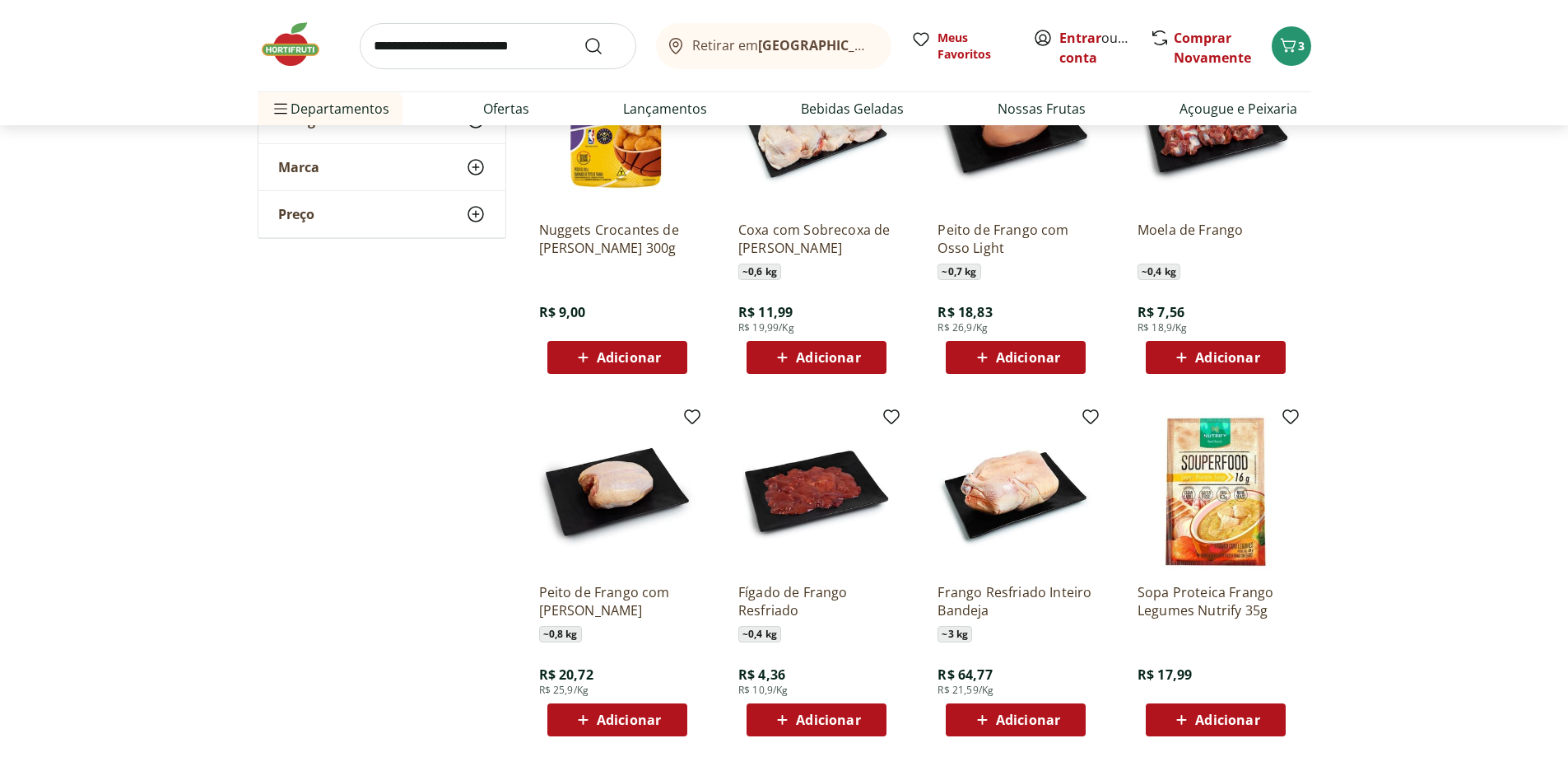
scroll to position [2470, 0]
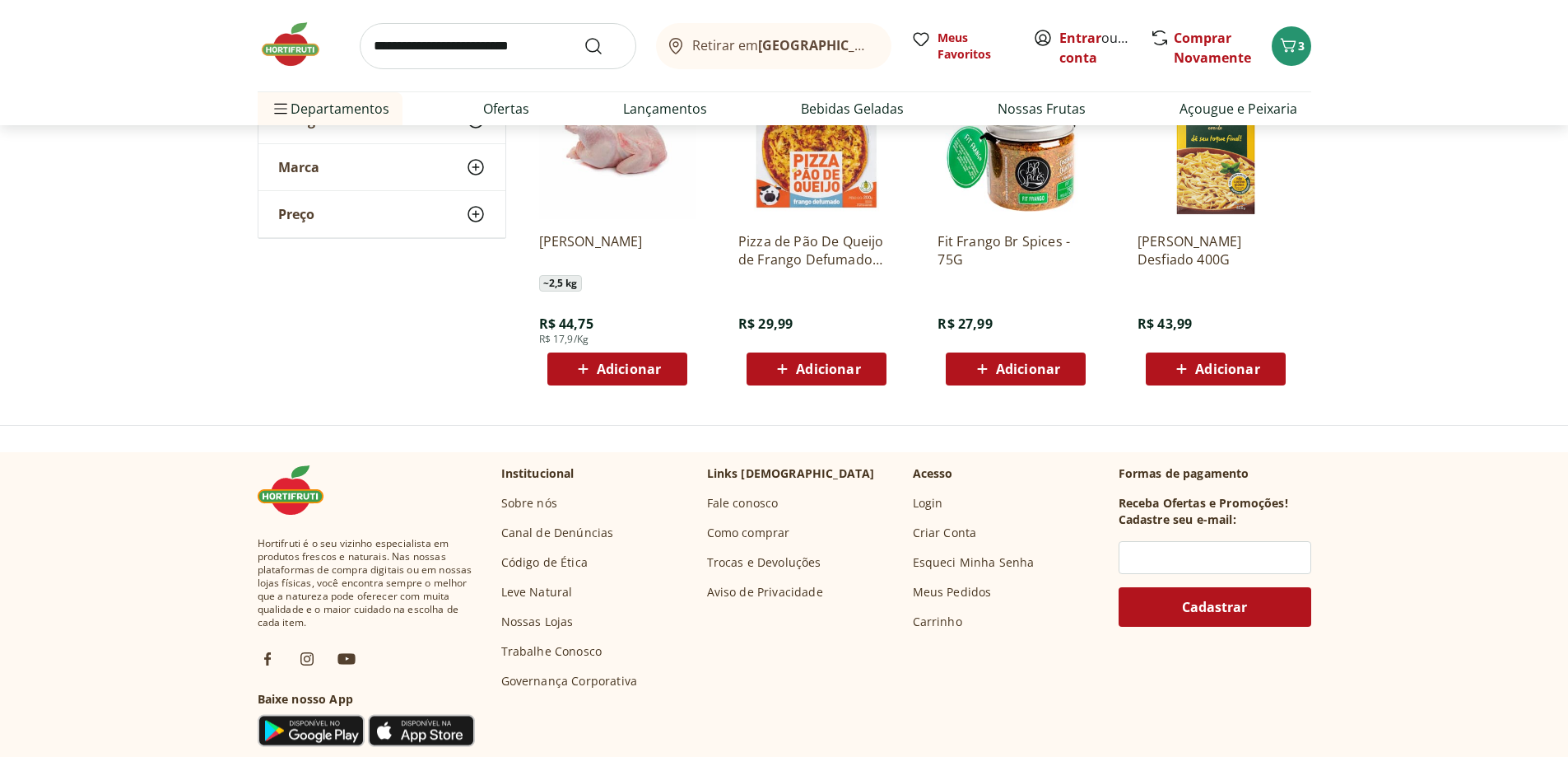
scroll to position [3128, 0]
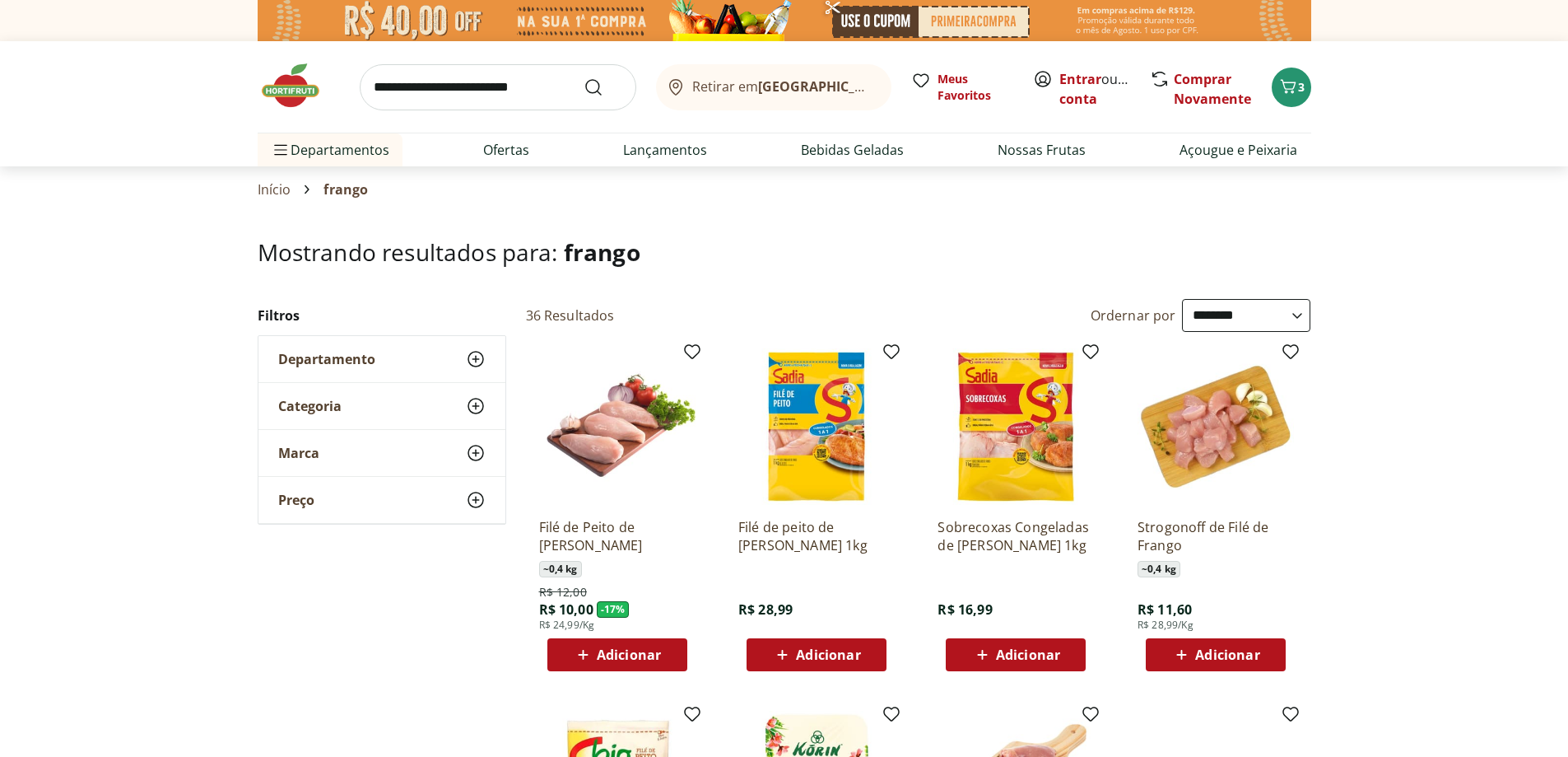
click at [851, 652] on span "Adicionar" at bounding box center [827, 654] width 65 height 13
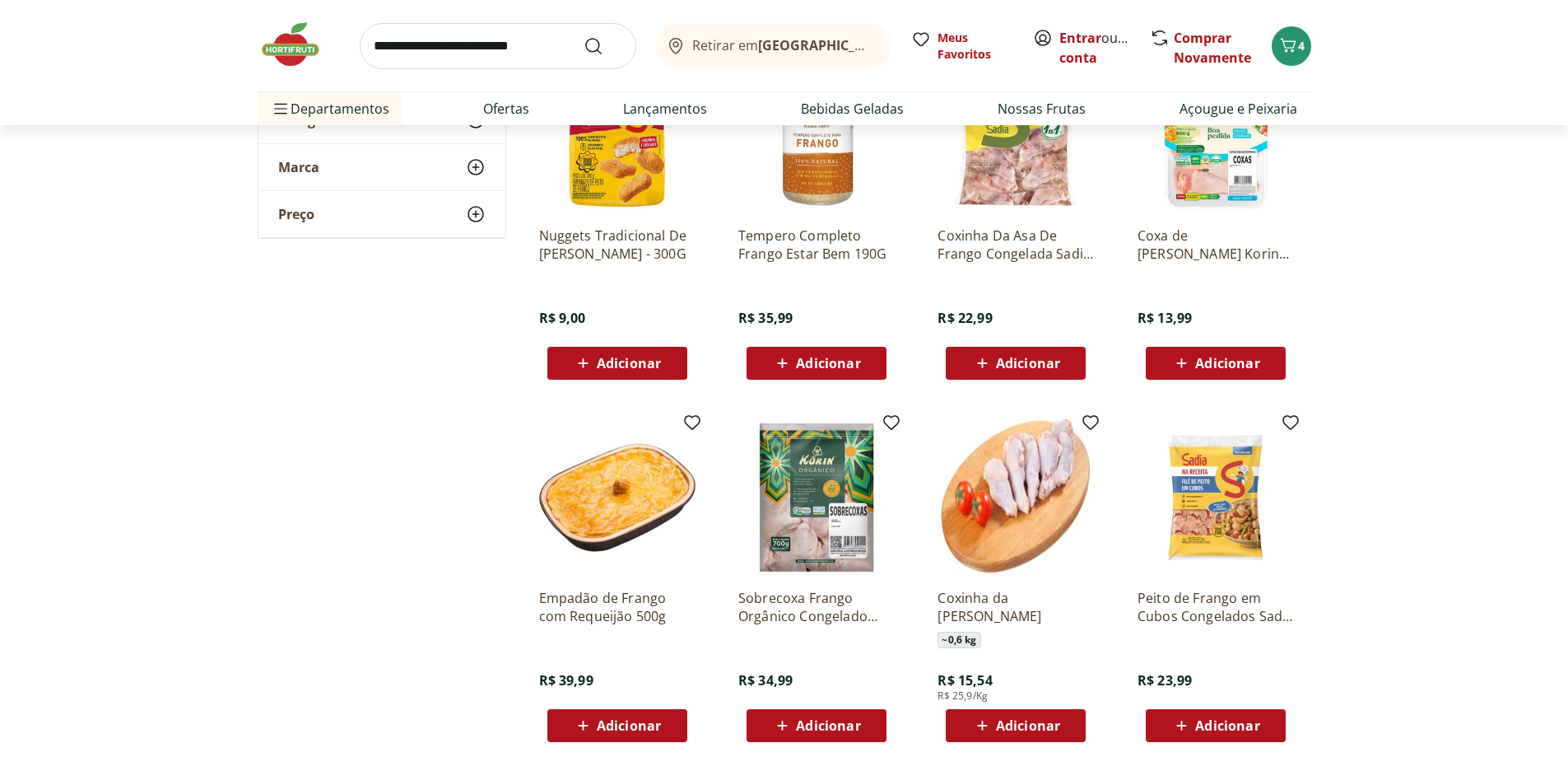
scroll to position [1400, 0]
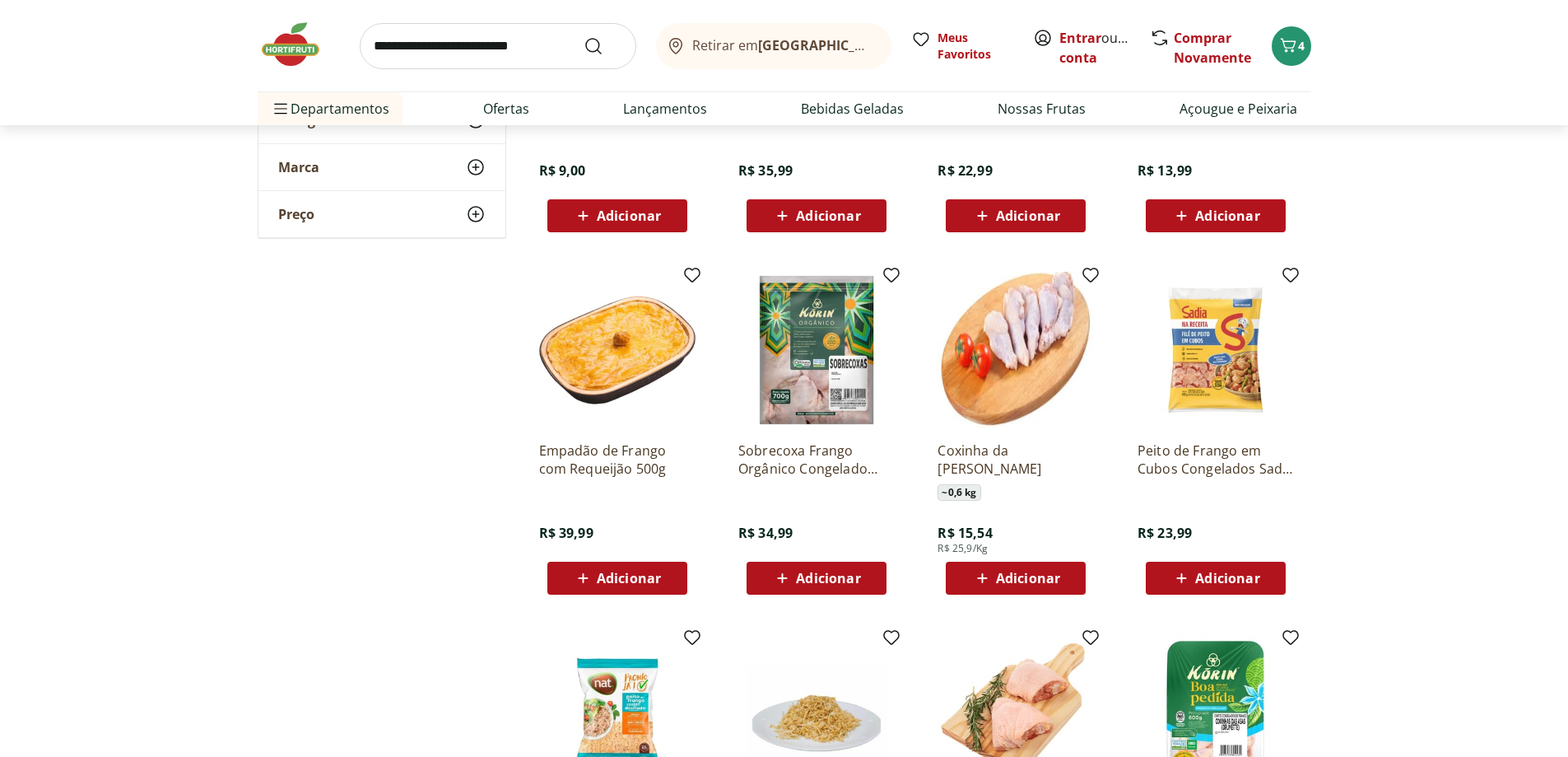
scroll to position [1565, 0]
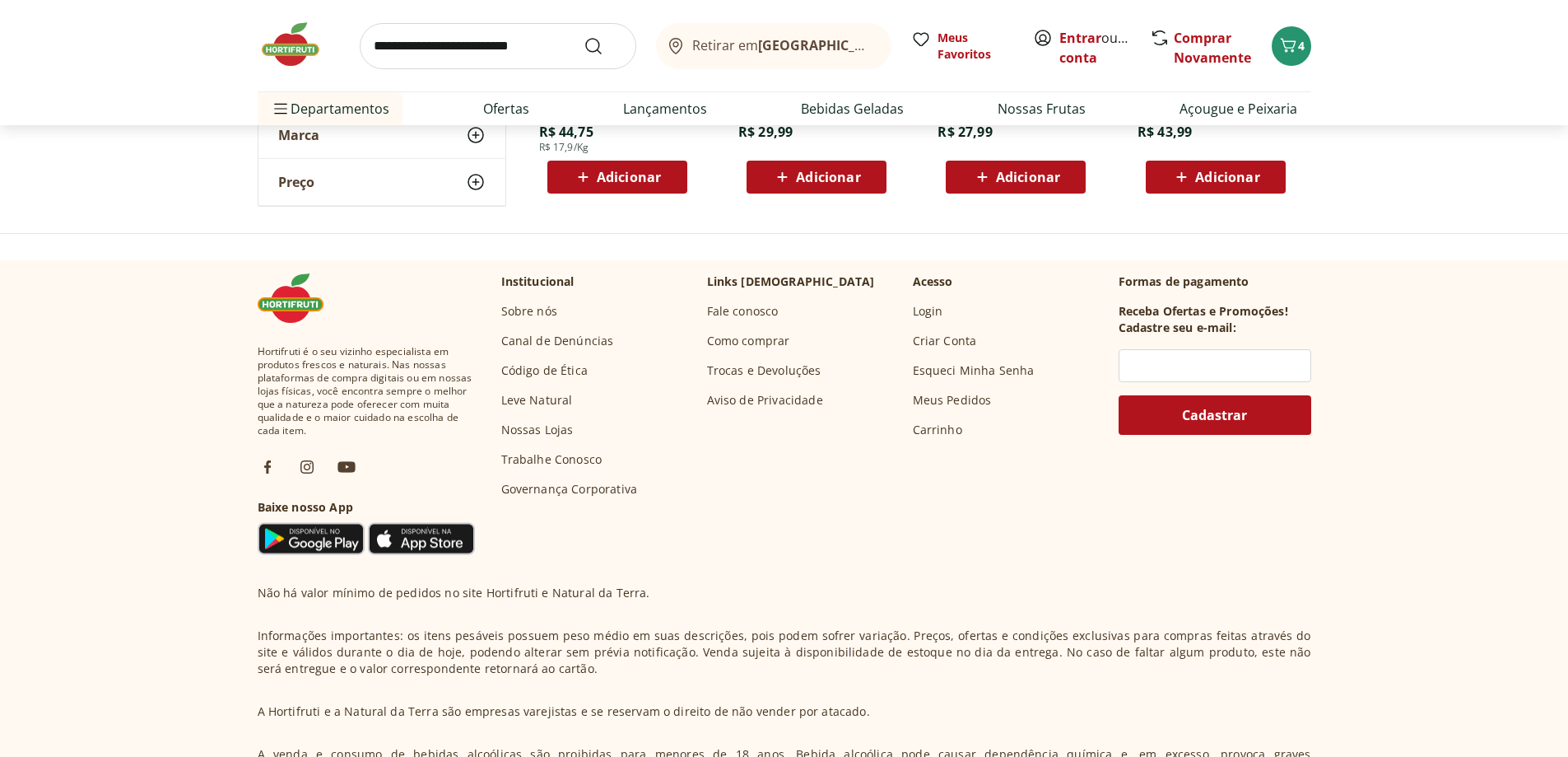
scroll to position [3487, 0]
